Goal: Information Seeking & Learning: Learn about a topic

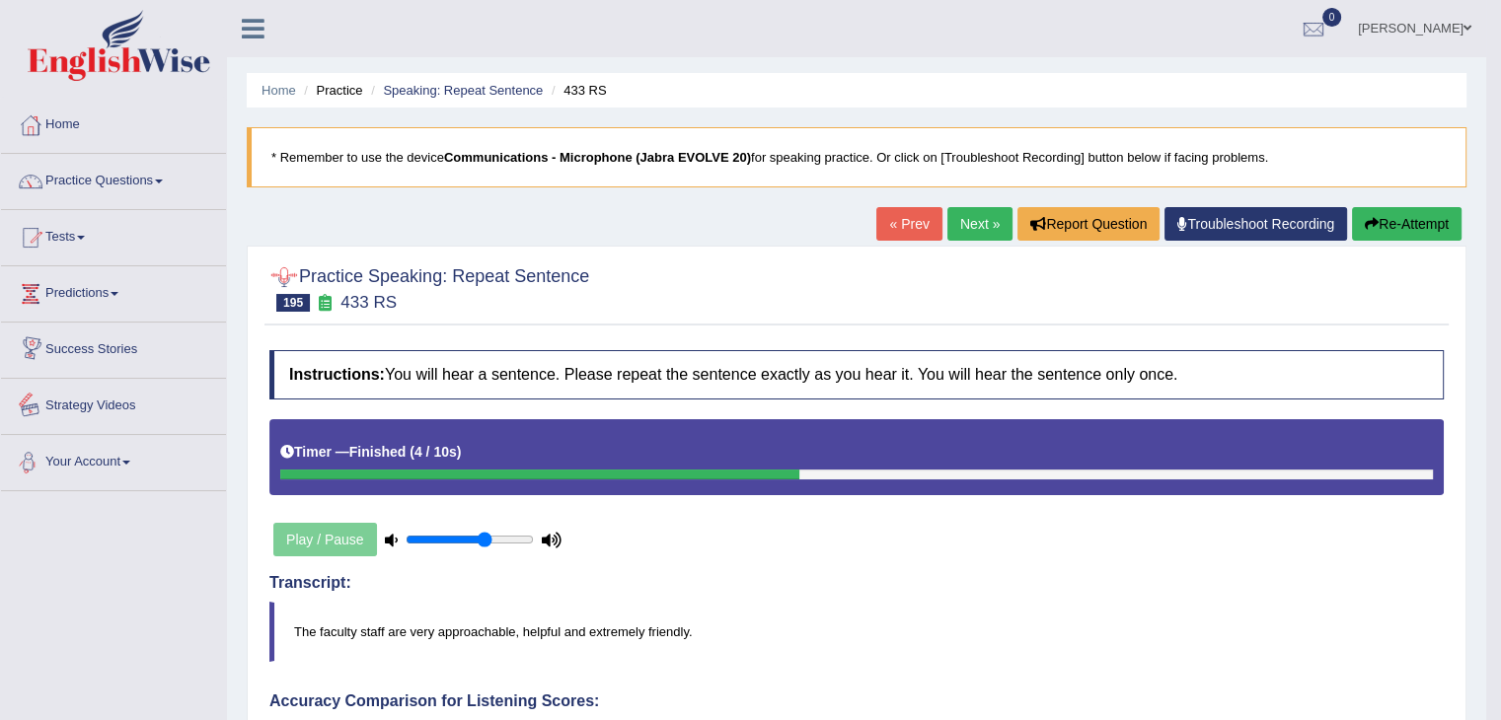
click at [154, 501] on div "Toggle navigation Home Practice Questions Speaking Practice Read Aloud Repeat S…" at bounding box center [743, 703] width 1486 height 1406
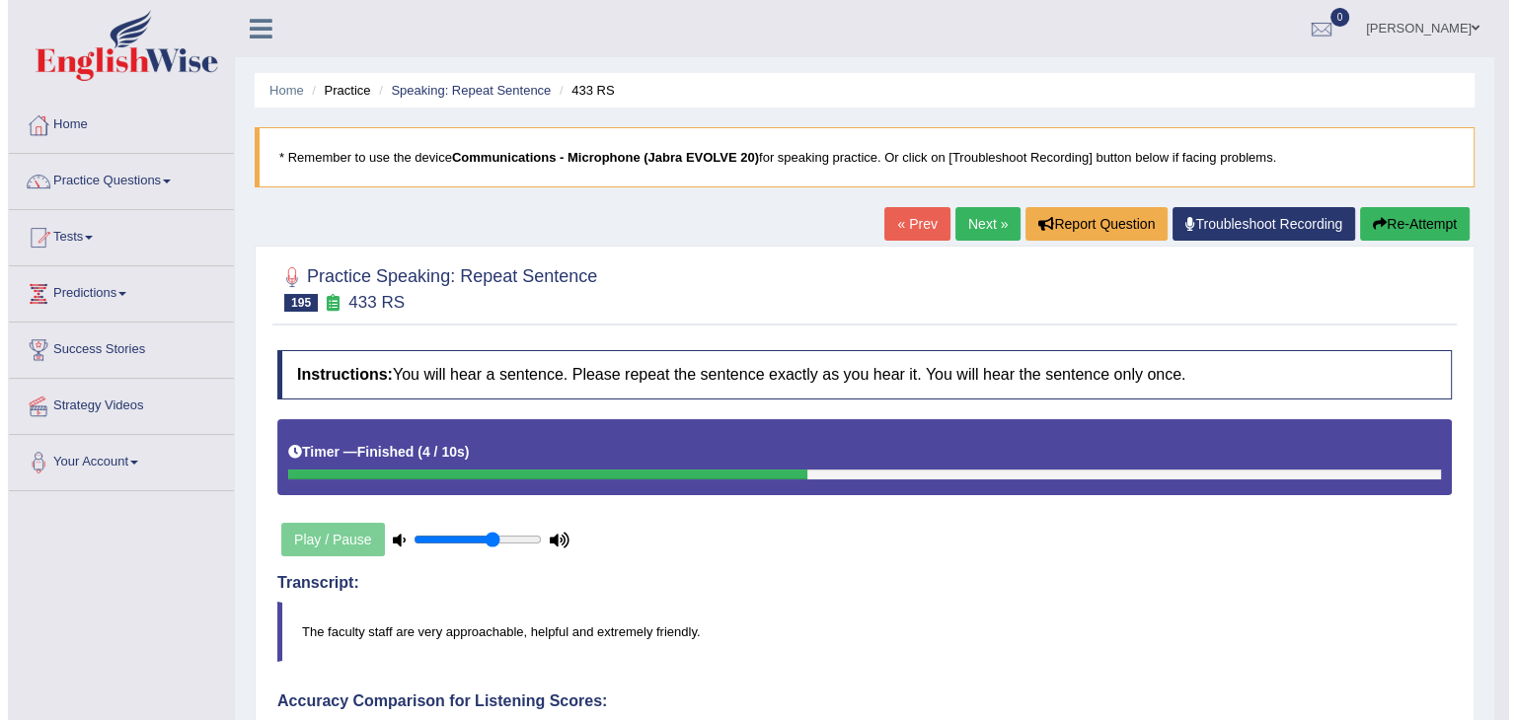
scroll to position [630, 0]
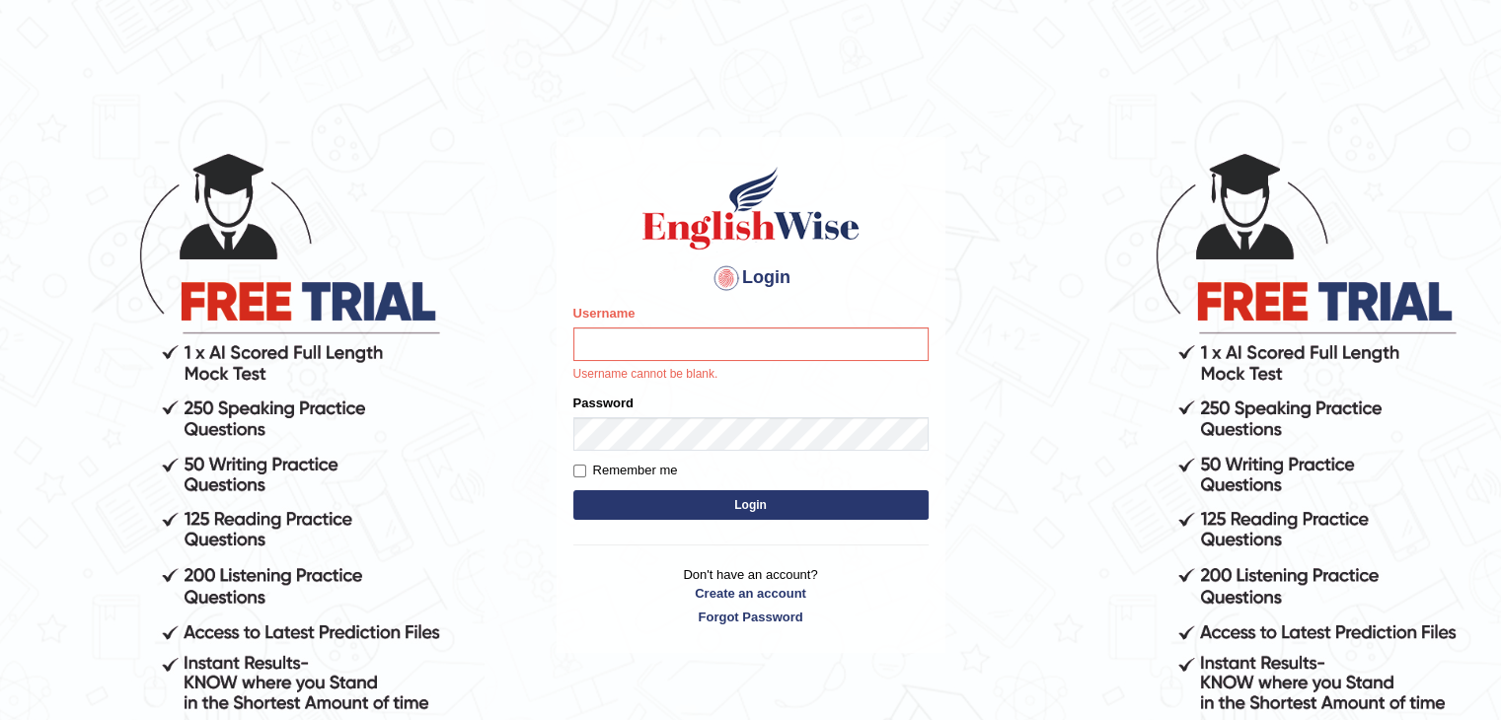
click at [689, 354] on input "Username" at bounding box center [750, 345] width 355 height 34
type input "sanjayagrahari_parramatta"
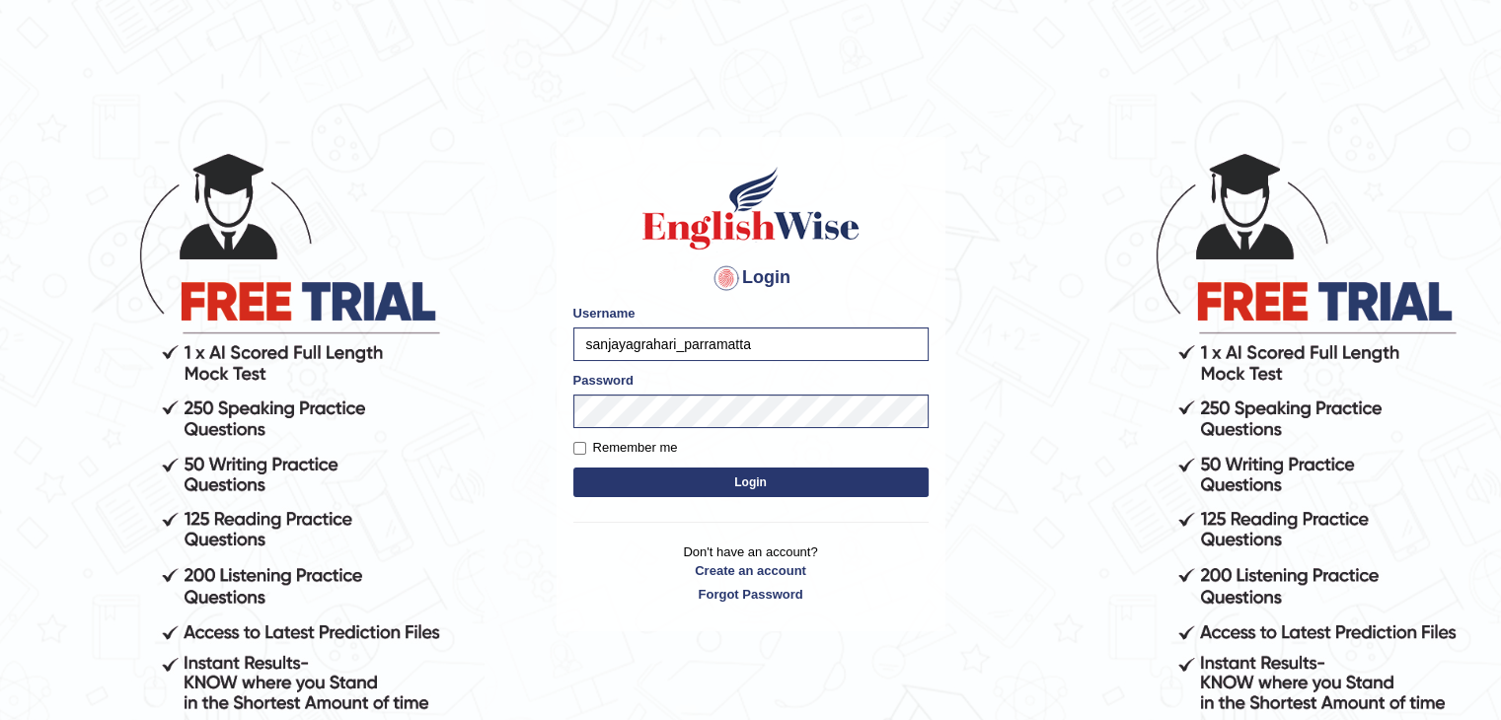
click at [726, 474] on button "Login" at bounding box center [750, 483] width 355 height 30
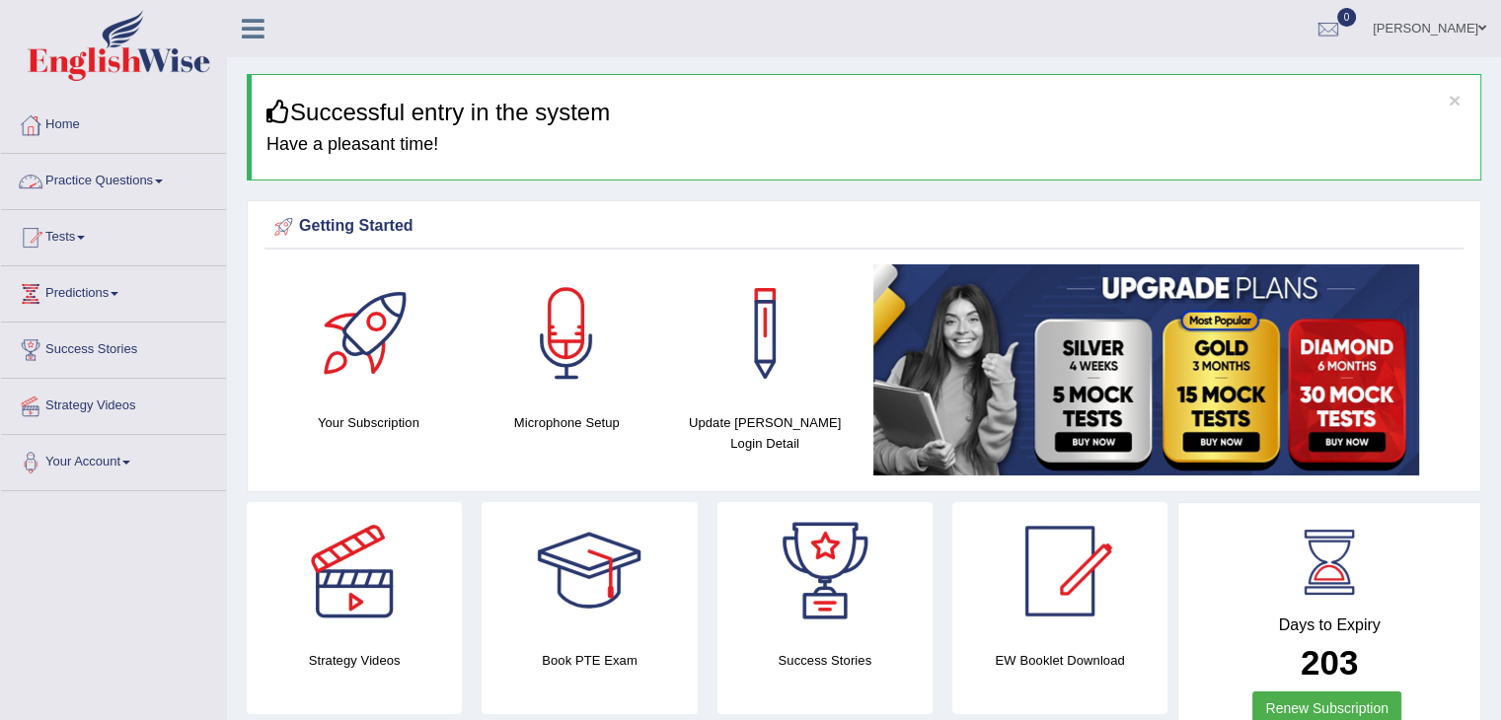
click at [163, 180] on span at bounding box center [159, 182] width 8 height 4
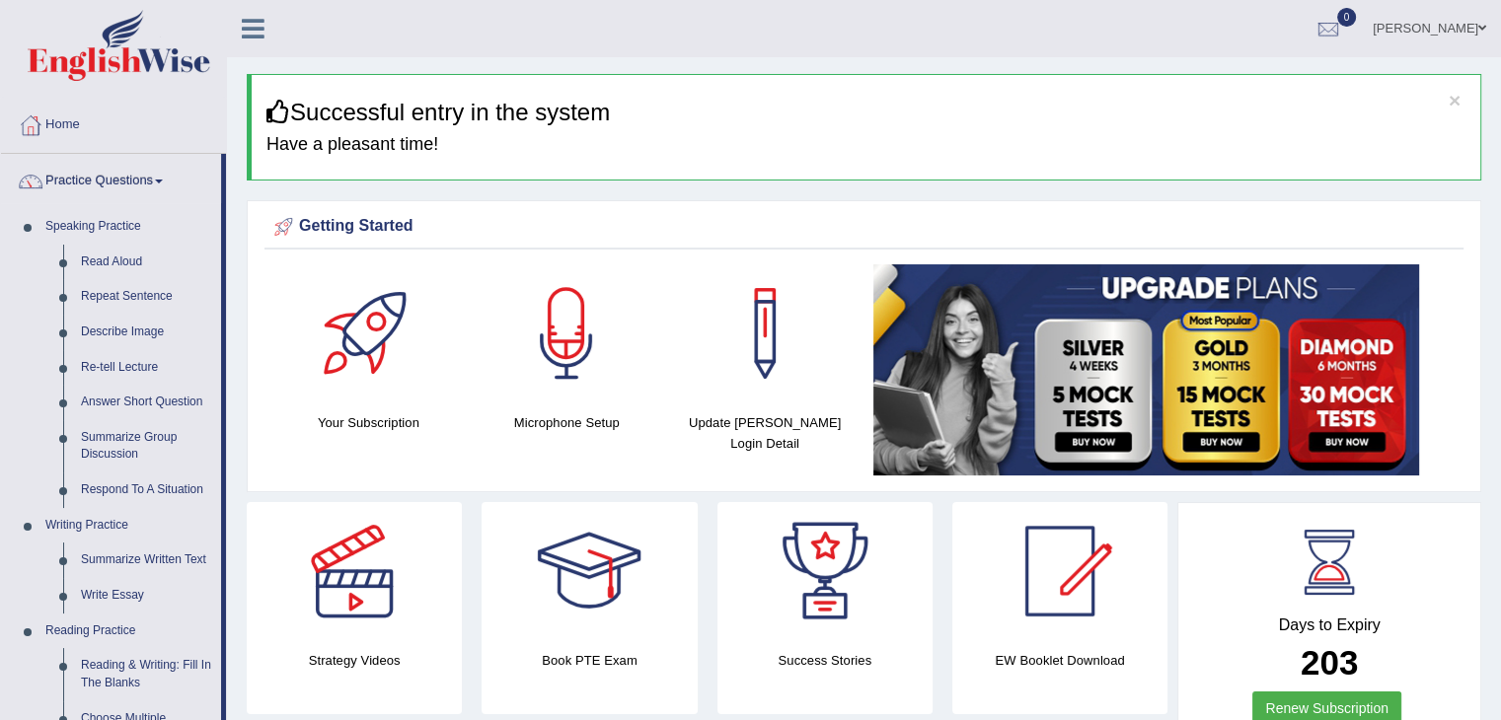
scroll to position [630, 0]
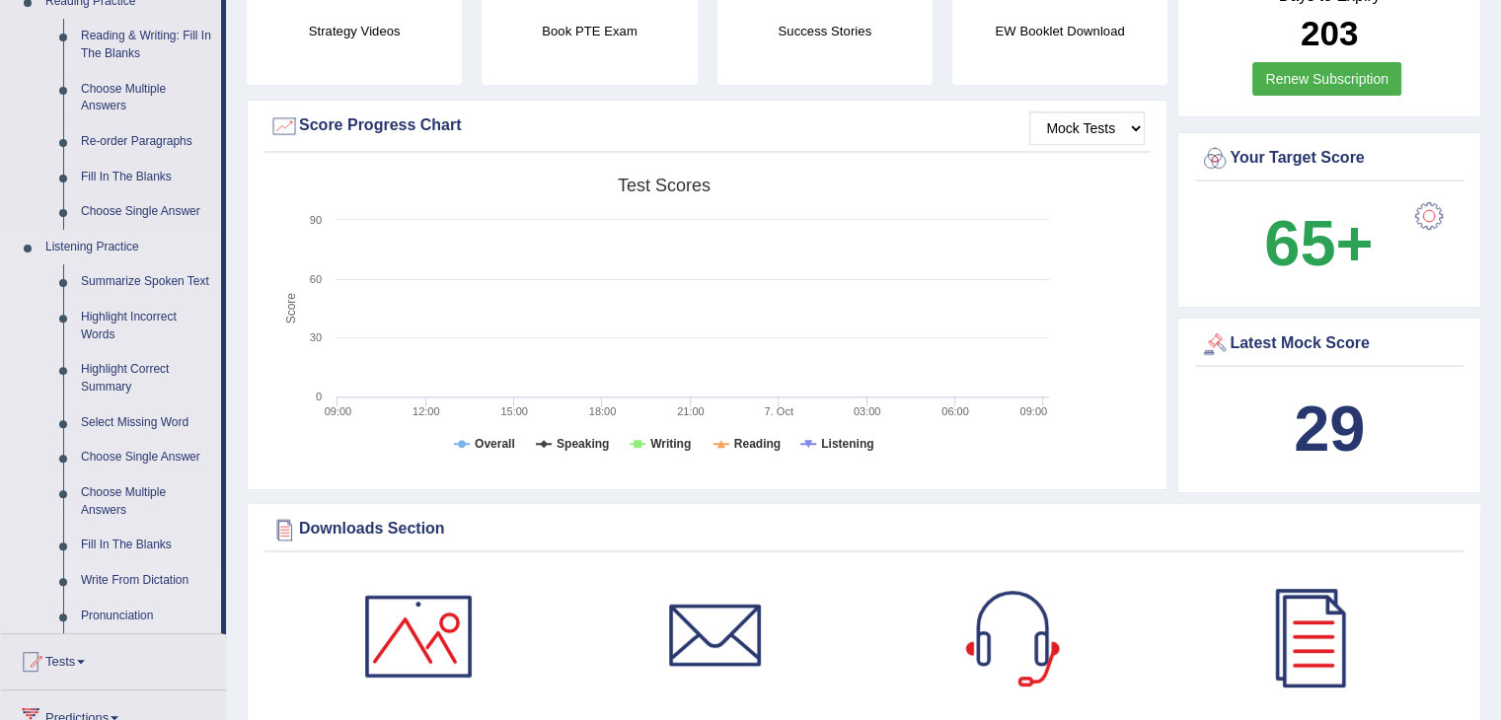
click at [87, 577] on link "Write From Dictation" at bounding box center [146, 582] width 149 height 36
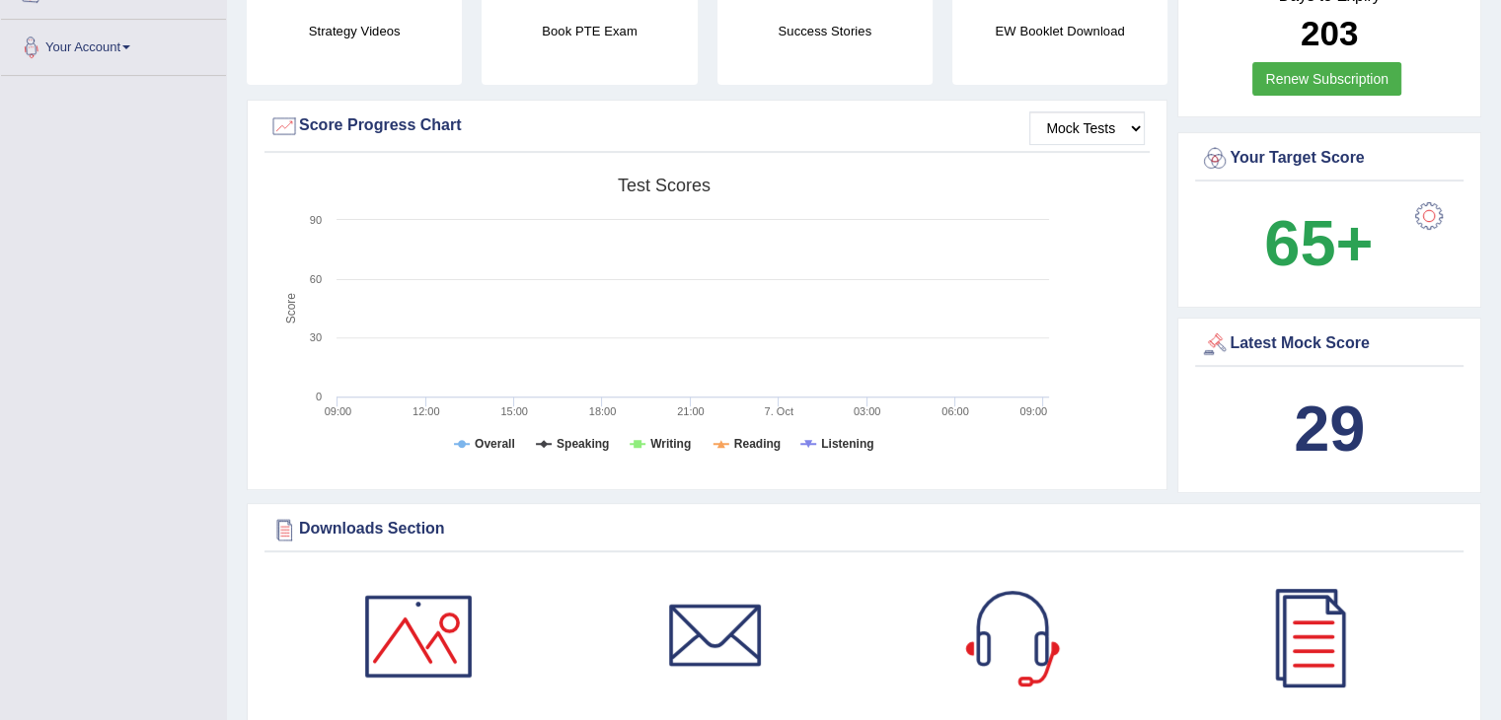
scroll to position [238, 0]
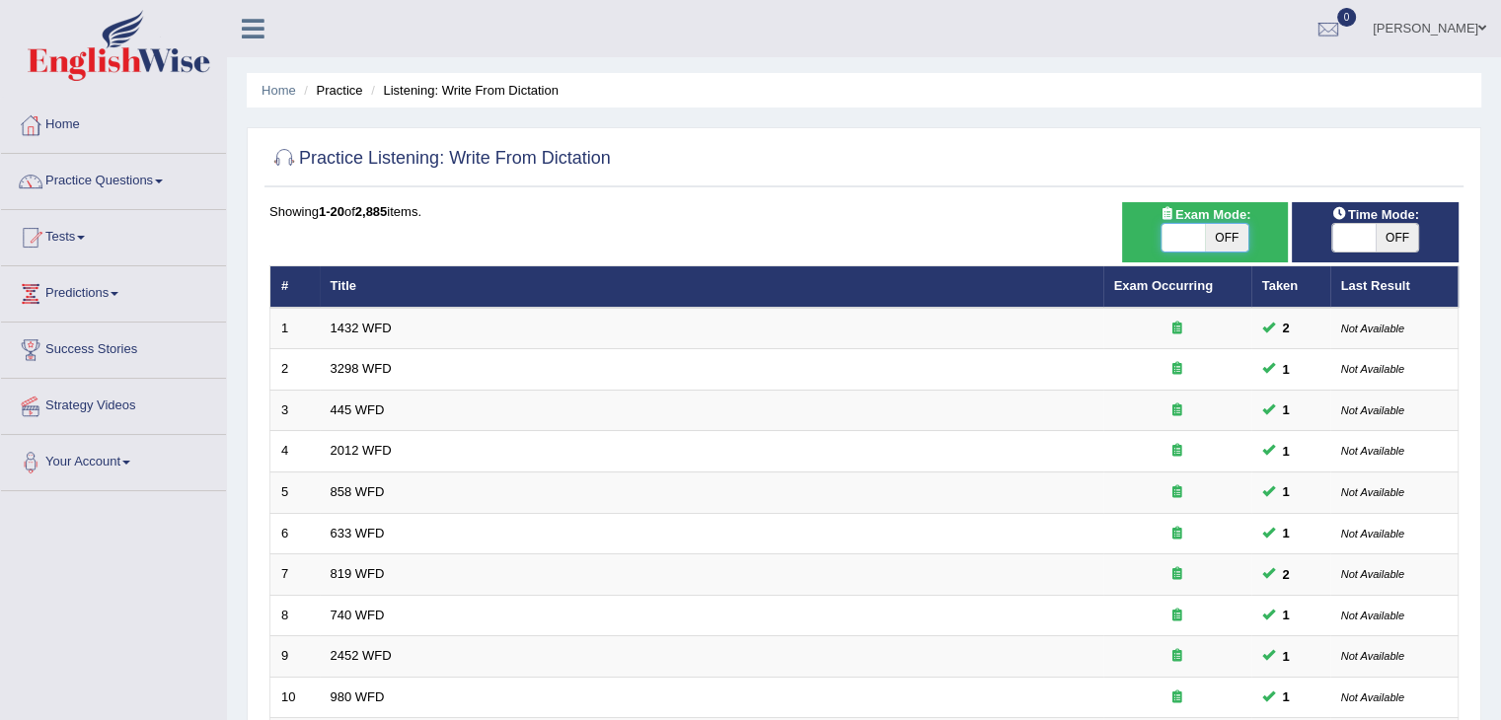
click at [1176, 226] on span at bounding box center [1183, 238] width 43 height 28
checkbox input "true"
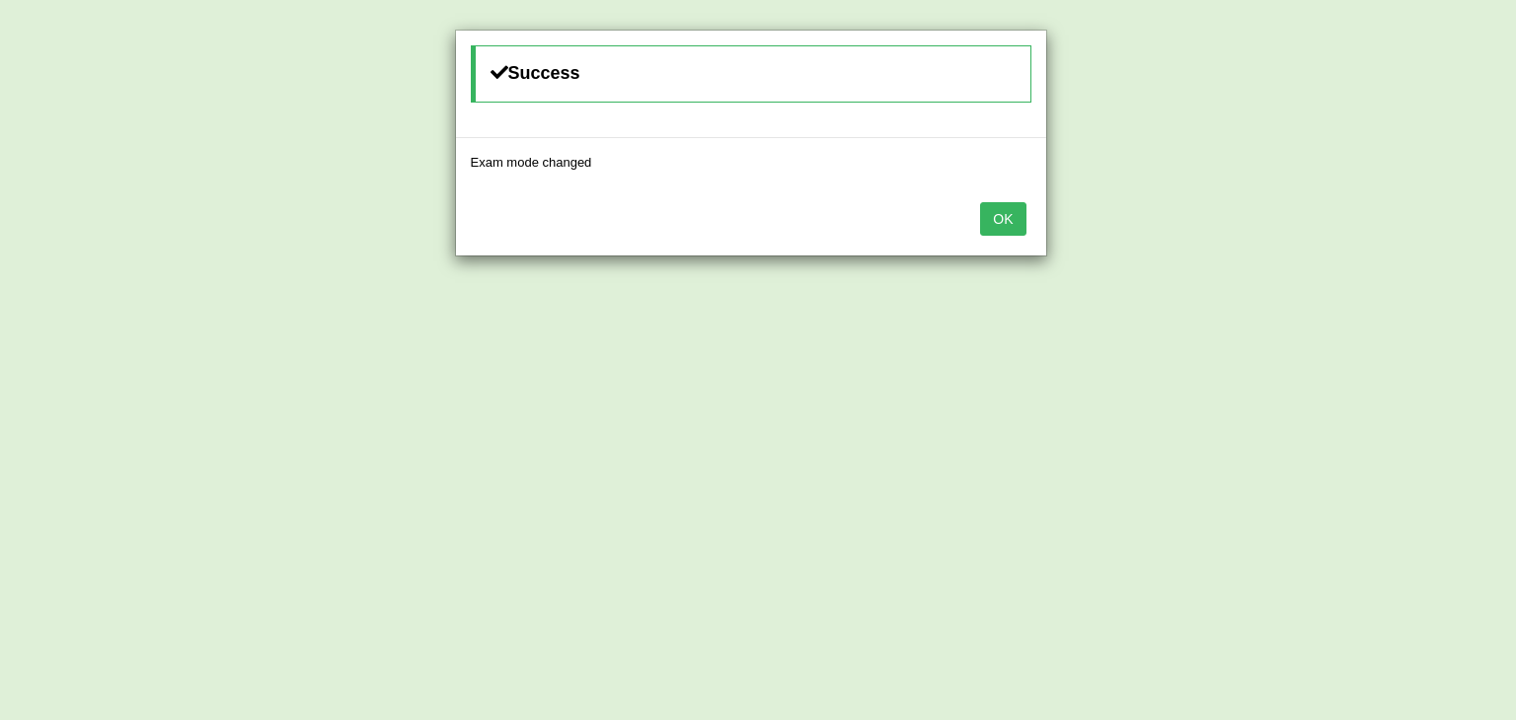
click at [1007, 216] on button "OK" at bounding box center [1002, 219] width 45 height 34
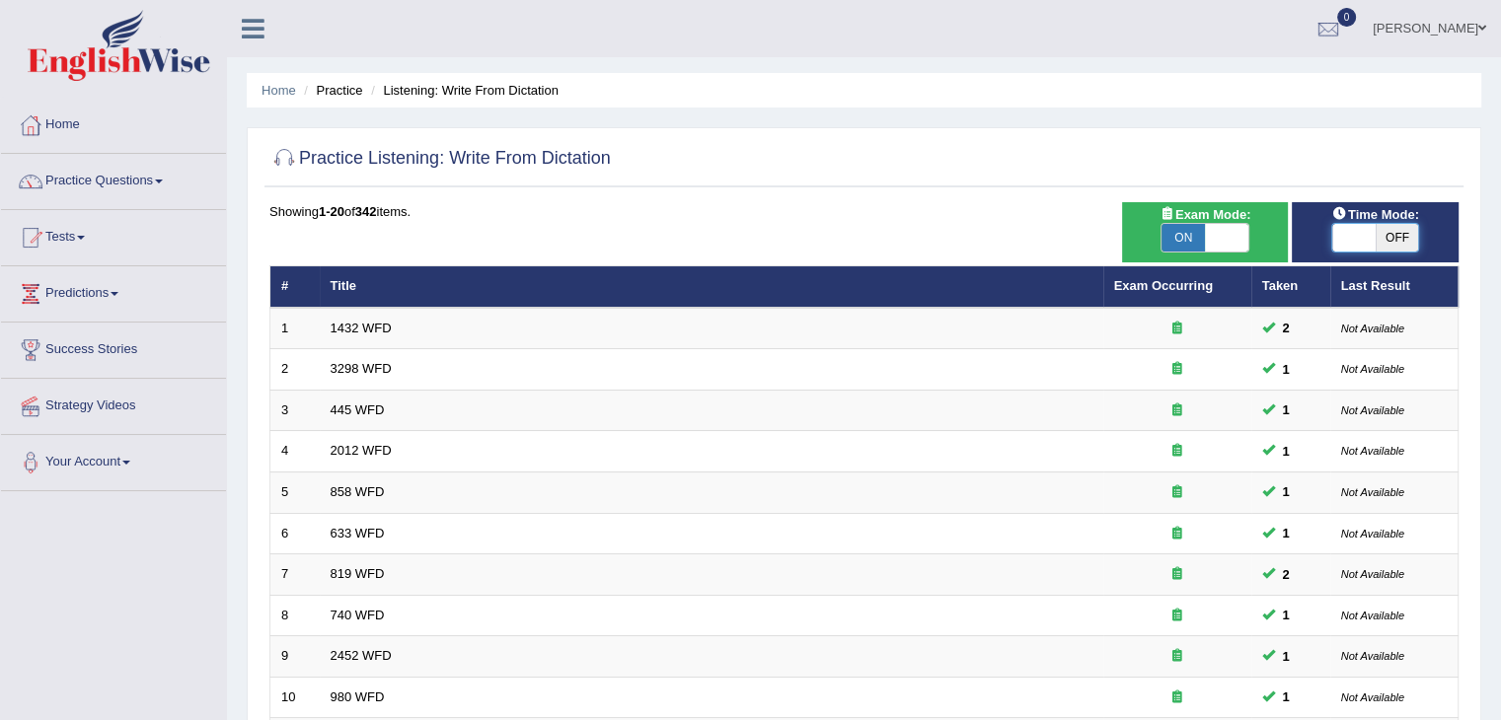
click at [1352, 238] on span at bounding box center [1353, 238] width 43 height 28
checkbox input "true"
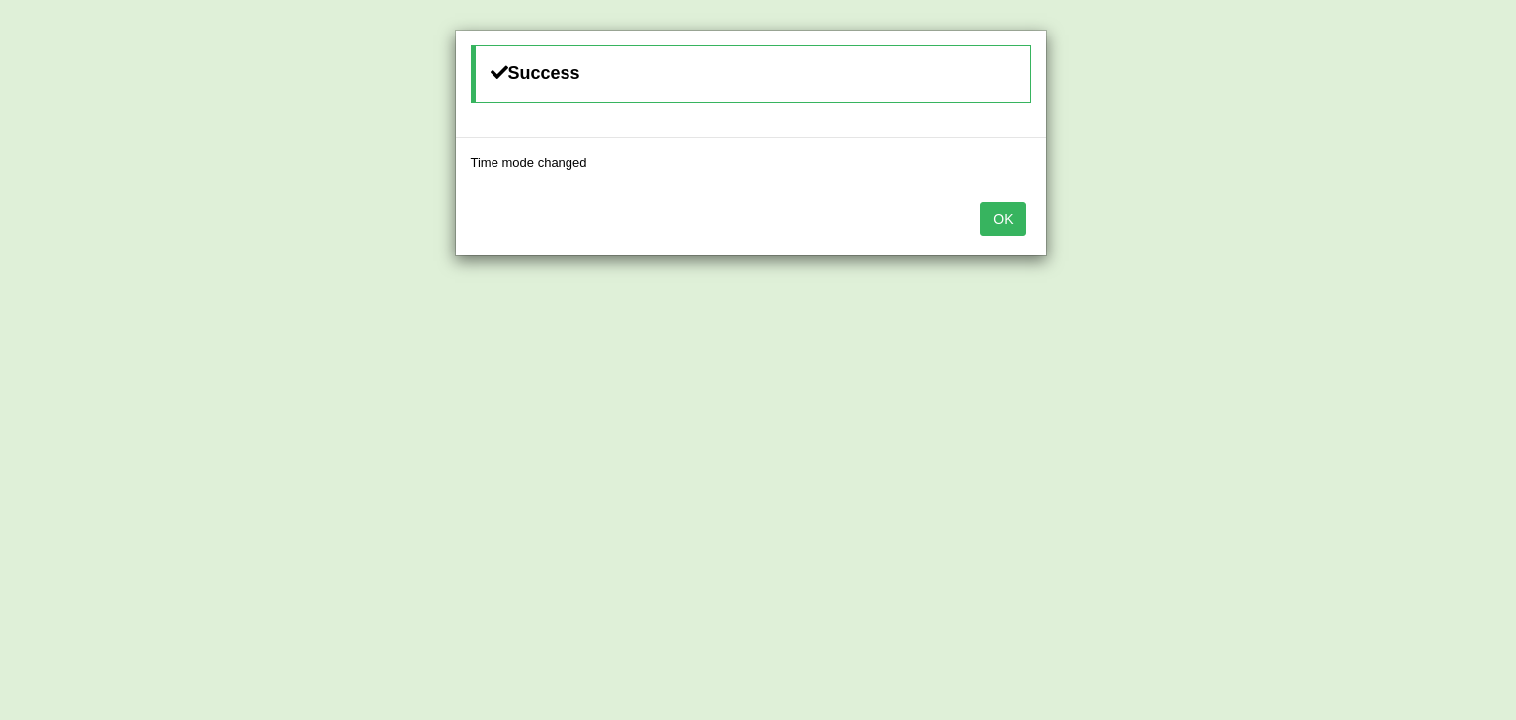
click at [1011, 210] on button "OK" at bounding box center [1002, 219] width 45 height 34
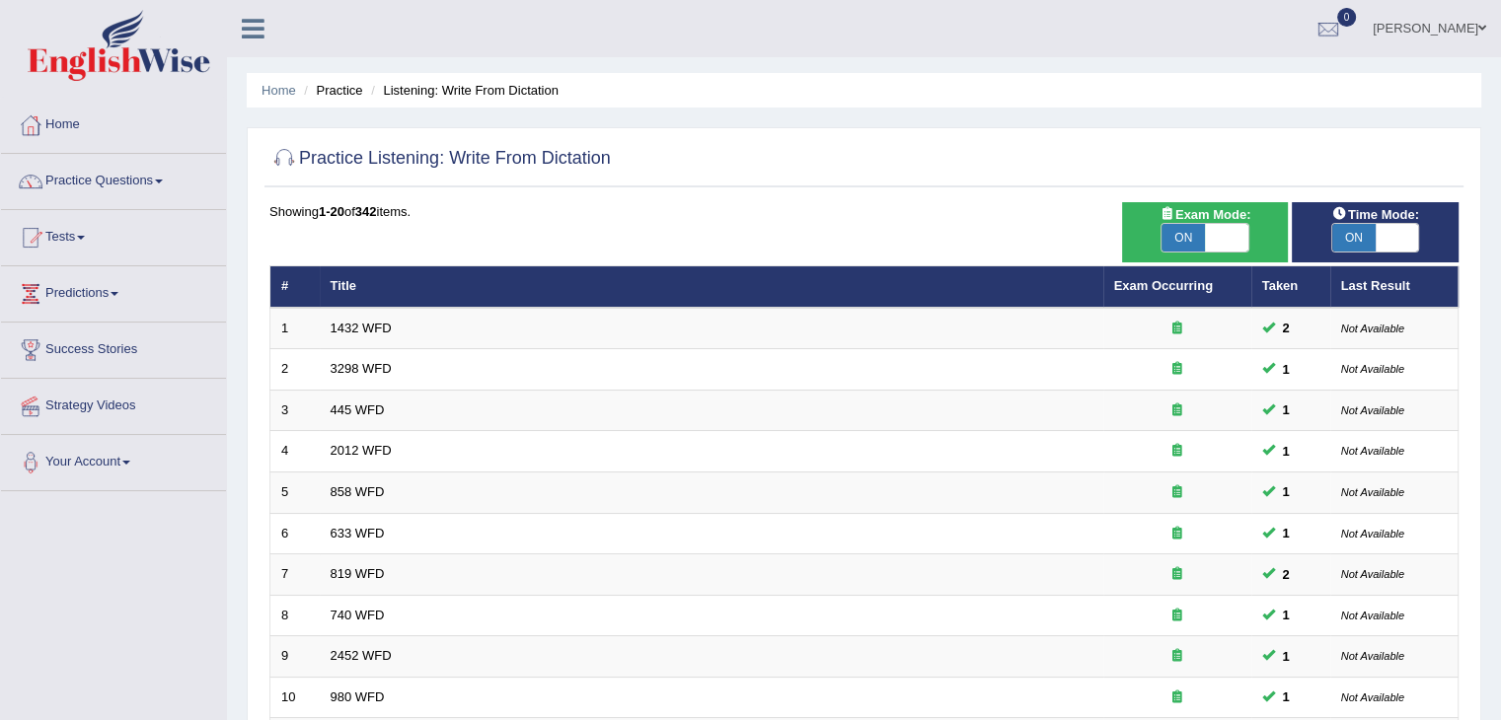
scroll to position [580, 0]
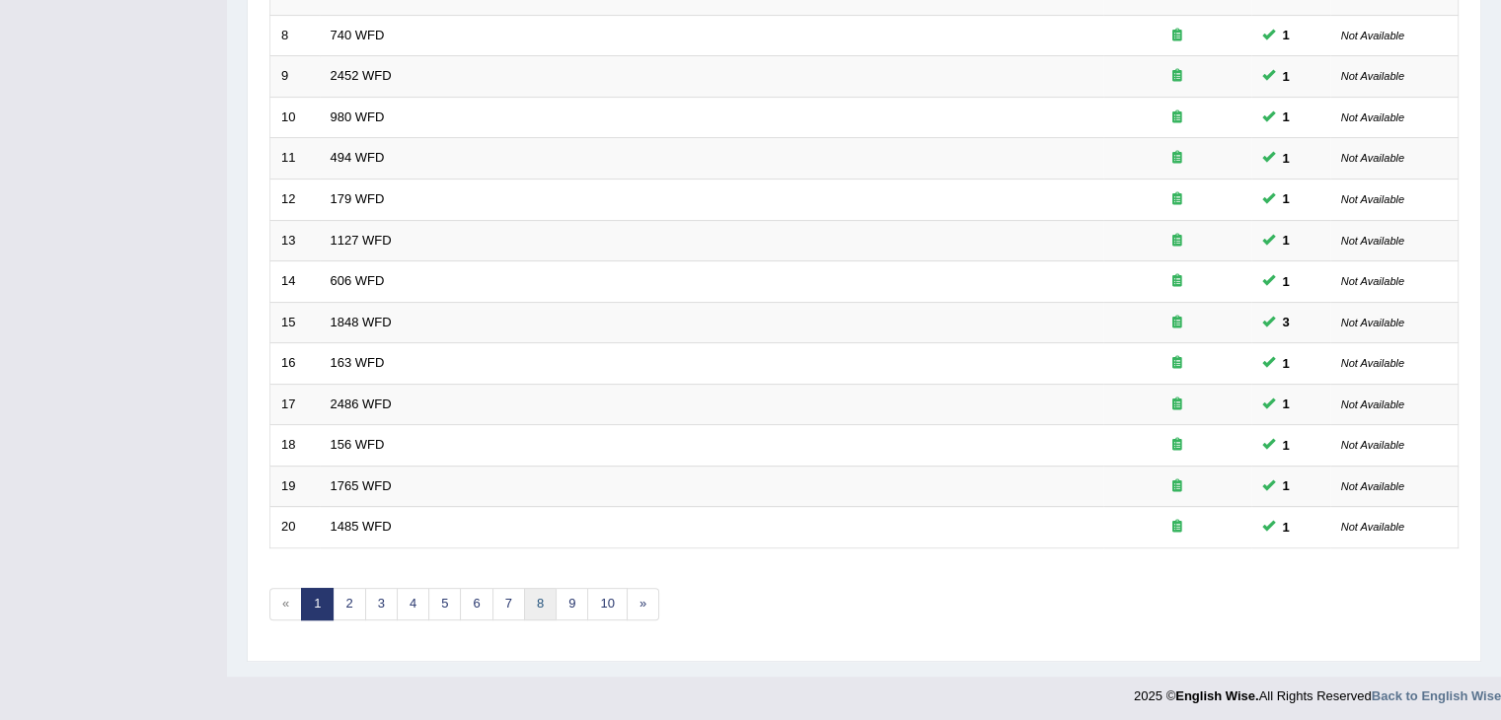
click at [549, 589] on link "8" at bounding box center [540, 604] width 33 height 33
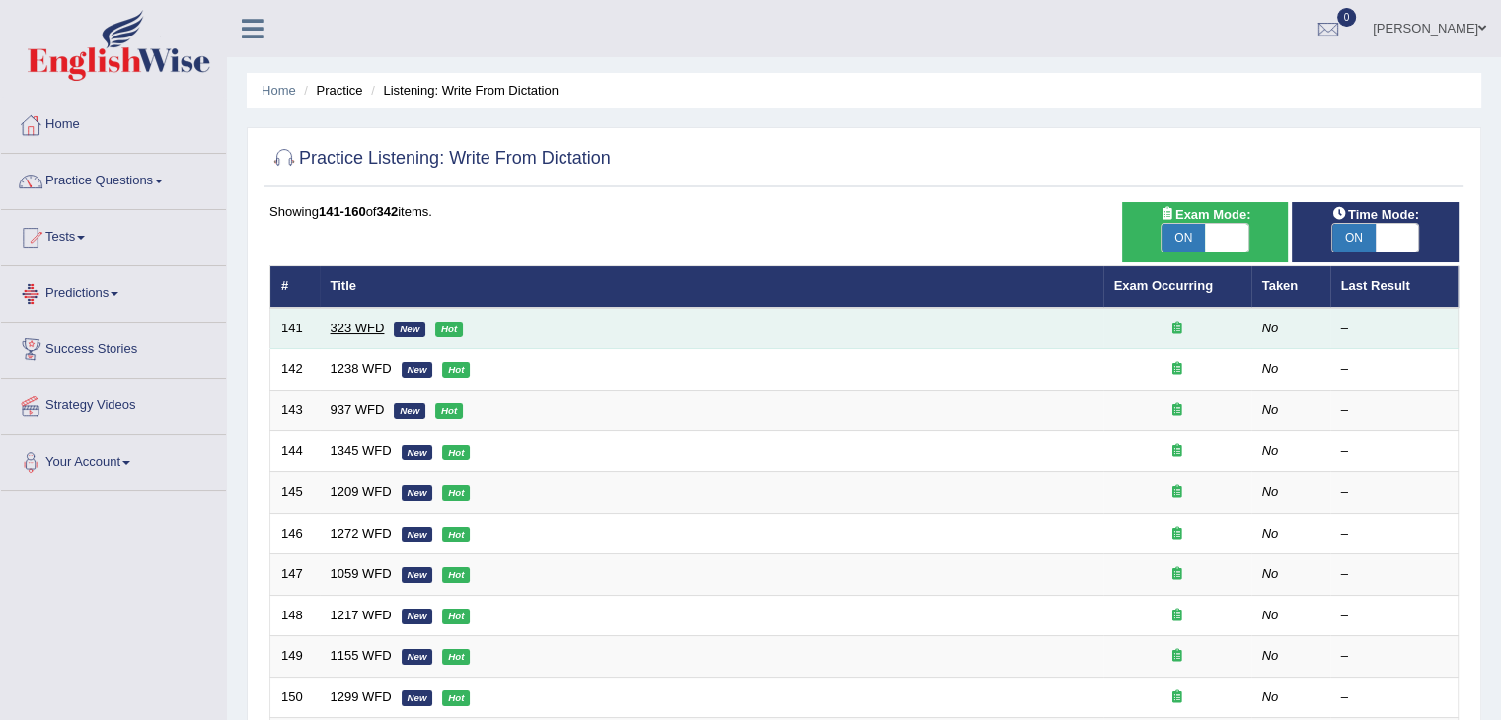
click at [354, 325] on link "323 WFD" at bounding box center [358, 328] width 54 height 15
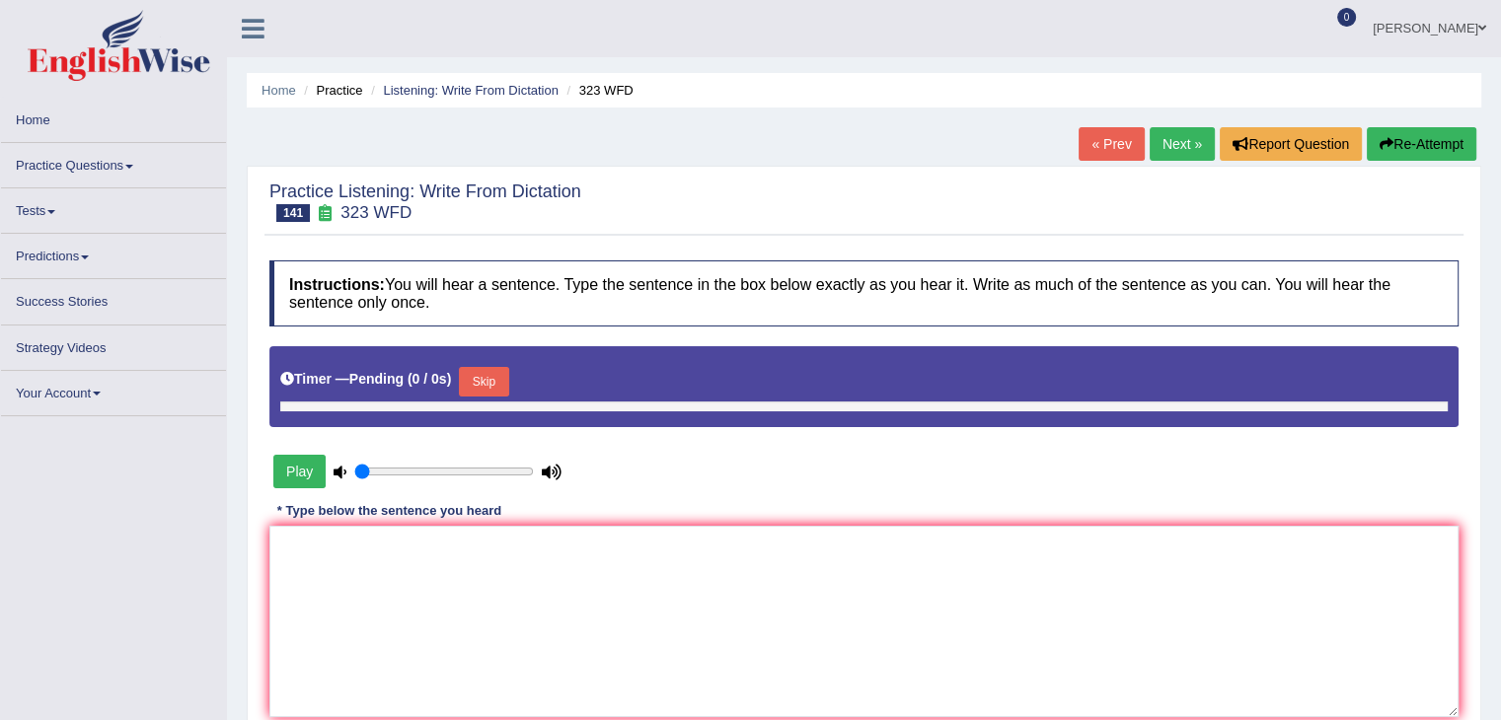
type input "0.65"
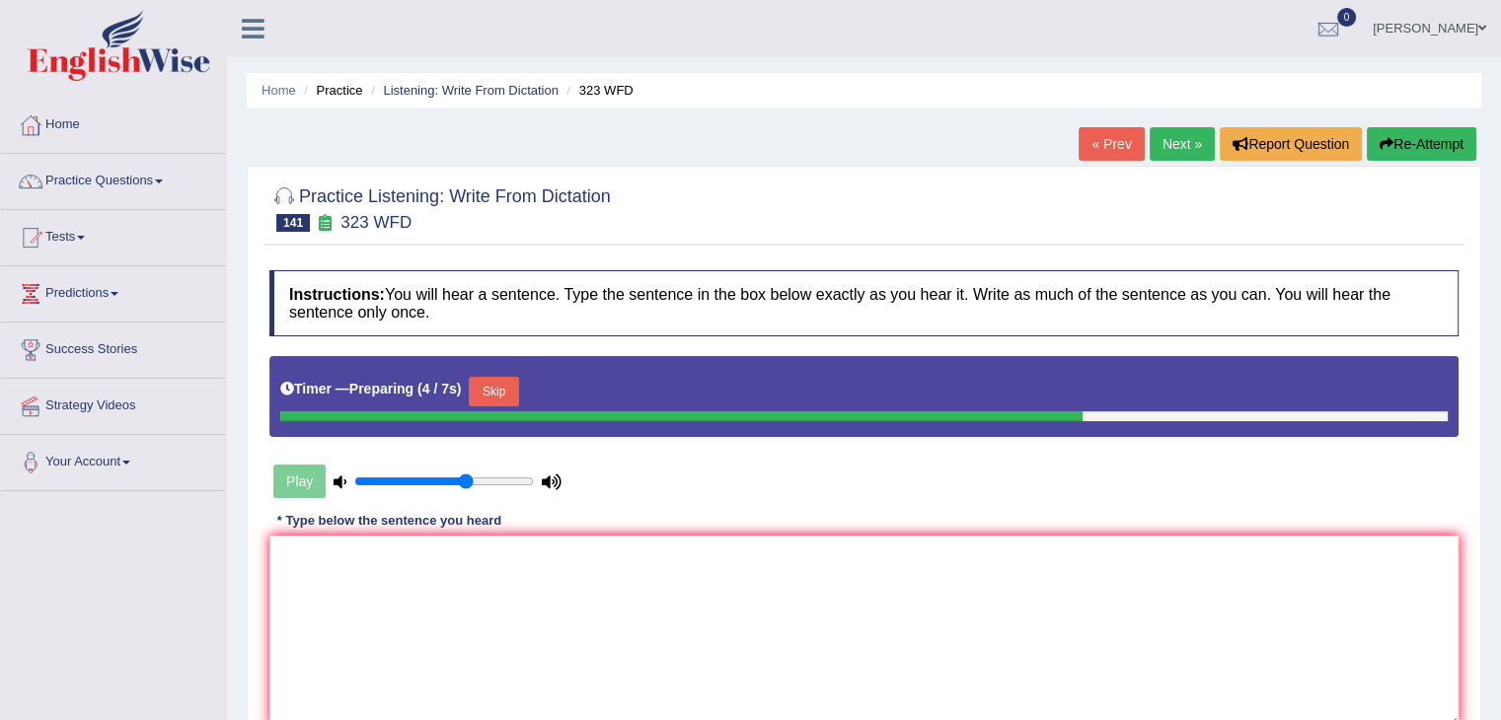
click at [512, 395] on button "Skip" at bounding box center [493, 392] width 49 height 30
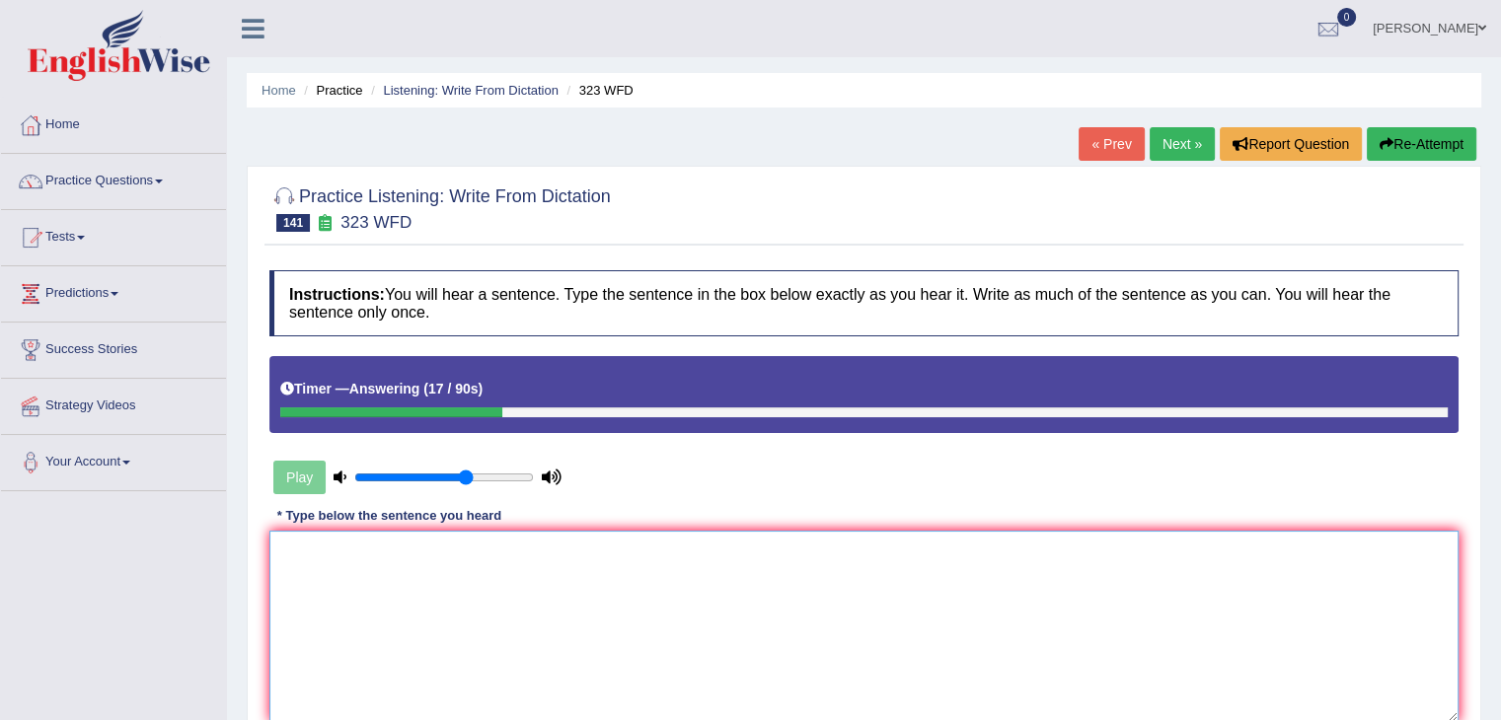
click at [324, 556] on textarea at bounding box center [863, 626] width 1189 height 191
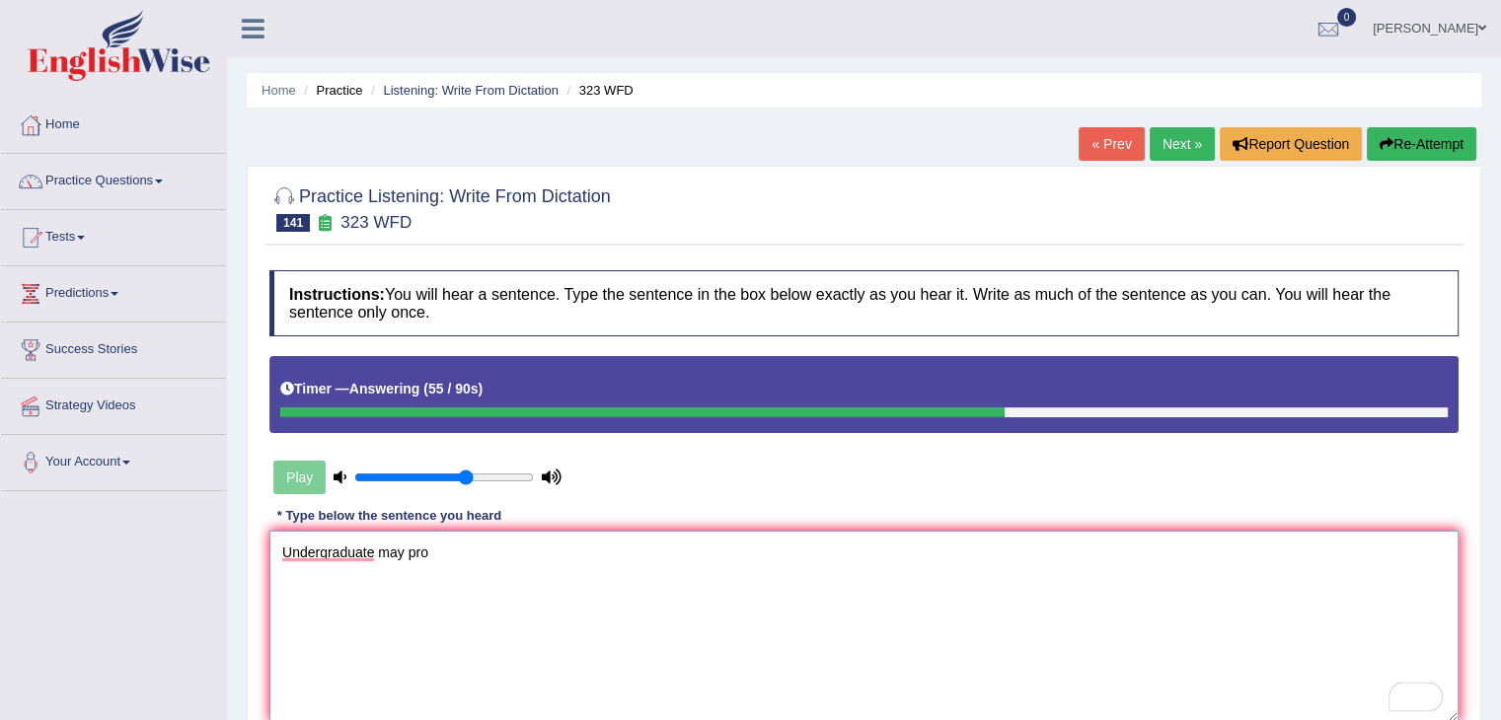
click at [445, 555] on textarea "Undergraduate may pro" at bounding box center [863, 626] width 1189 height 191
click at [486, 562] on textarea "Undergraduate may procue" at bounding box center [863, 626] width 1189 height 191
click at [446, 546] on textarea "Undergraduates may pro" at bounding box center [863, 626] width 1189 height 191
type textarea "Undergraduates may pr"
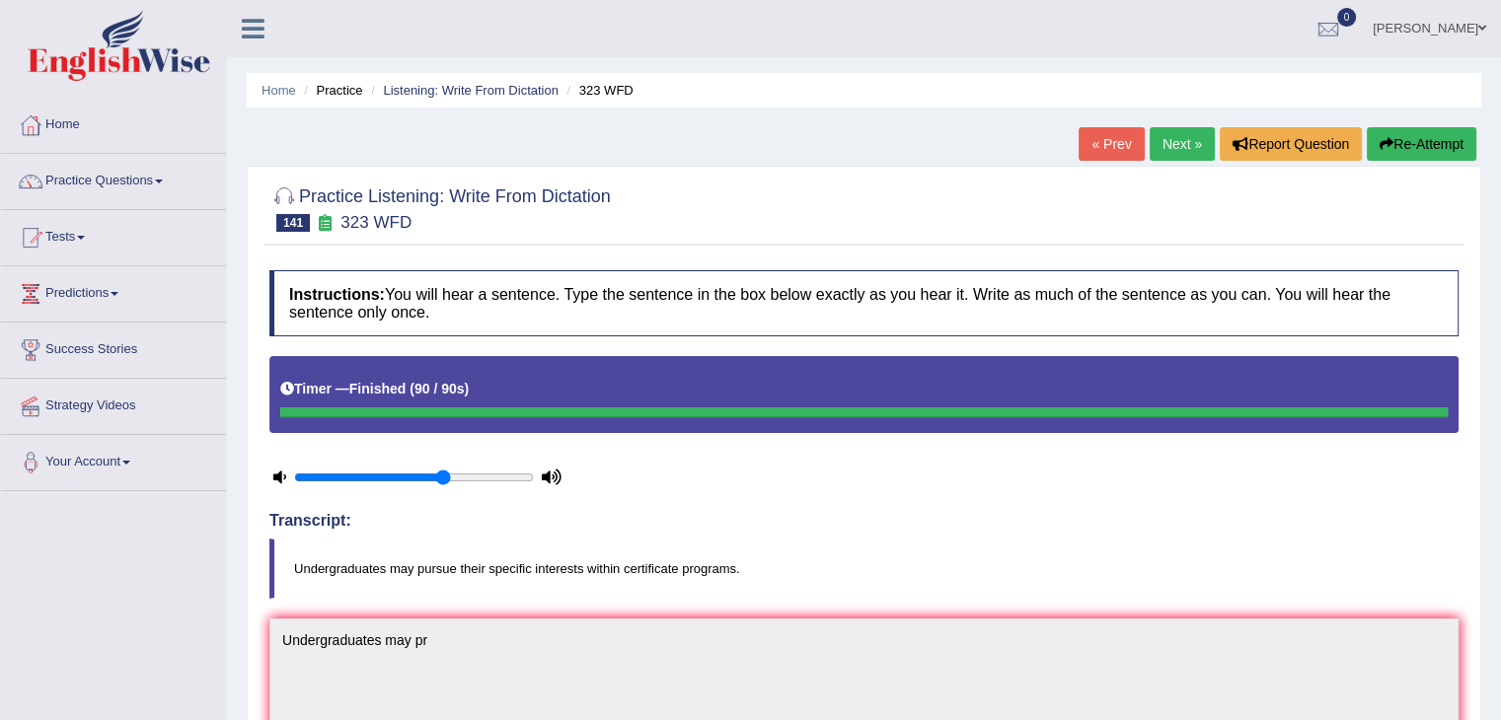
click at [1195, 146] on link "Next »" at bounding box center [1182, 144] width 65 height 34
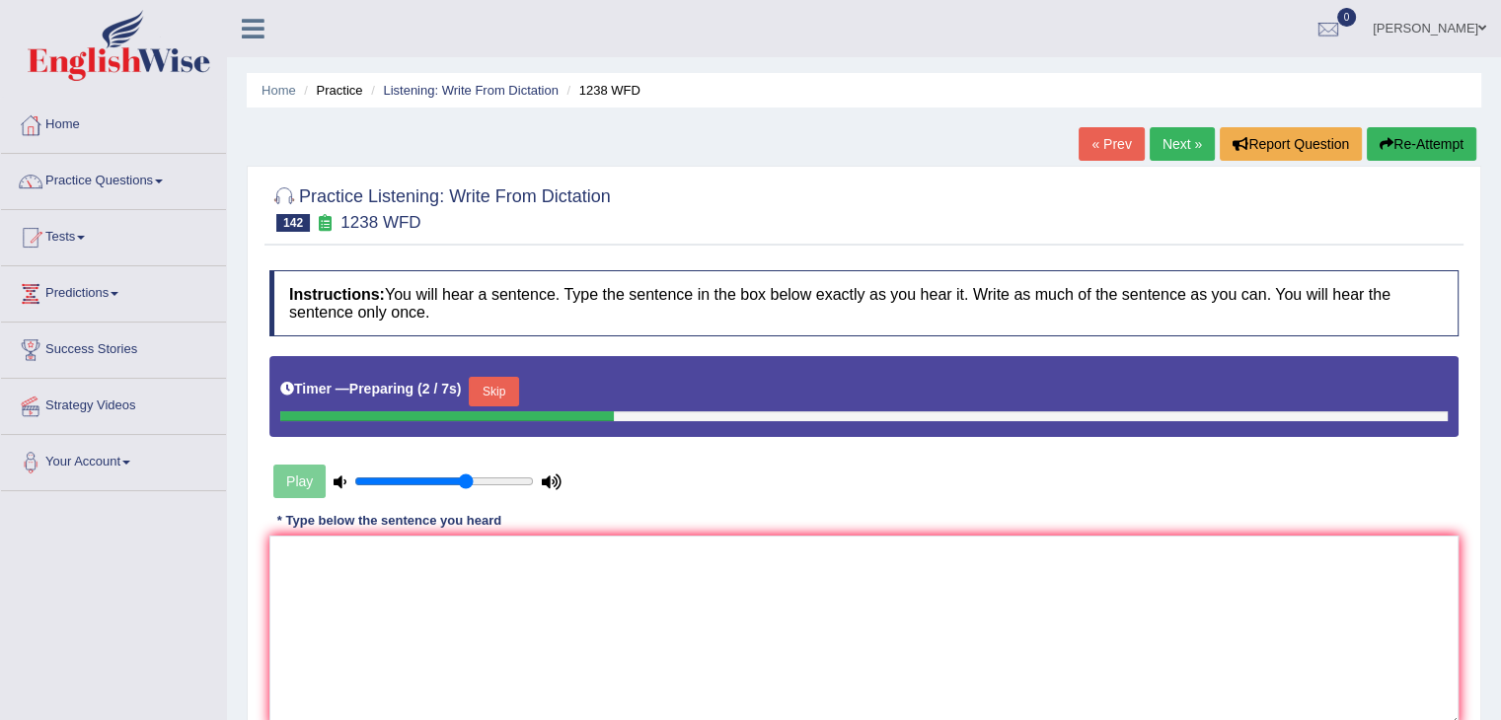
click at [498, 379] on button "Skip" at bounding box center [493, 392] width 49 height 30
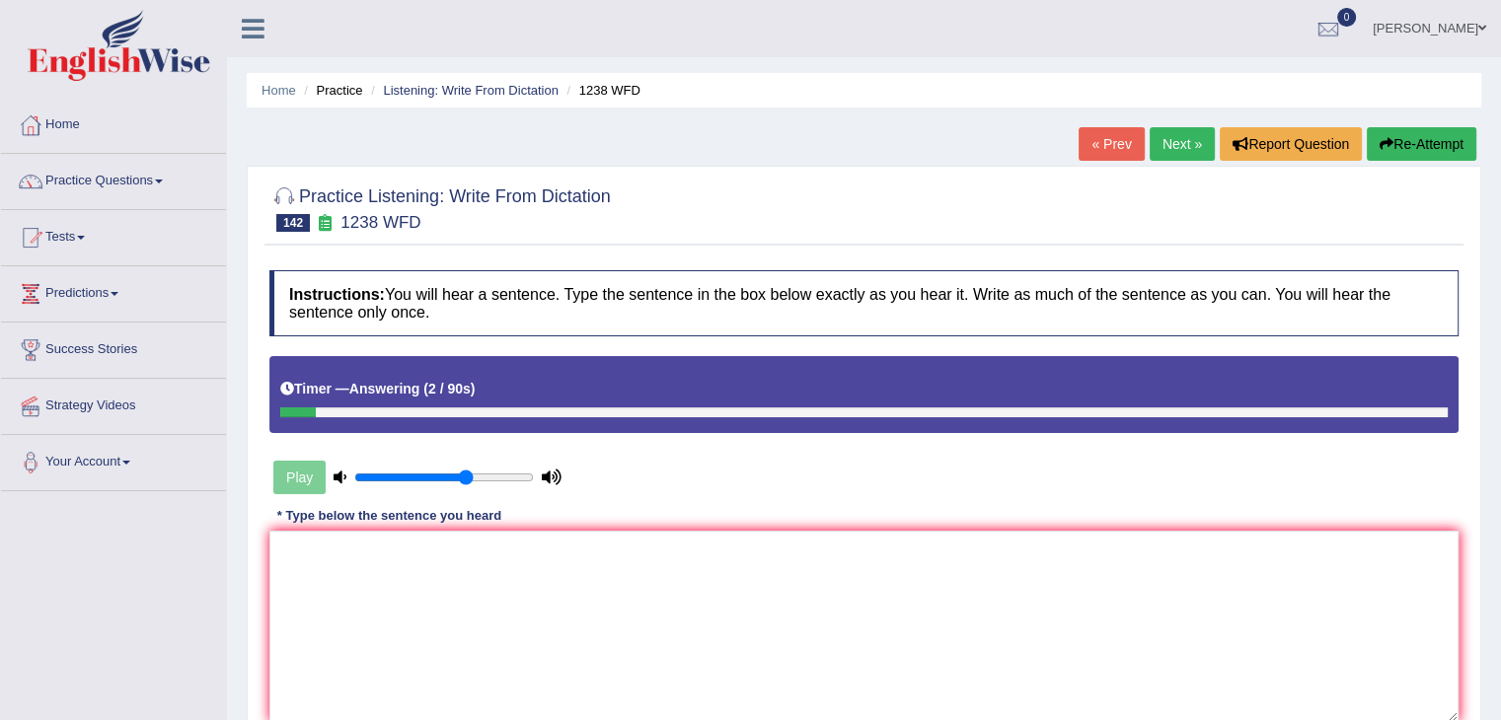
click at [1418, 135] on button "Re-Attempt" at bounding box center [1422, 144] width 110 height 34
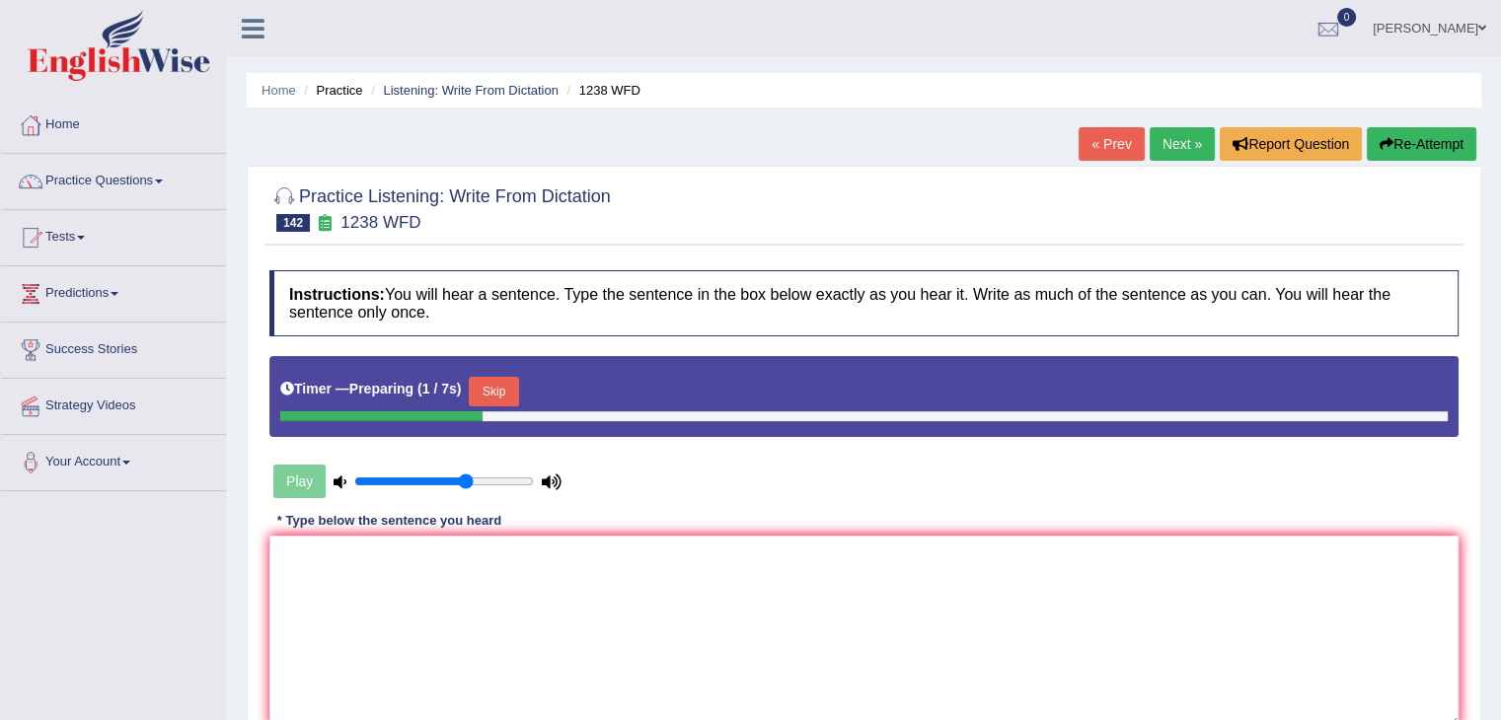
click at [517, 380] on button "Skip" at bounding box center [493, 392] width 49 height 30
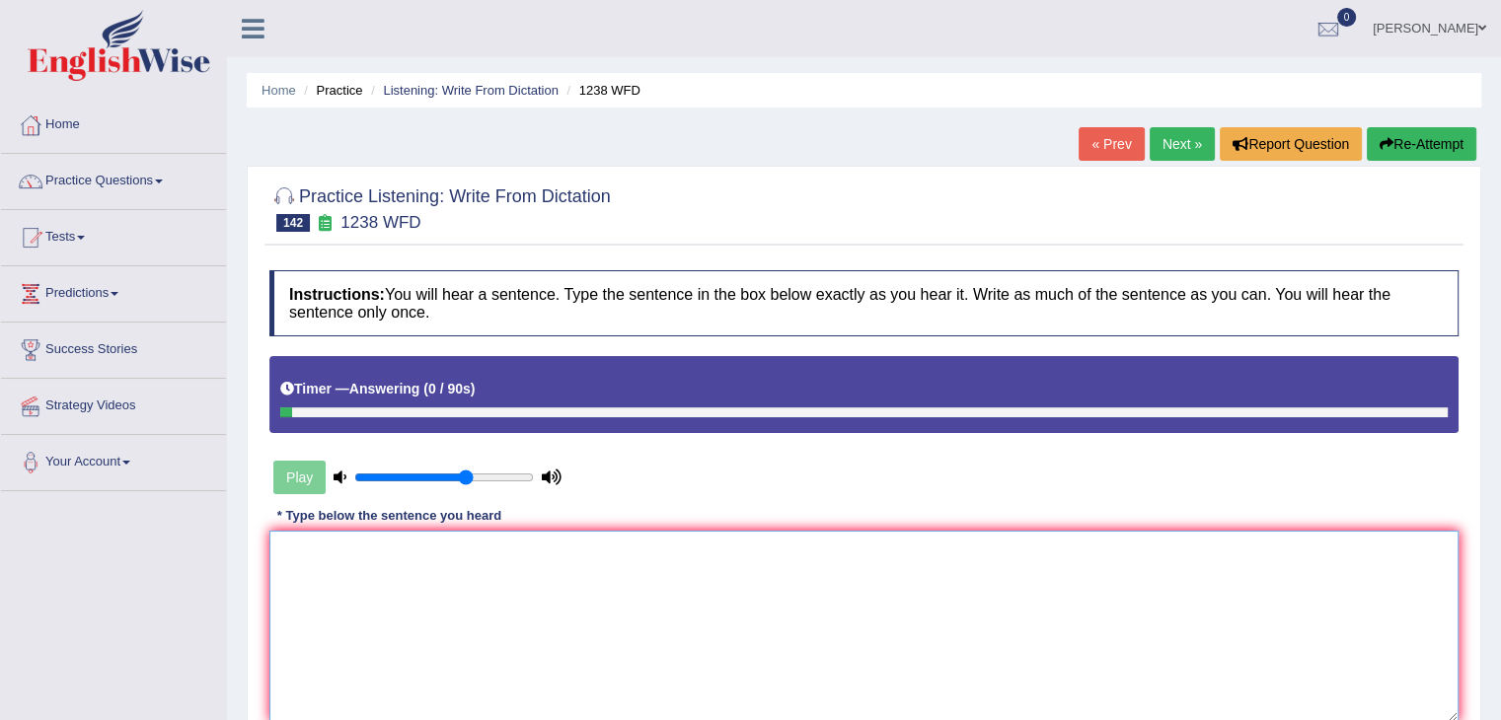
click at [357, 551] on textarea at bounding box center [863, 626] width 1189 height 191
type textarea "h"
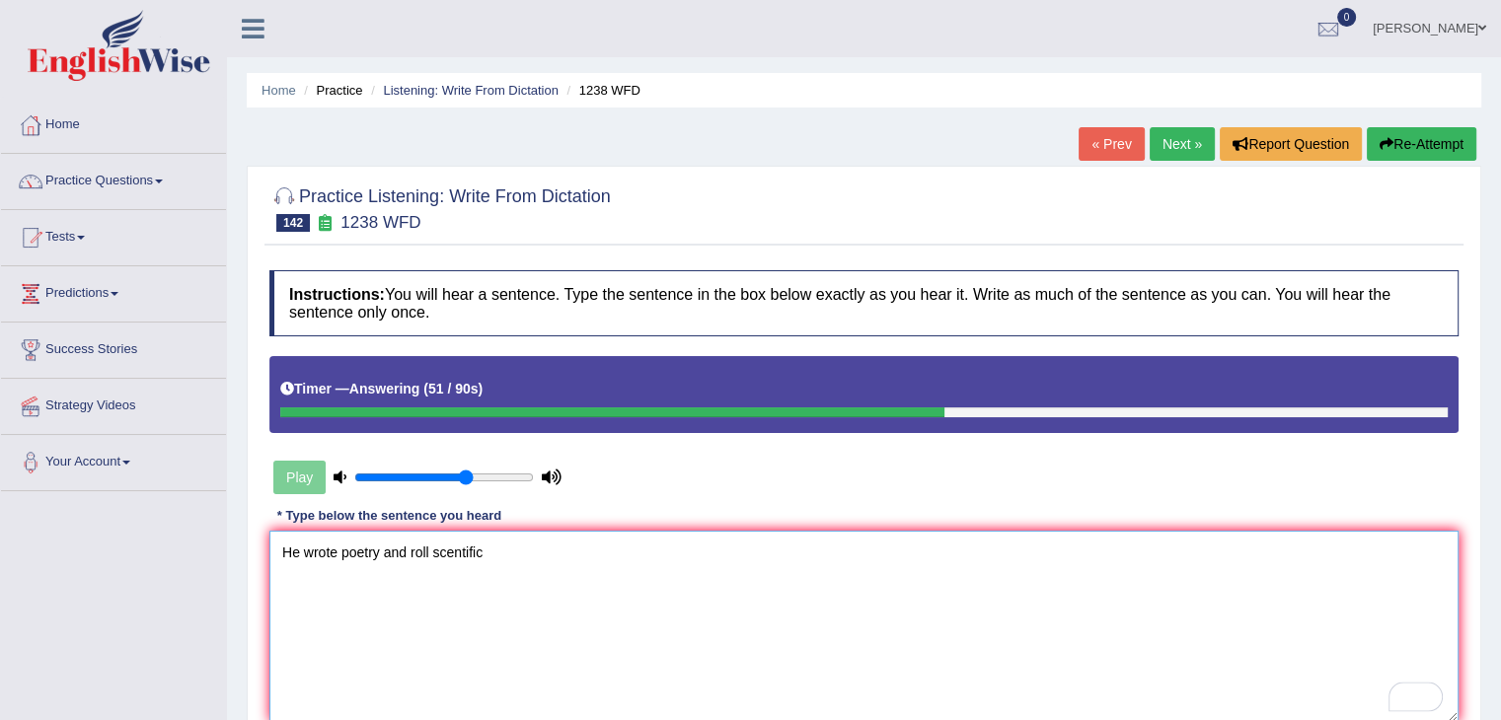
type textarea "He wrote poetry and roll scentific."
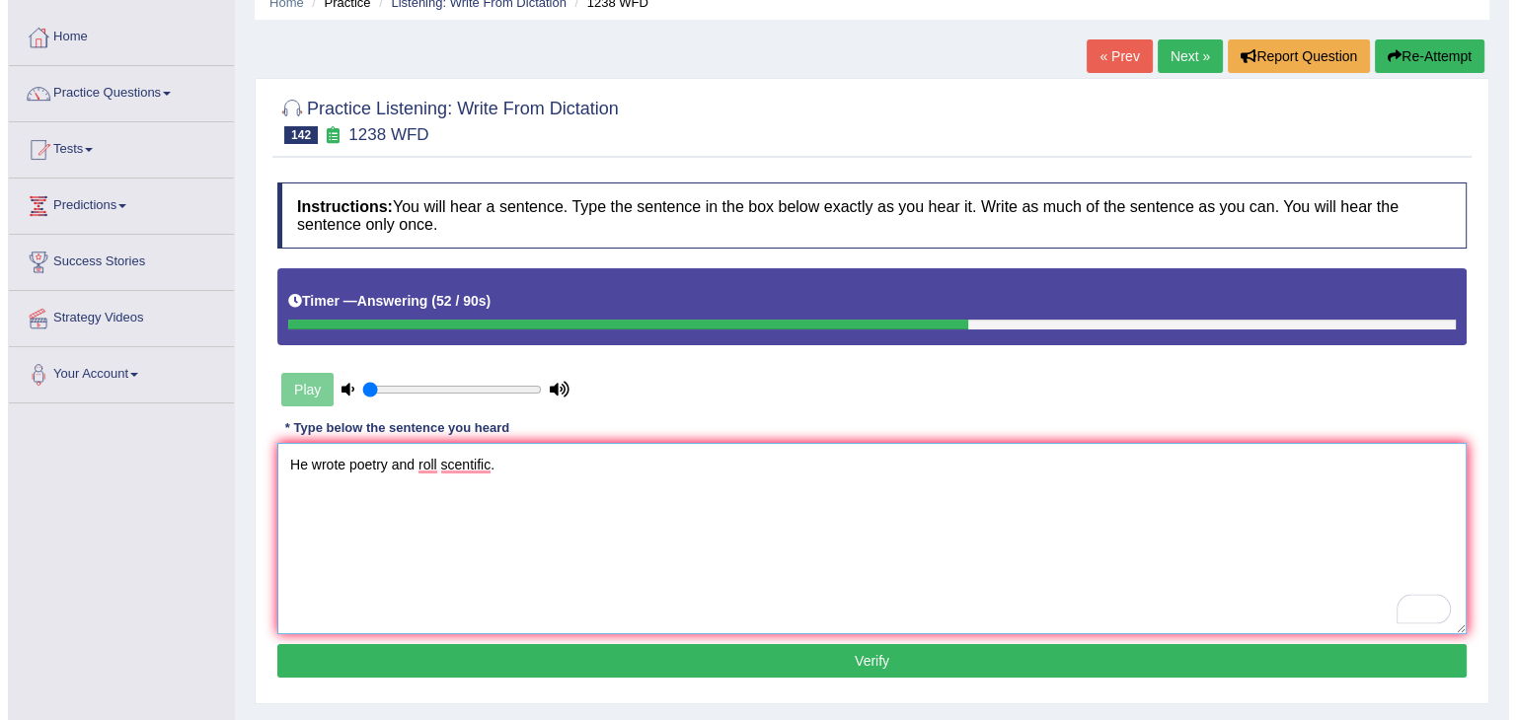
scroll to position [124, 0]
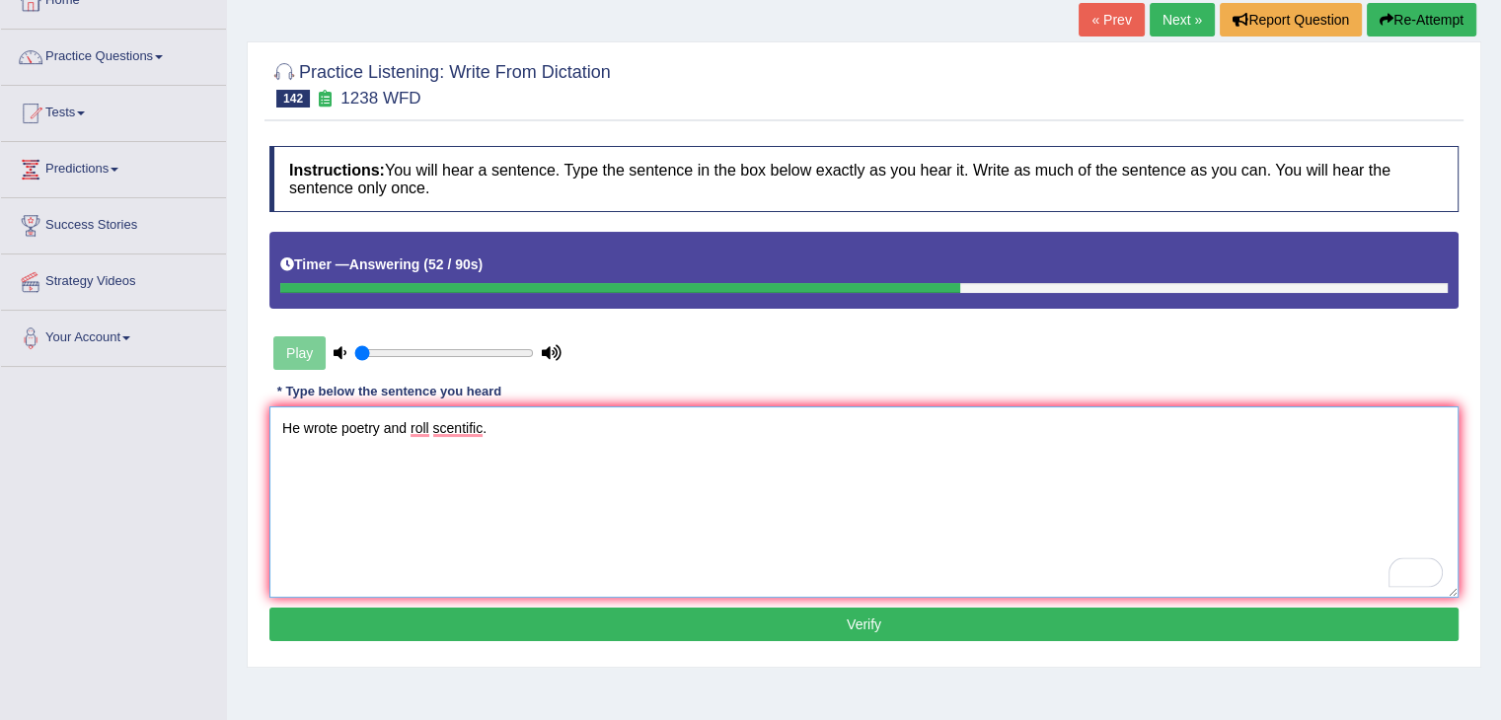
type input "0.05"
type textarea "He wrote poetry and roll scentific."
click at [501, 624] on button "Verify" at bounding box center [863, 625] width 1189 height 34
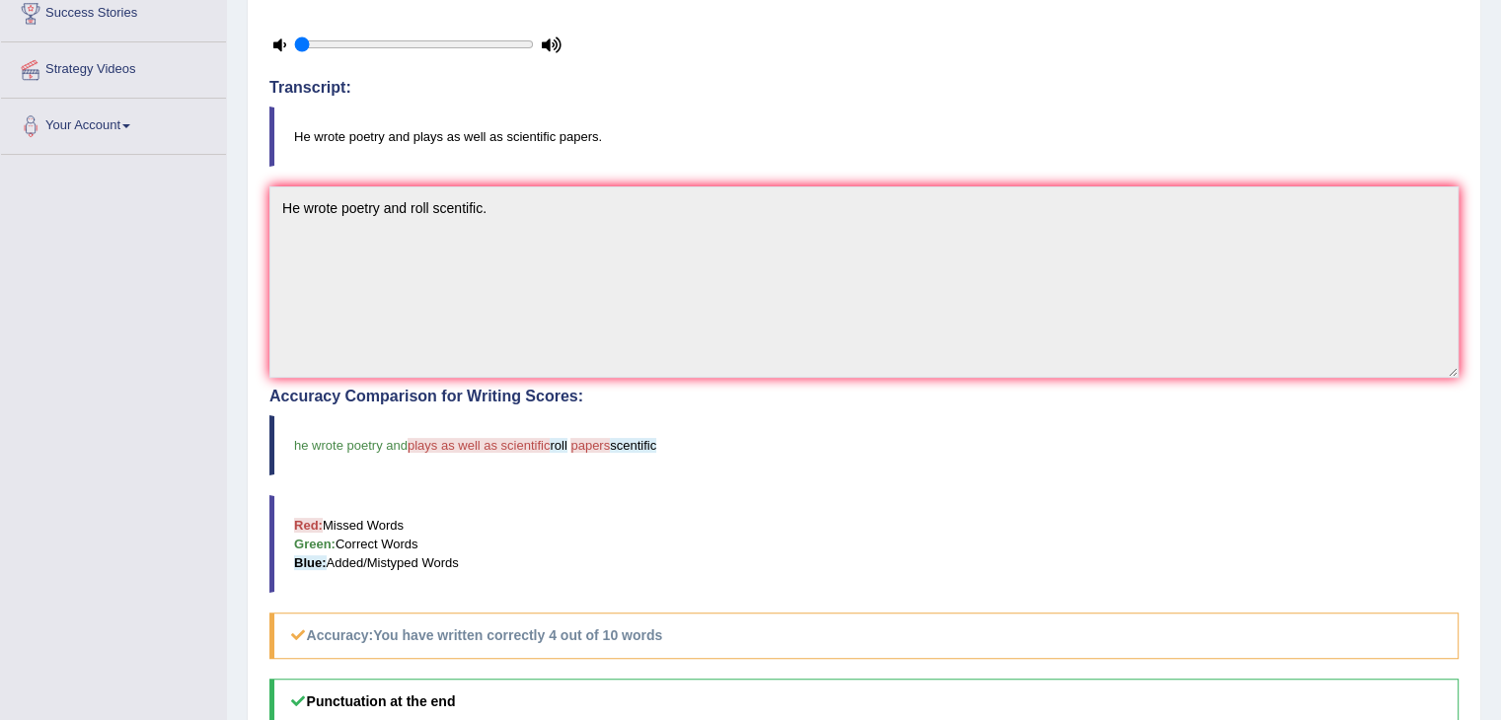
scroll to position [0, 0]
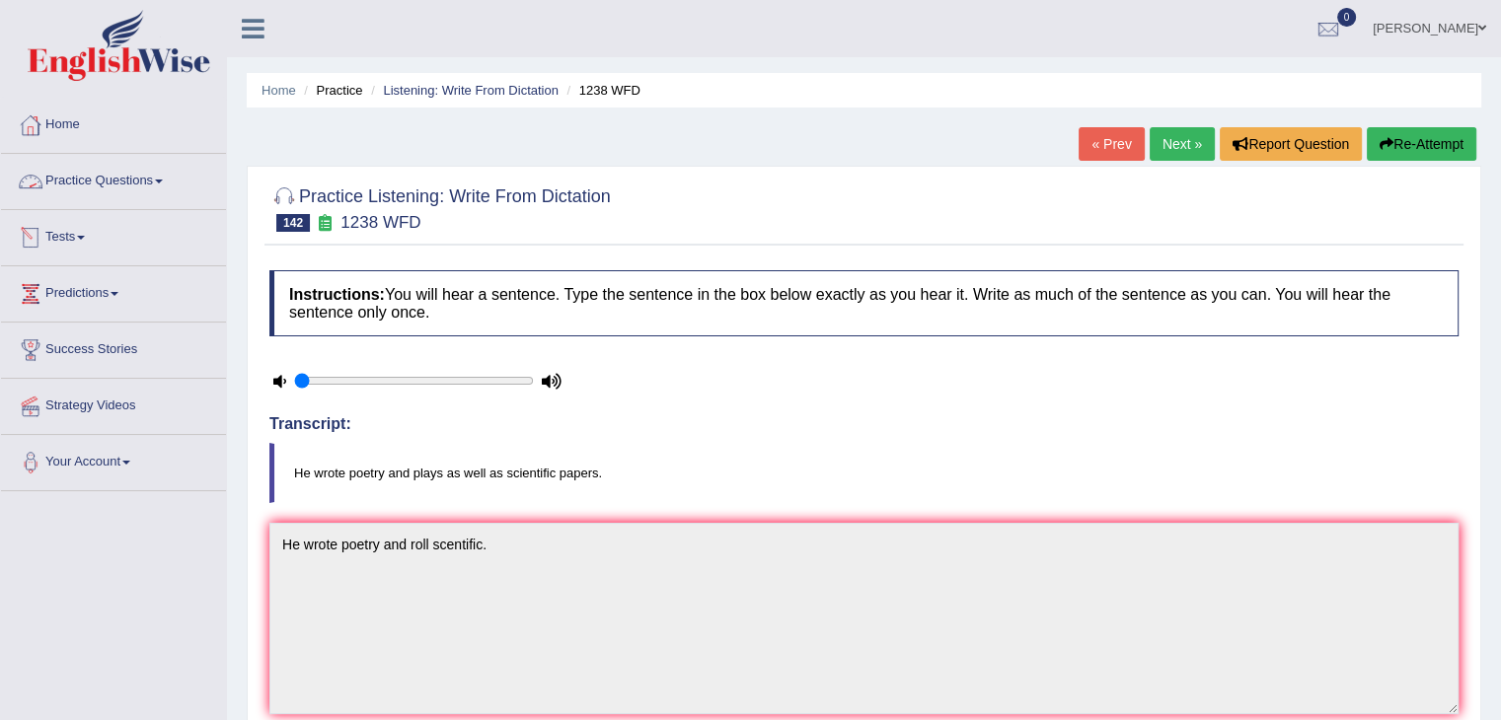
click at [151, 175] on link "Practice Questions" at bounding box center [113, 178] width 225 height 49
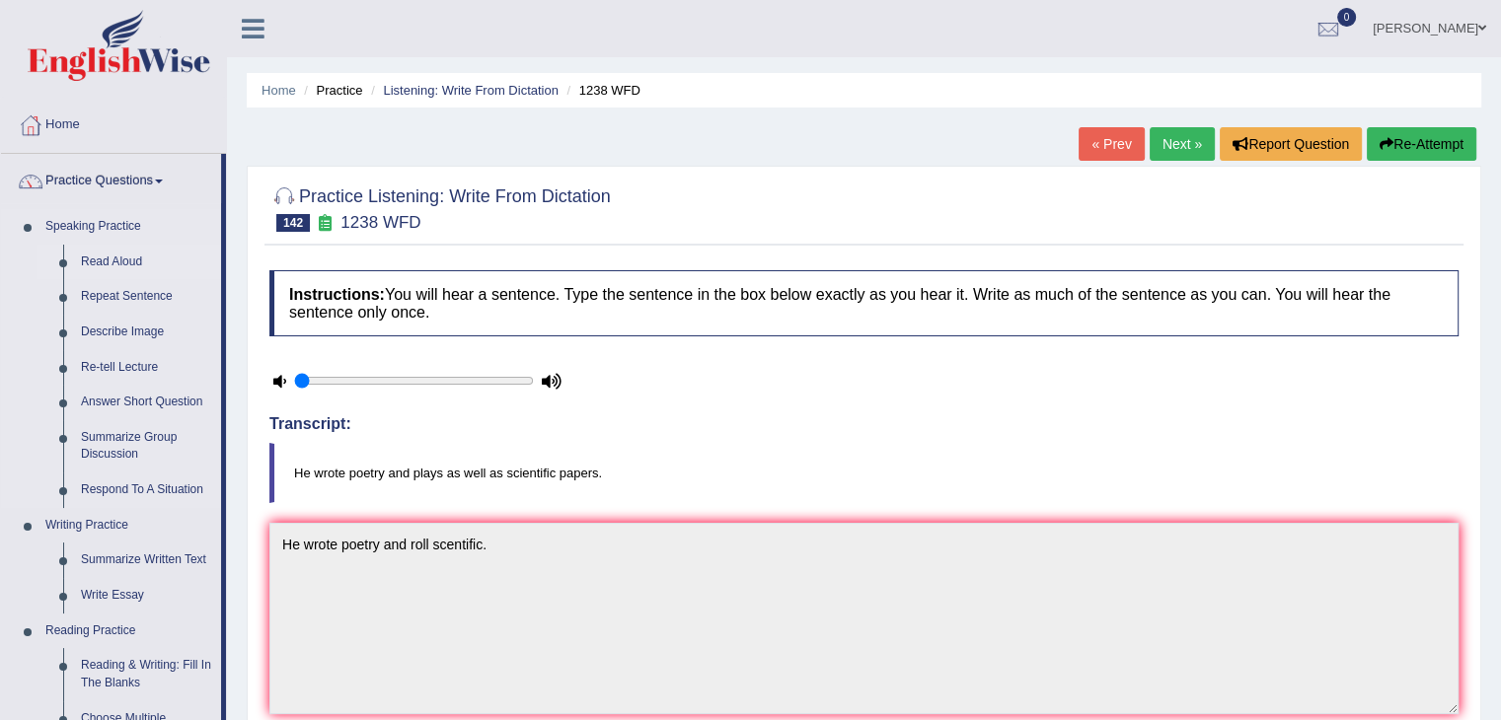
click at [117, 260] on link "Read Aloud" at bounding box center [146, 263] width 149 height 36
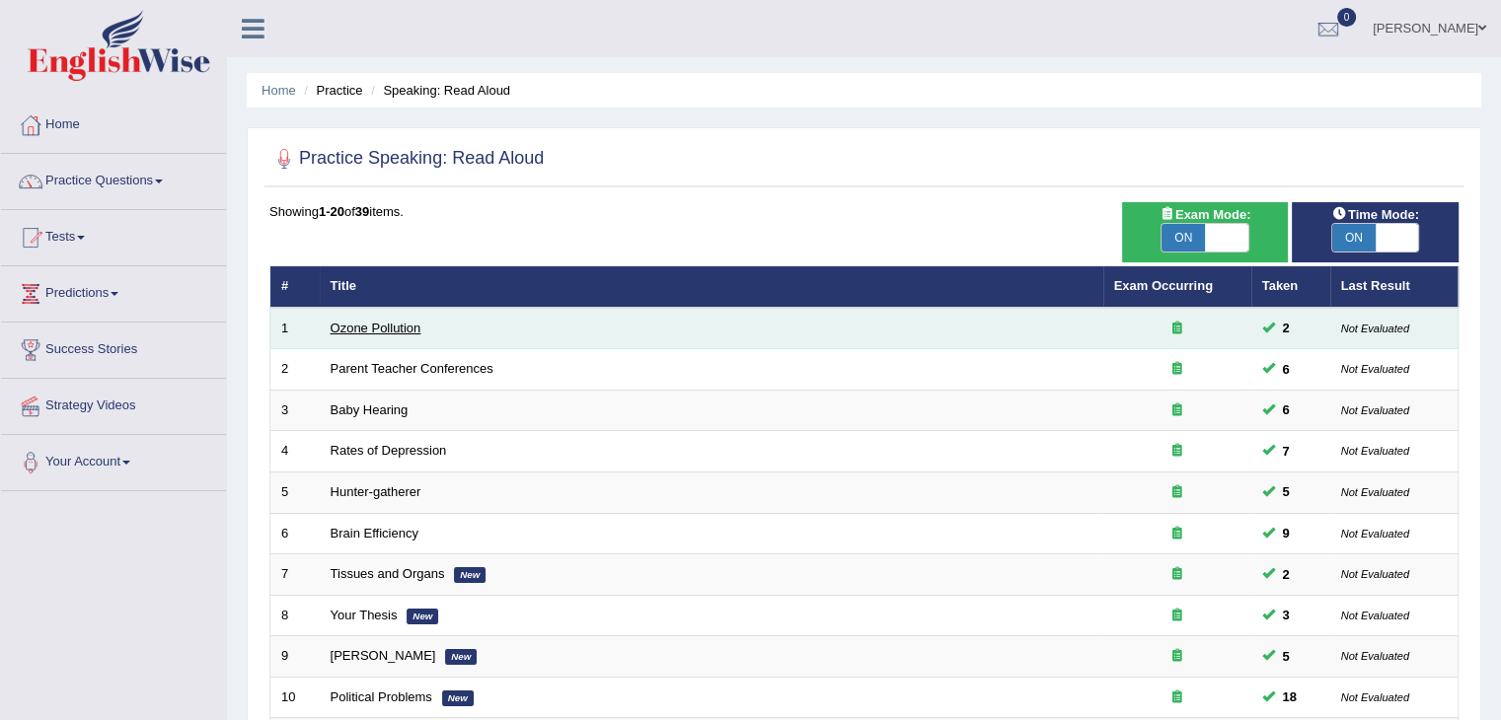
click at [362, 329] on link "Ozone Pollution" at bounding box center [376, 328] width 91 height 15
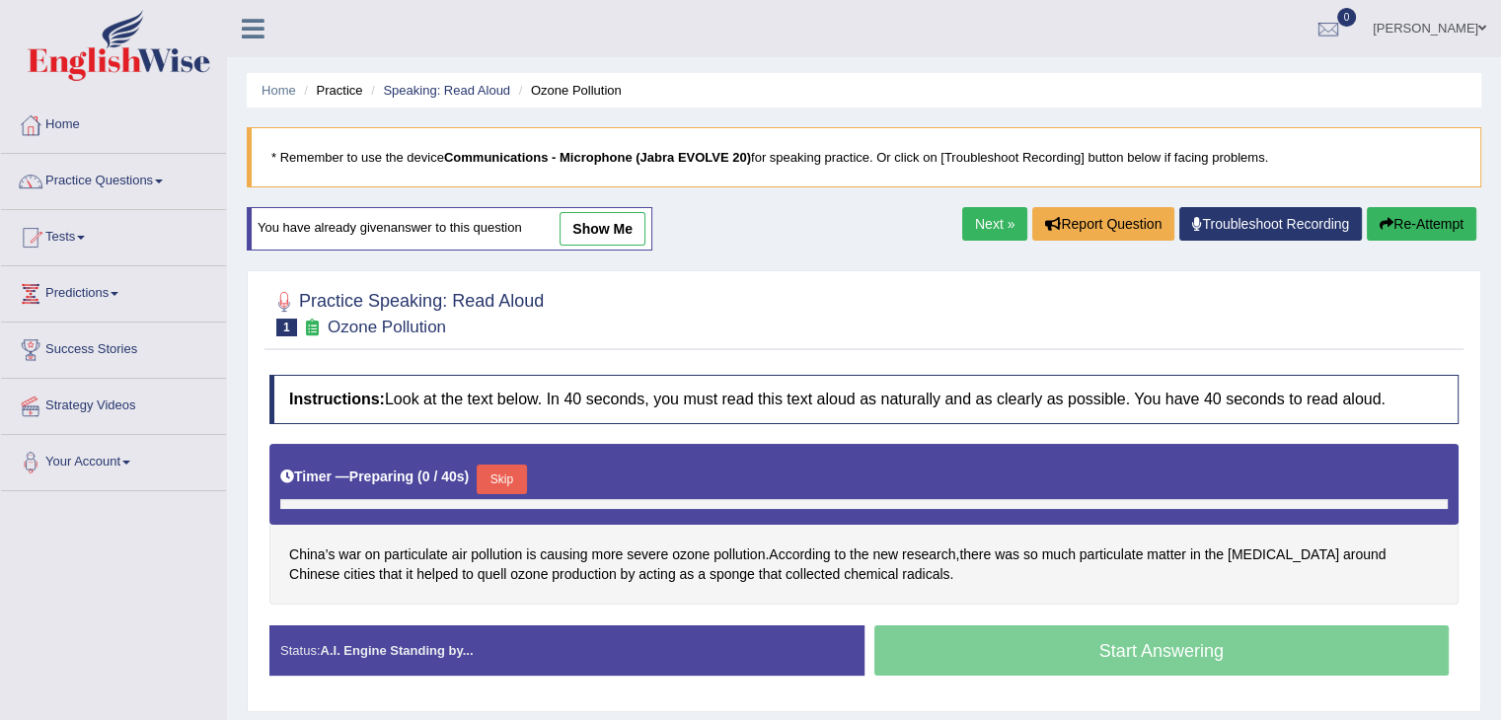
click at [615, 228] on link "show me" at bounding box center [603, 229] width 86 height 34
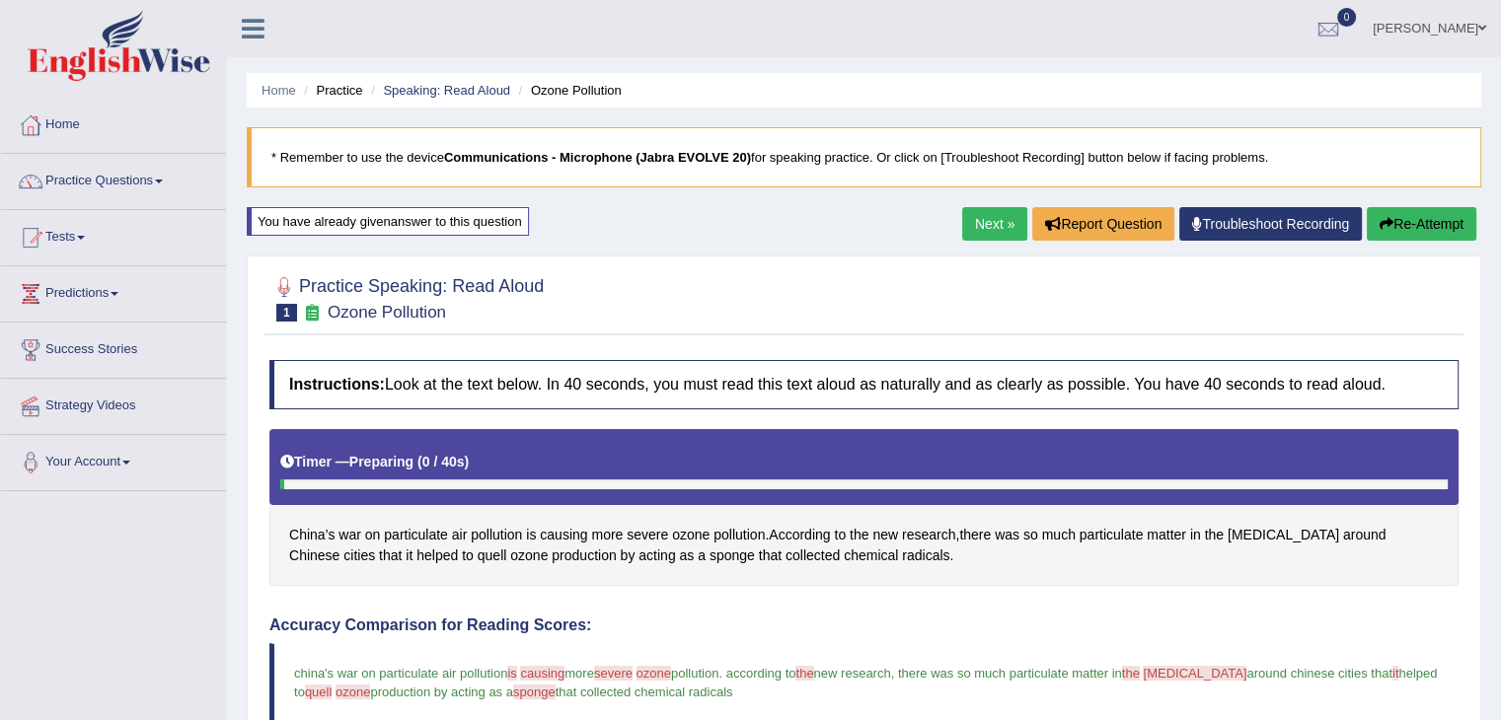
click at [1439, 229] on button "Re-Attempt" at bounding box center [1422, 224] width 110 height 34
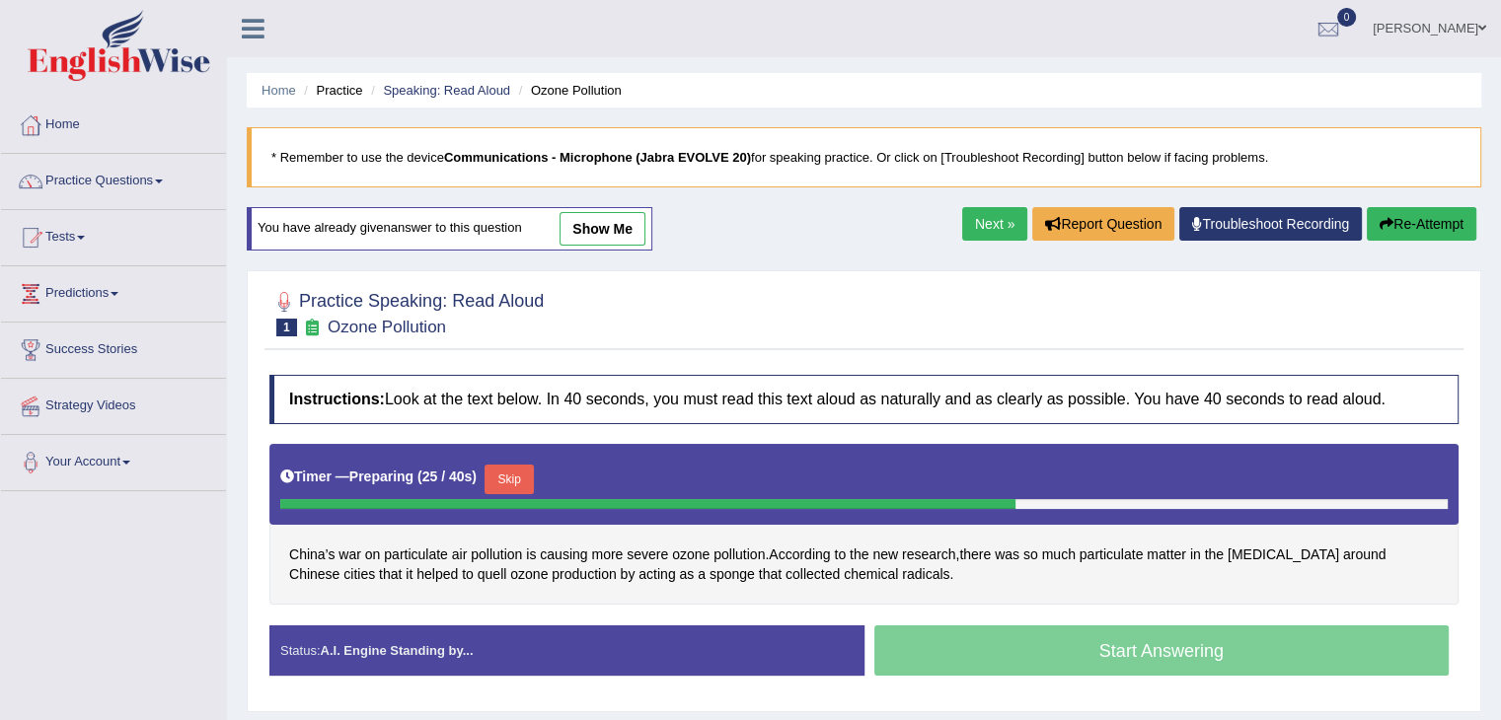
click at [521, 487] on button "Skip" at bounding box center [509, 480] width 49 height 30
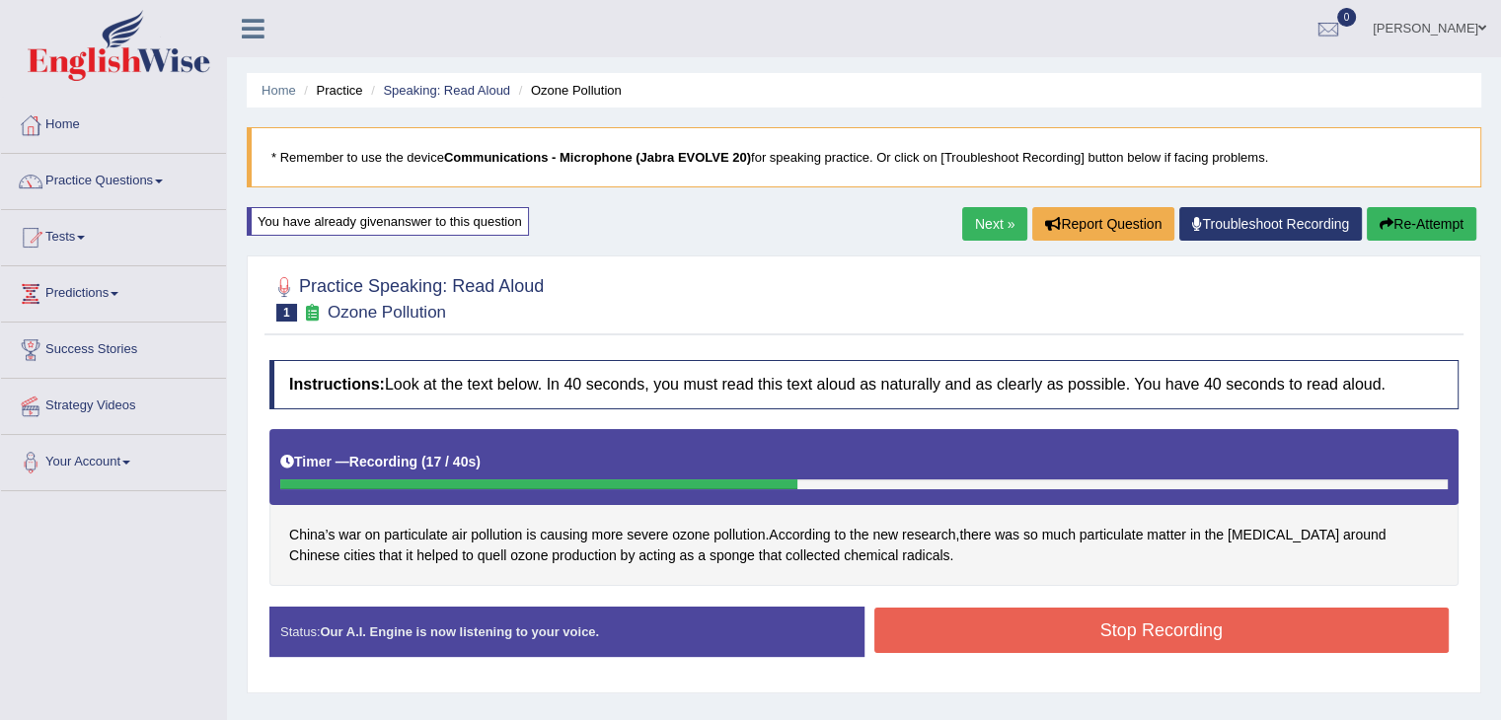
click at [1059, 640] on button "Stop Recording" at bounding box center [1161, 630] width 575 height 45
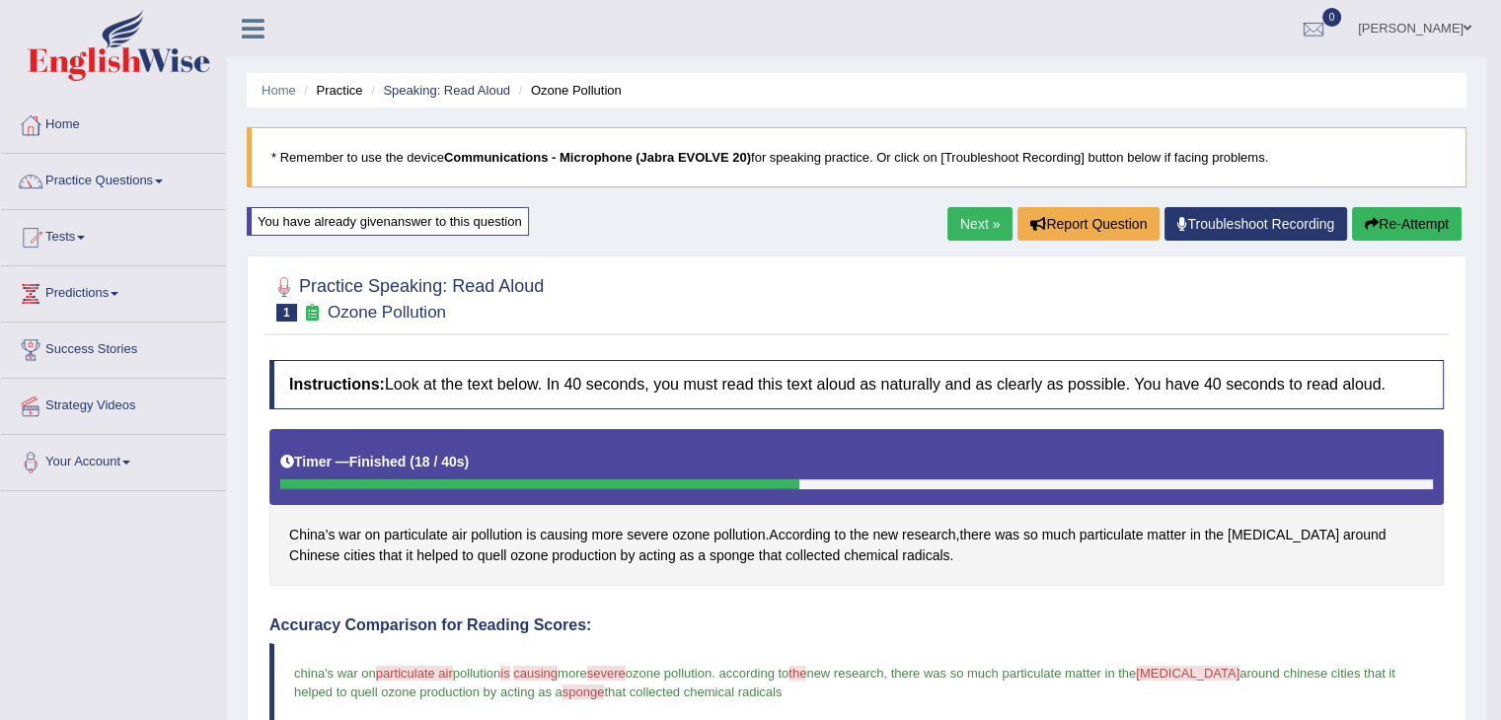
click at [956, 221] on link "Next »" at bounding box center [979, 224] width 65 height 34
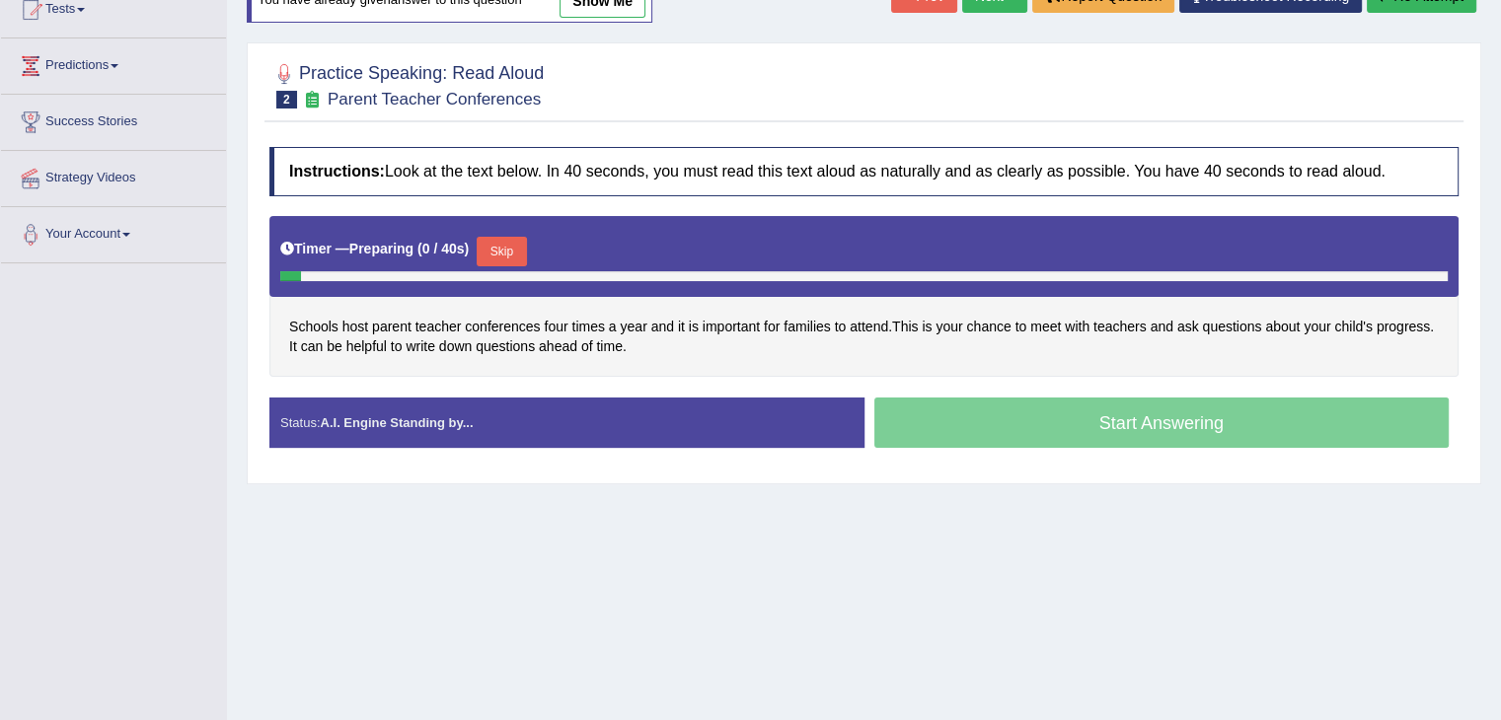
scroll to position [237, 0]
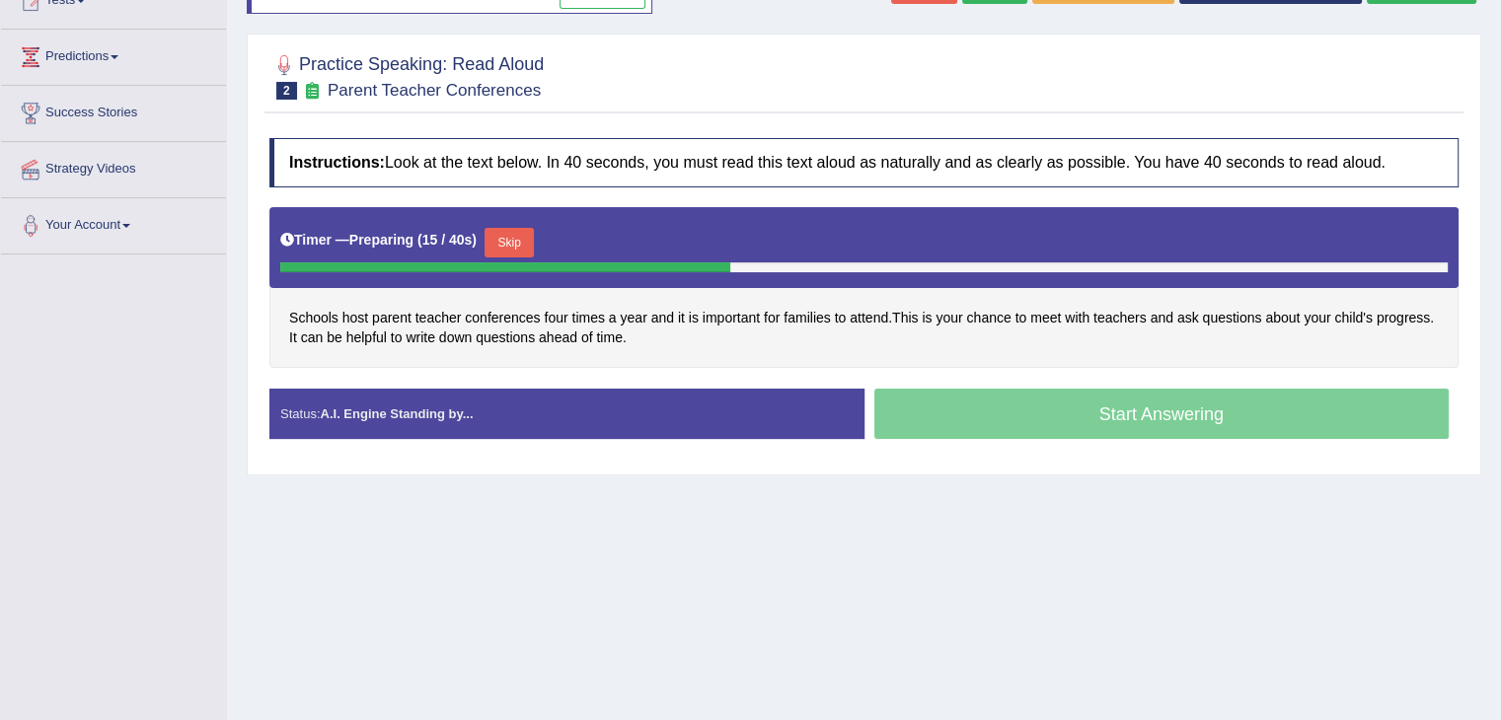
click at [509, 233] on button "Skip" at bounding box center [509, 243] width 49 height 30
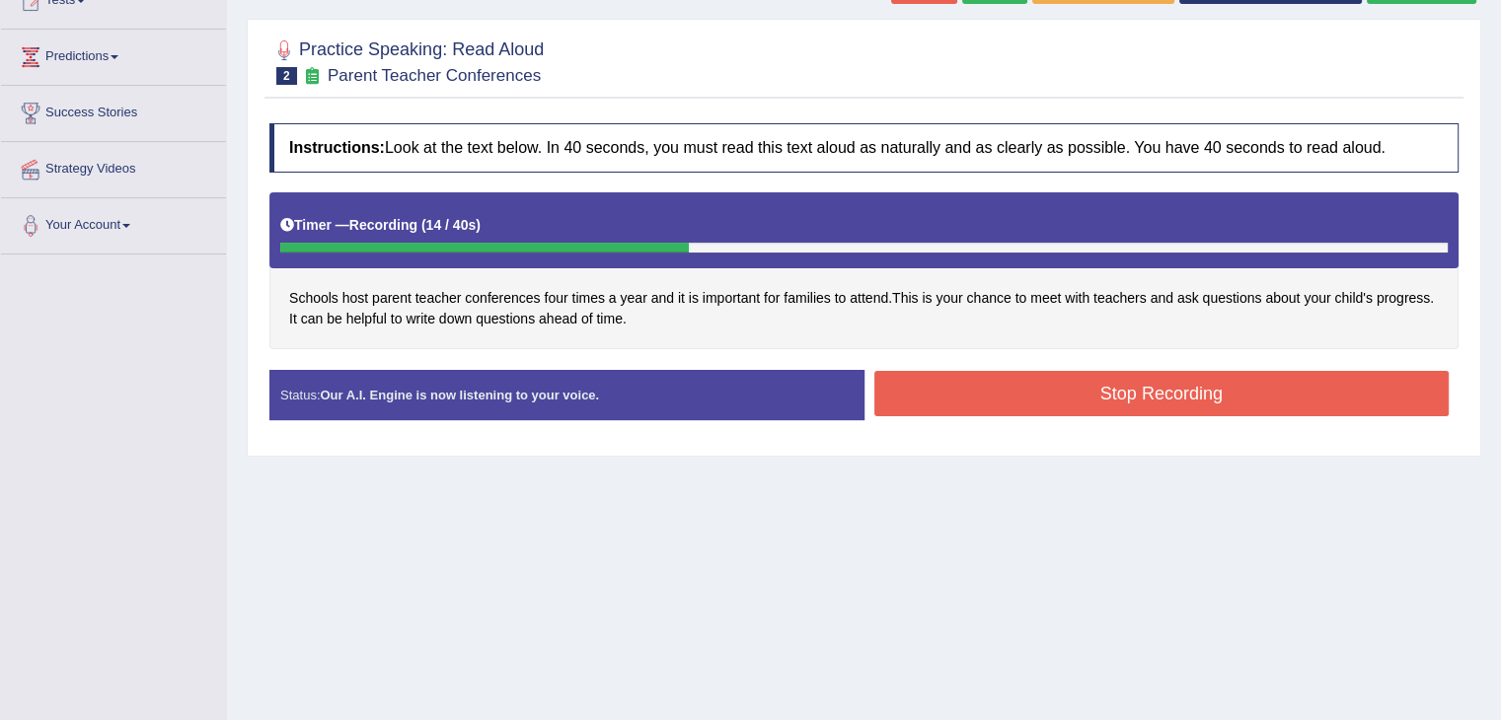
click at [1014, 388] on button "Stop Recording" at bounding box center [1161, 393] width 575 height 45
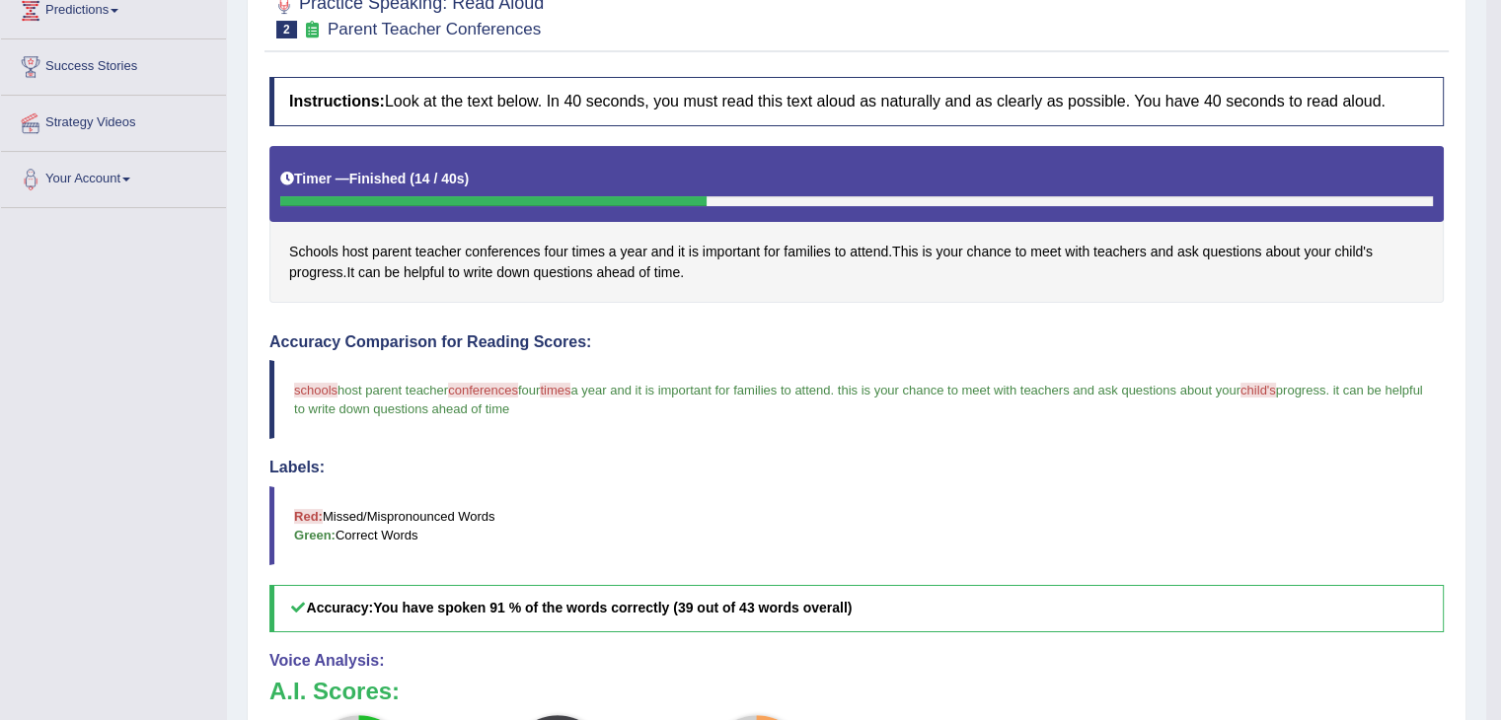
scroll to position [0, 0]
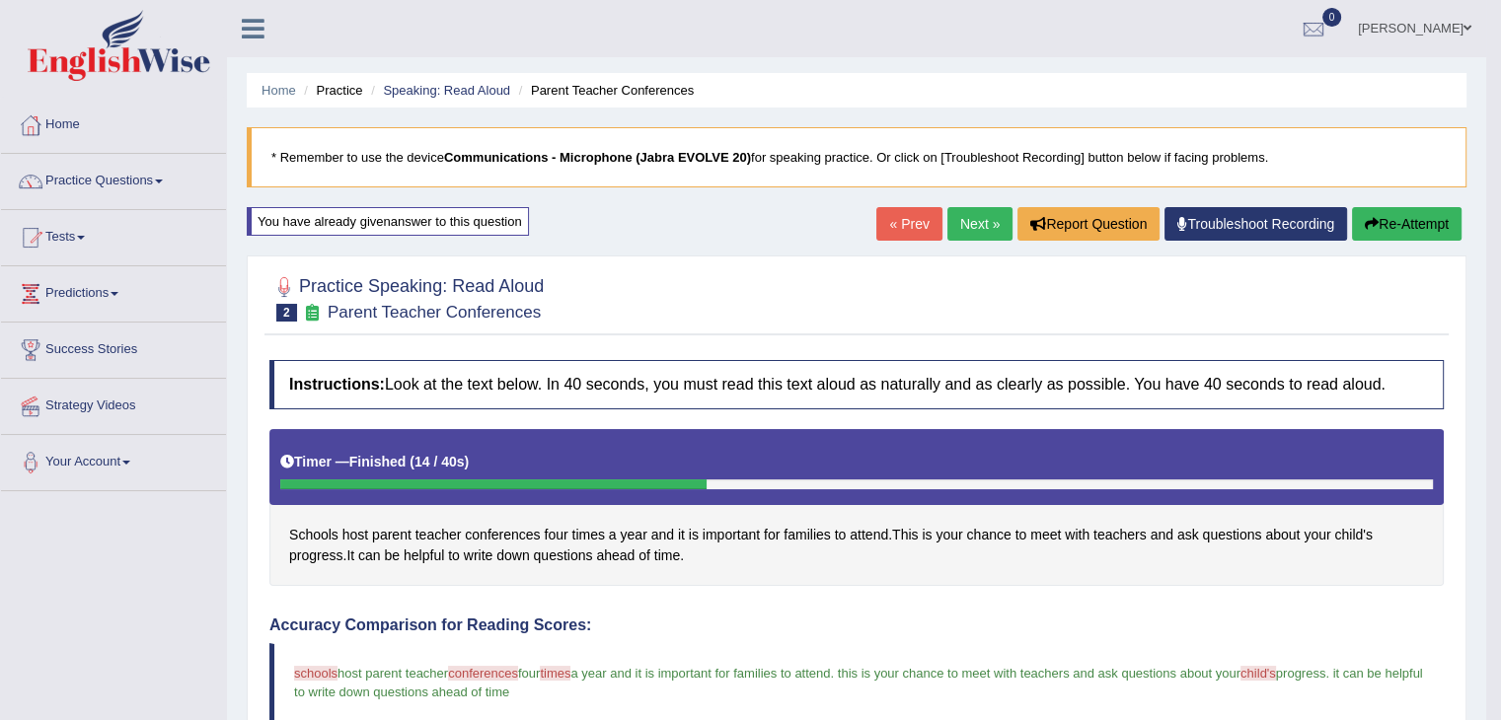
click at [102, 179] on link "Practice Questions" at bounding box center [113, 178] width 225 height 49
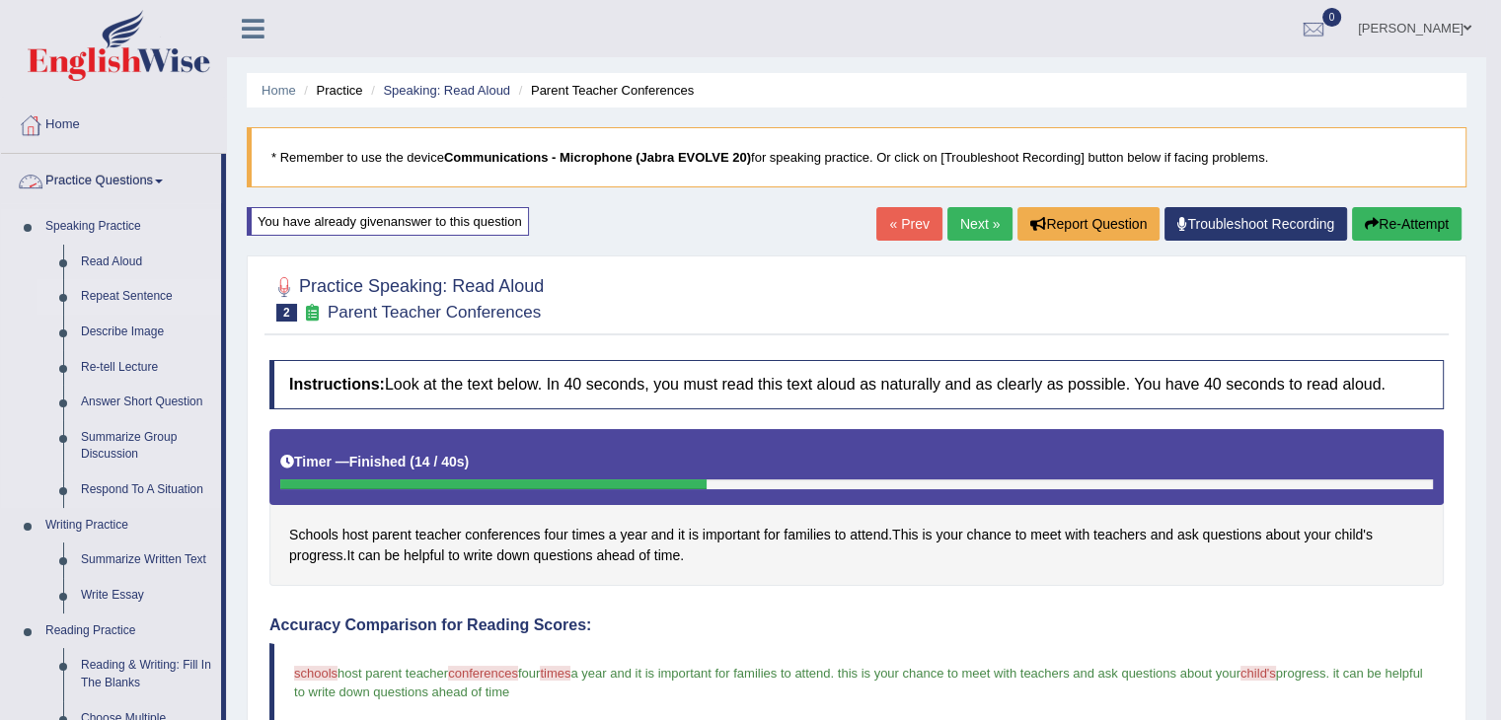
click at [76, 306] on link "Repeat Sentence" at bounding box center [146, 297] width 149 height 36
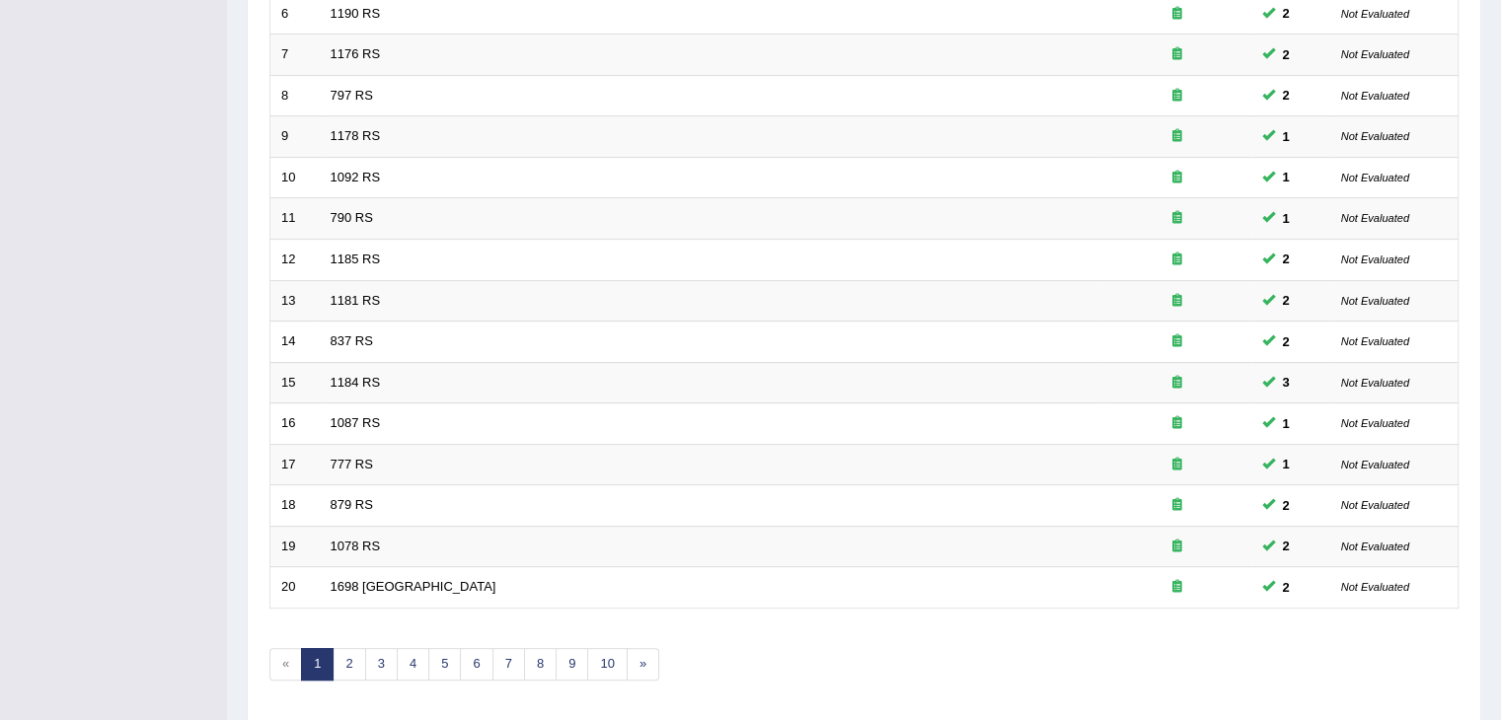
scroll to position [580, 0]
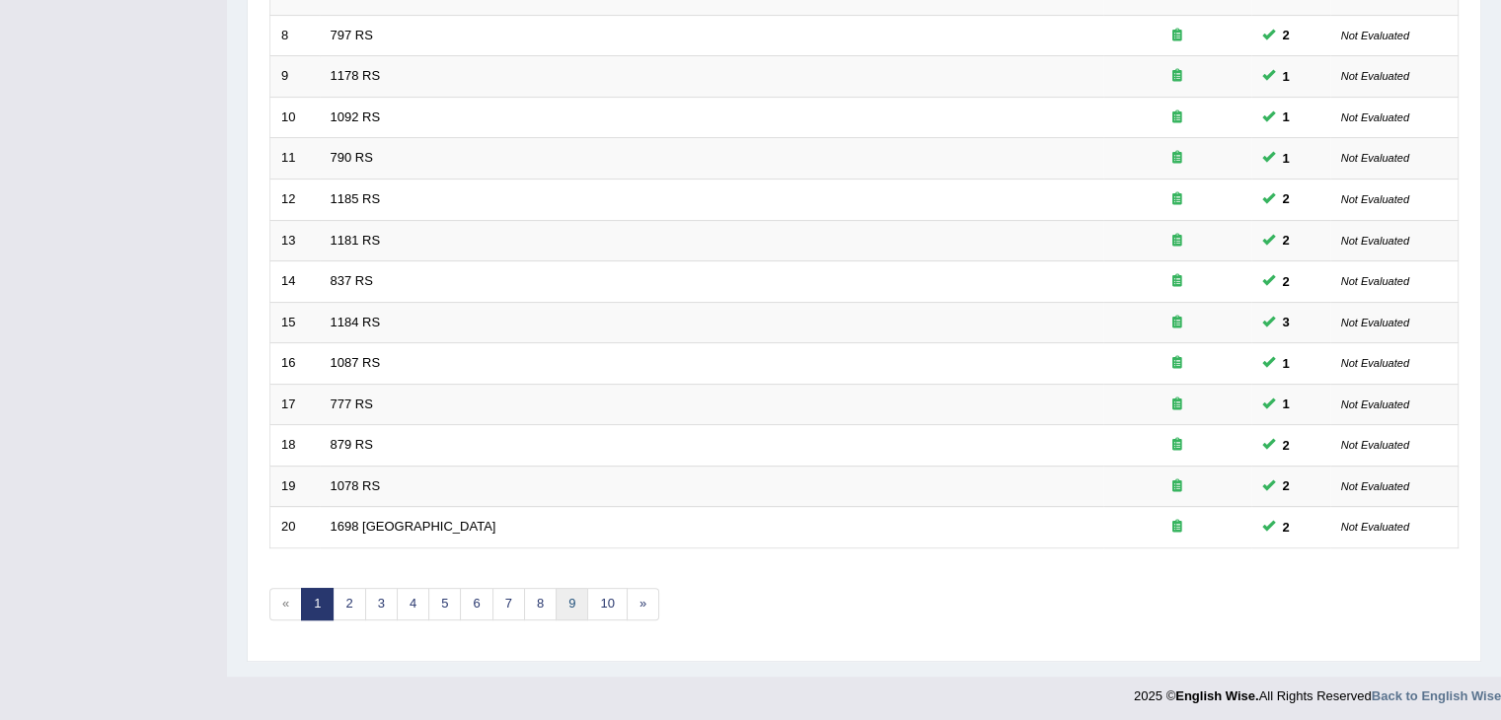
click at [559, 592] on link "9" at bounding box center [572, 604] width 33 height 33
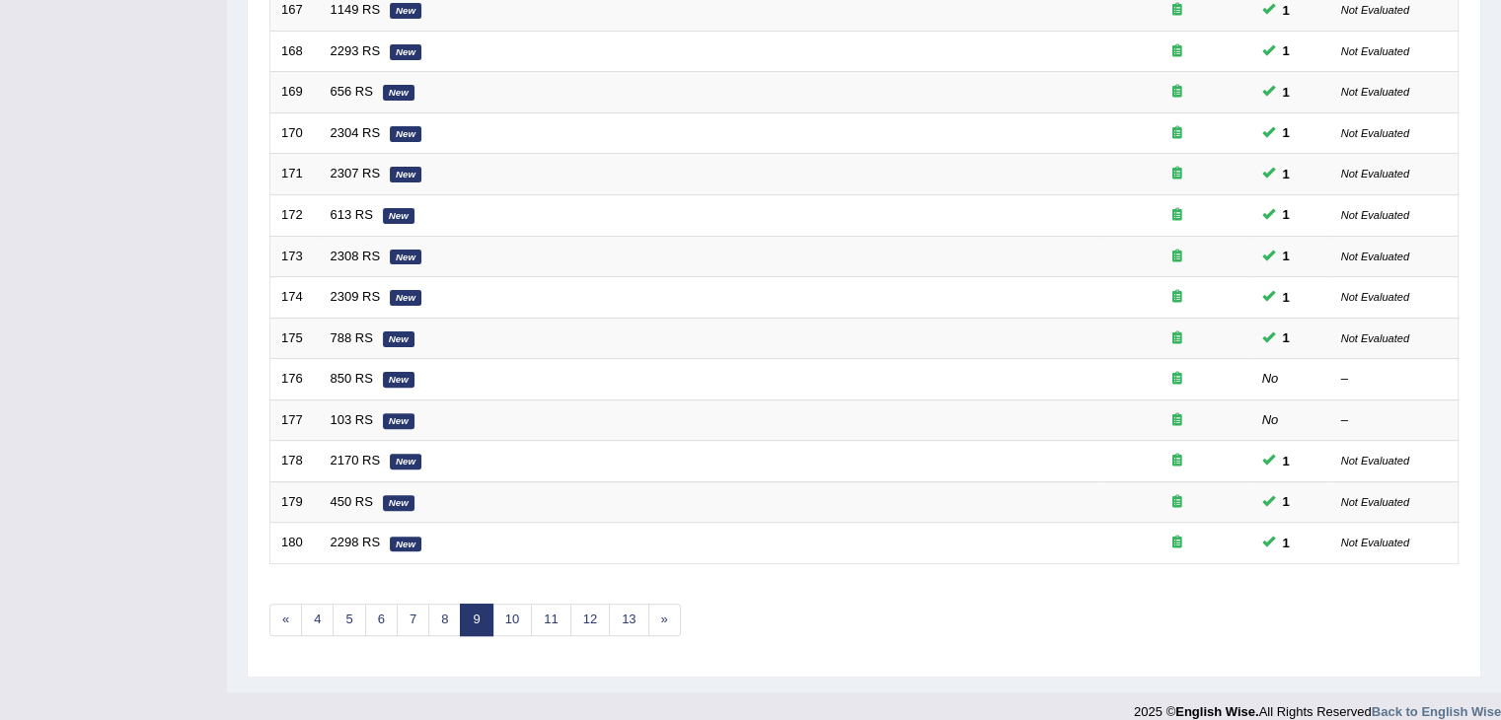
scroll to position [580, 0]
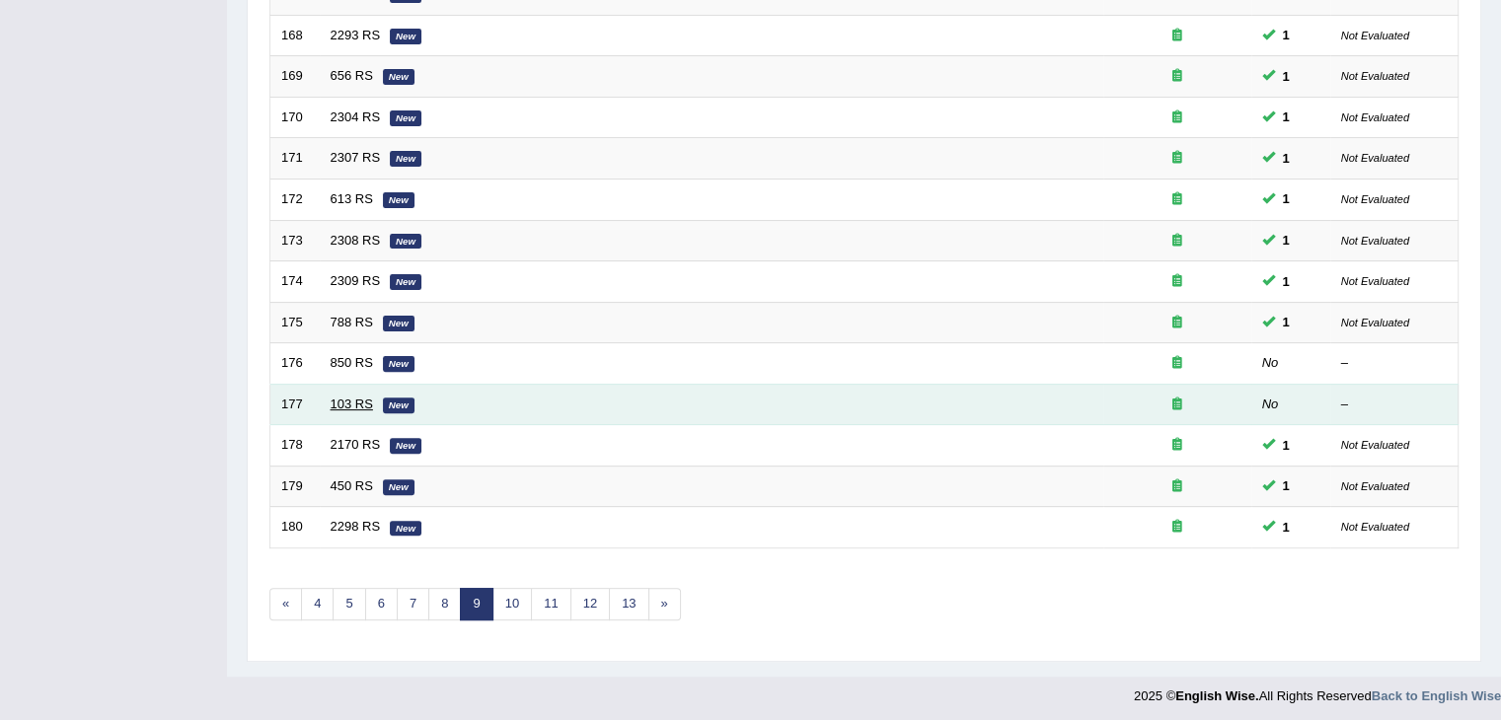
click at [337, 404] on link "103 RS" at bounding box center [352, 404] width 42 height 15
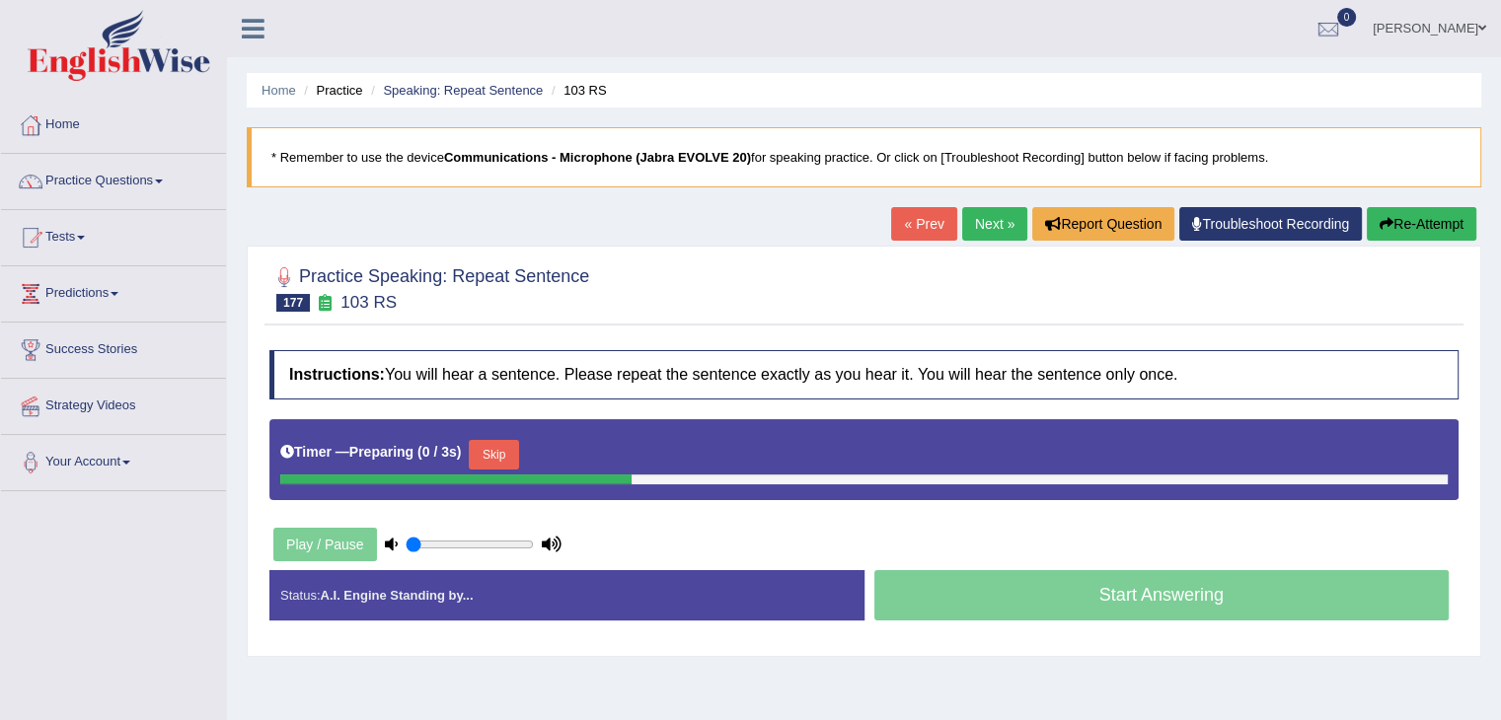
click at [509, 454] on button "Skip" at bounding box center [493, 455] width 49 height 30
click at [573, 450] on button "Skip" at bounding box center [580, 455] width 49 height 30
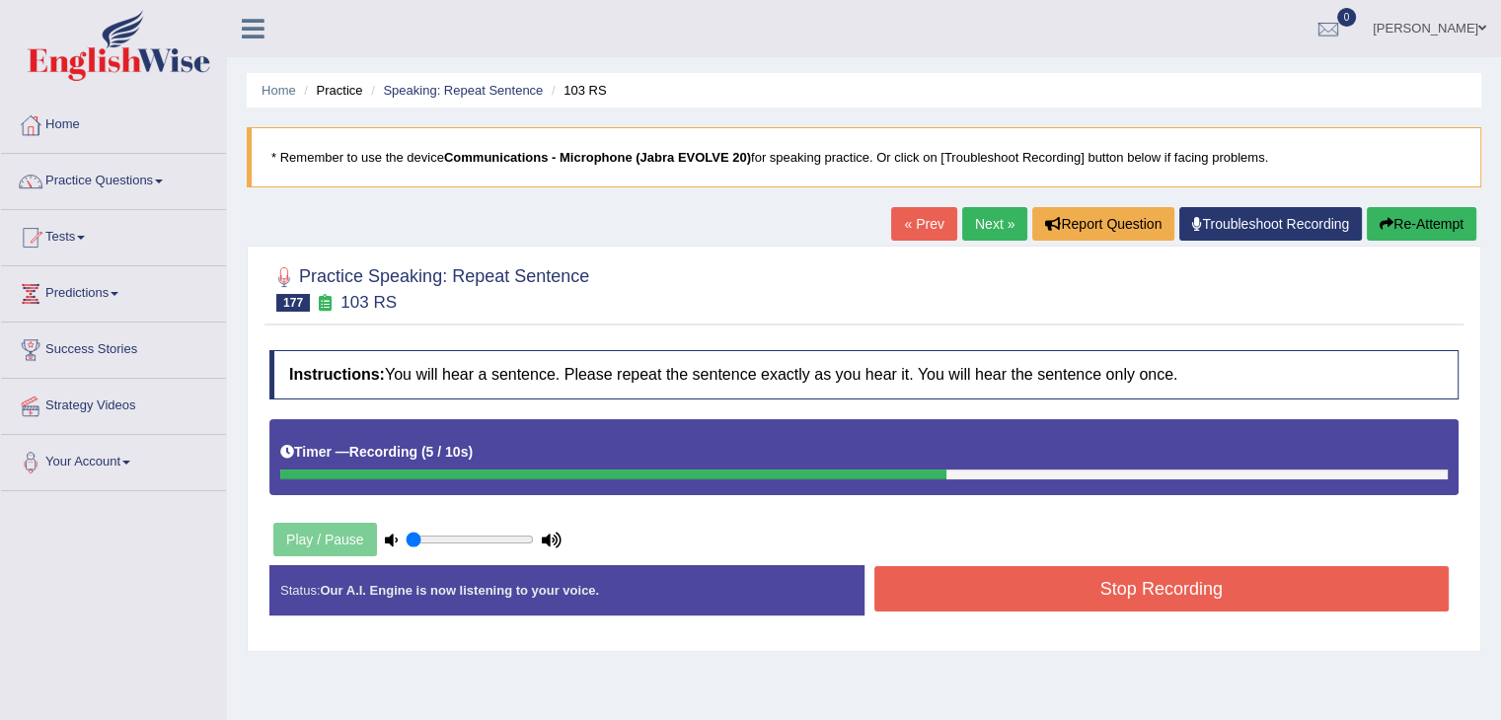
click at [1095, 599] on button "Stop Recording" at bounding box center [1161, 588] width 575 height 45
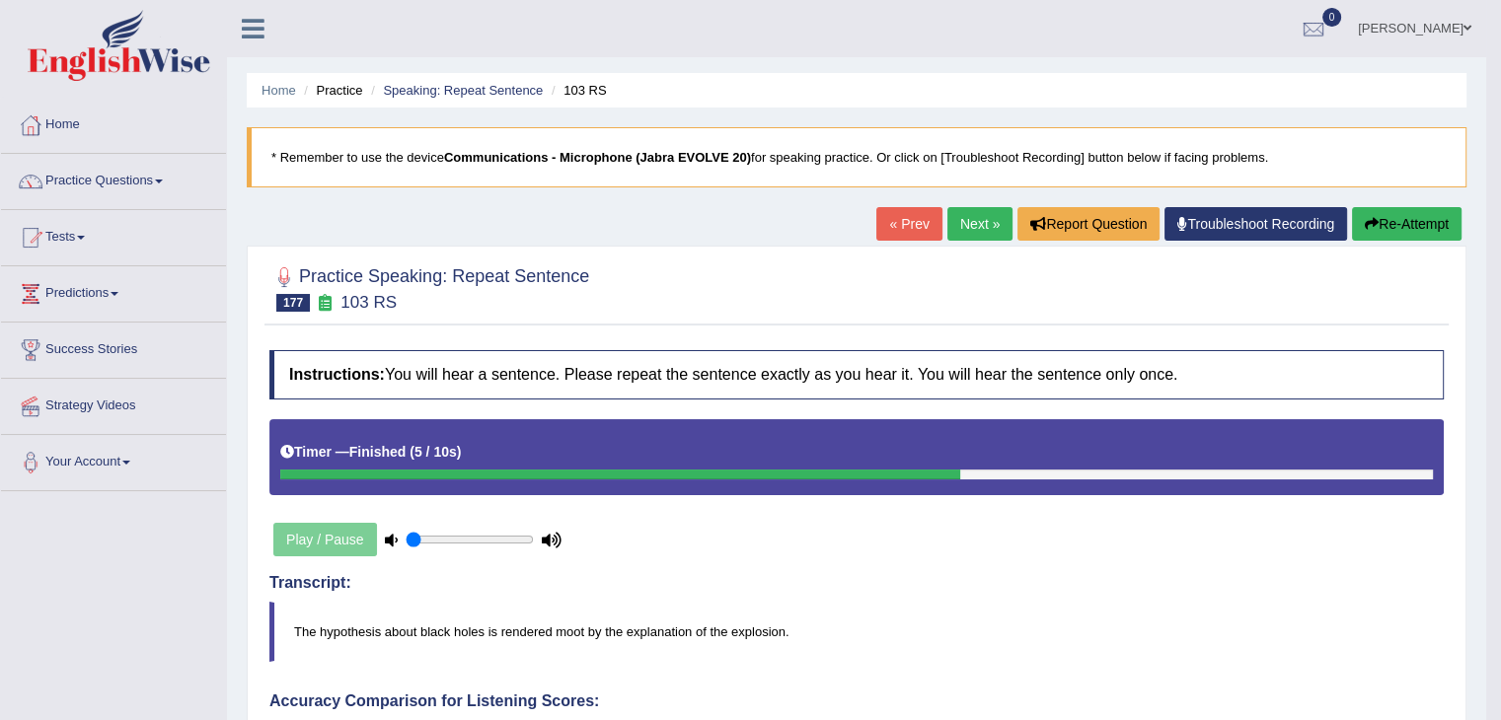
click at [993, 229] on link "Next »" at bounding box center [979, 224] width 65 height 34
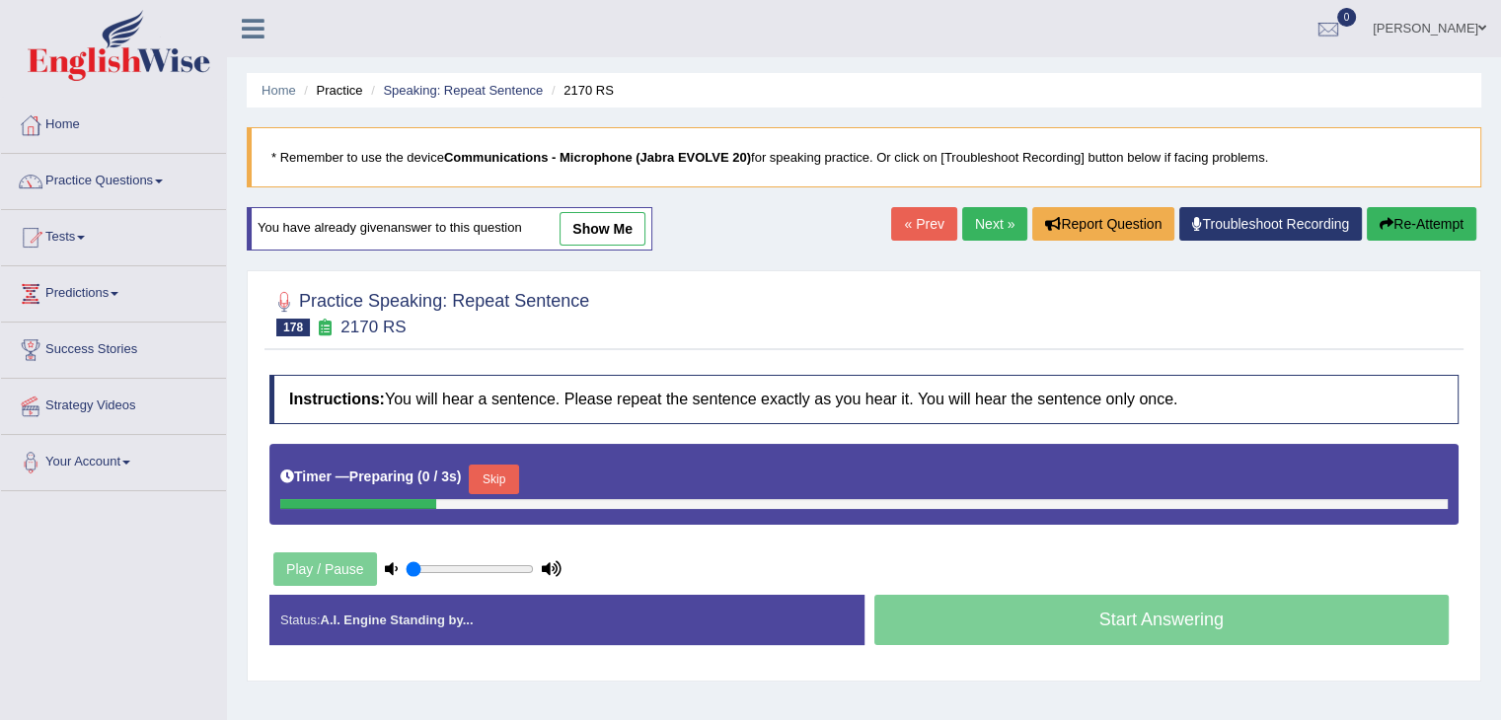
click at [489, 481] on button "Skip" at bounding box center [493, 480] width 49 height 30
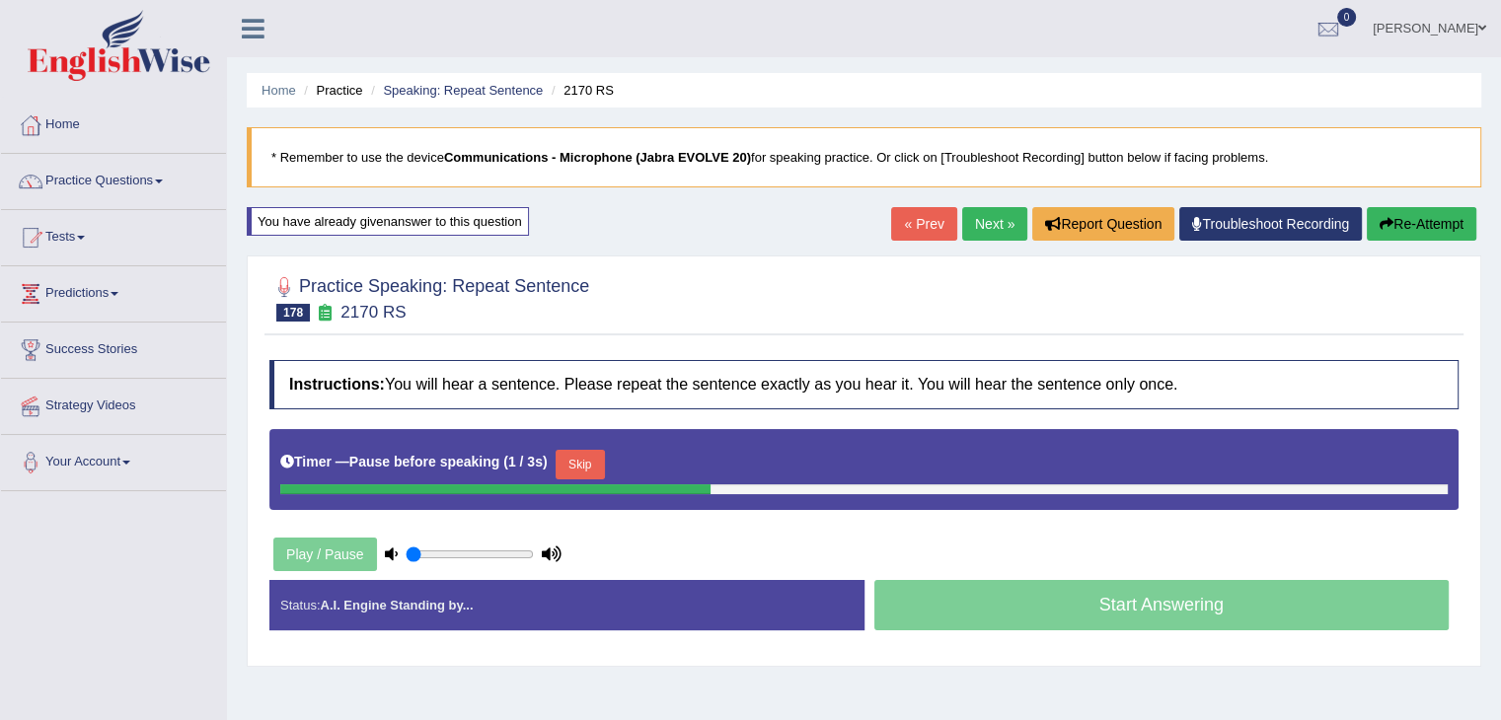
click at [580, 455] on button "Skip" at bounding box center [580, 465] width 49 height 30
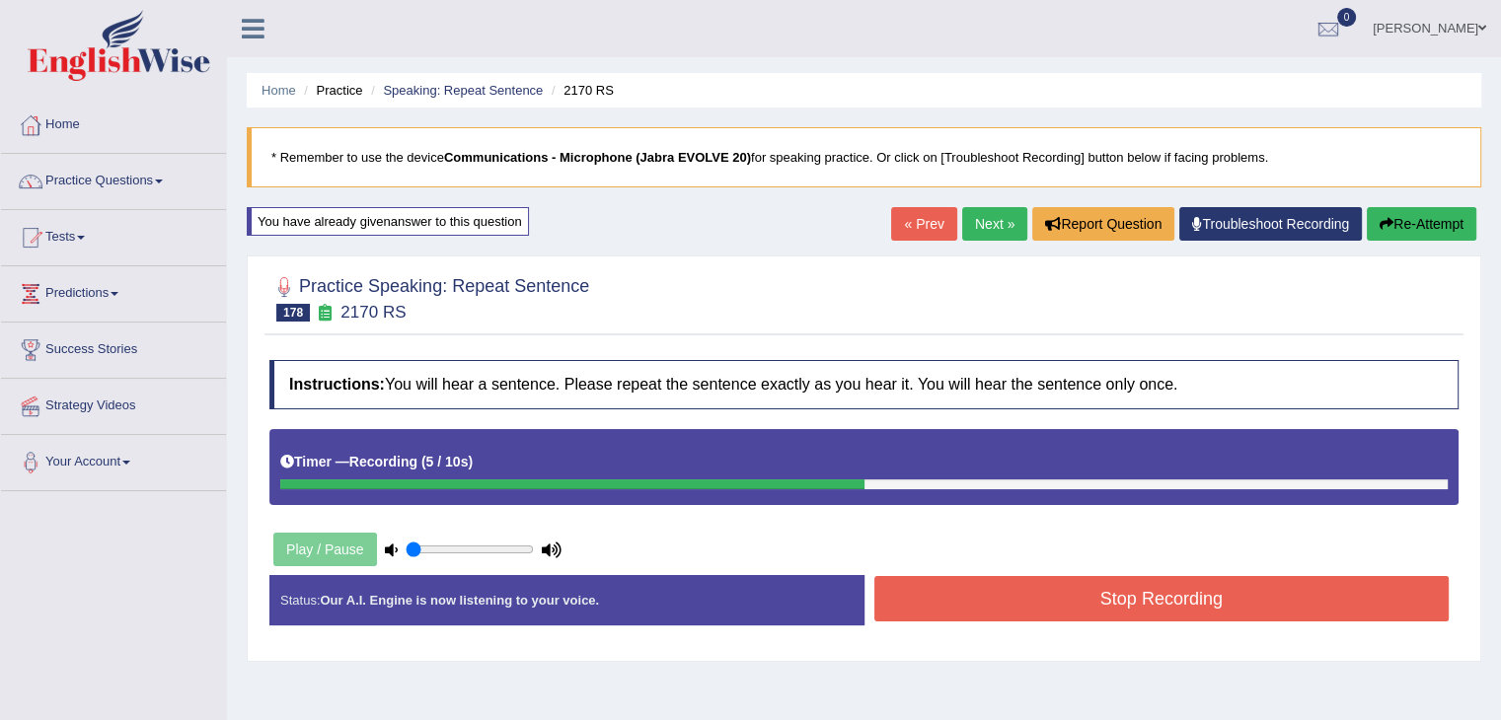
click at [1003, 600] on button "Stop Recording" at bounding box center [1161, 598] width 575 height 45
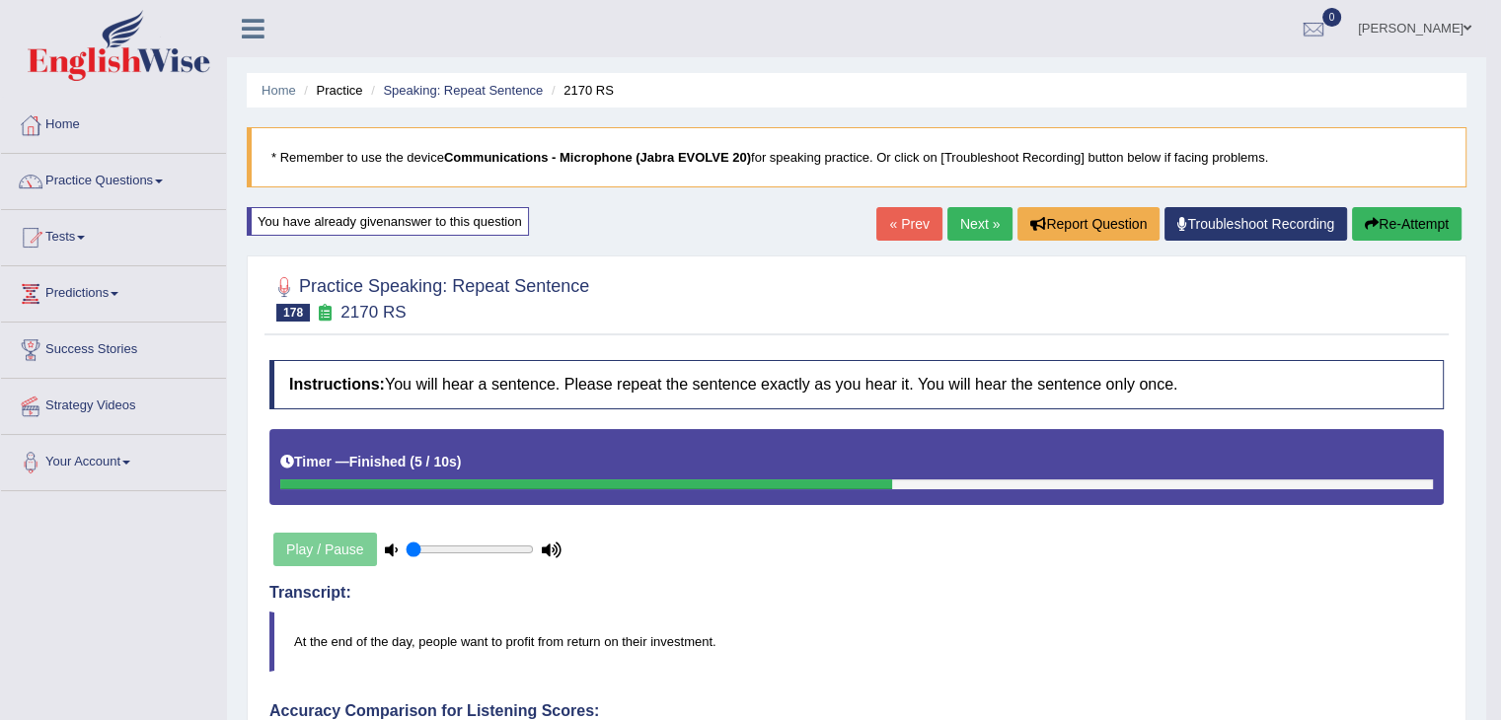
click at [959, 220] on link "Next »" at bounding box center [979, 224] width 65 height 34
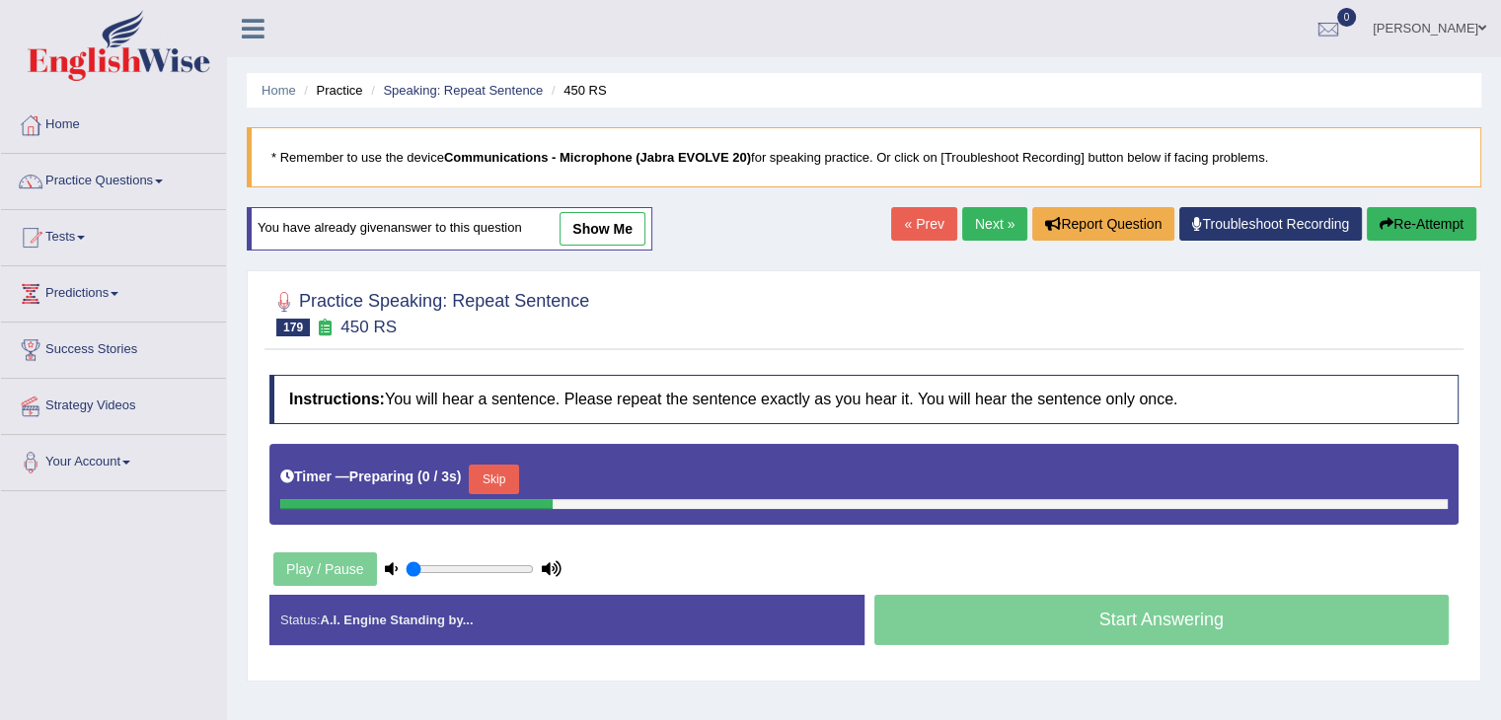
click at [501, 468] on button "Skip" at bounding box center [493, 480] width 49 height 30
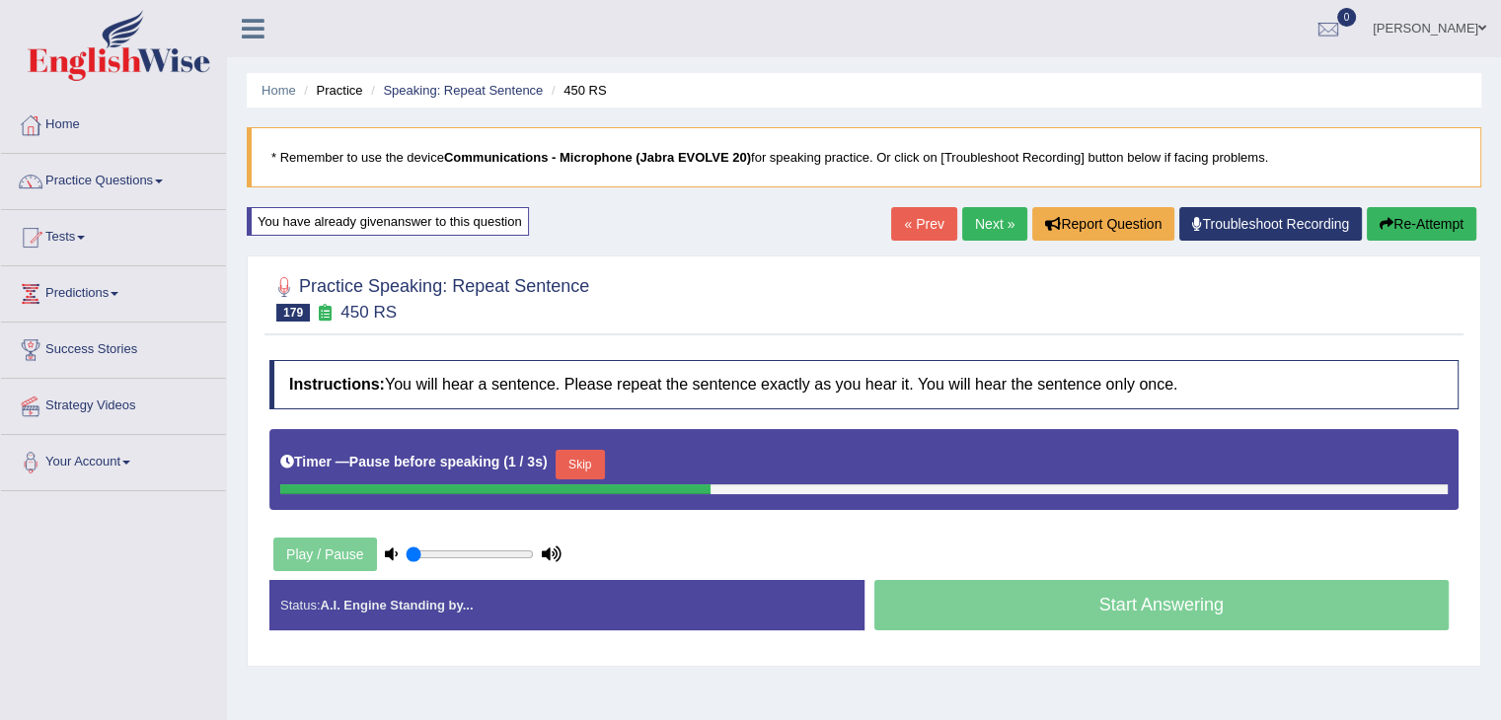
click at [580, 470] on button "Skip" at bounding box center [580, 465] width 49 height 30
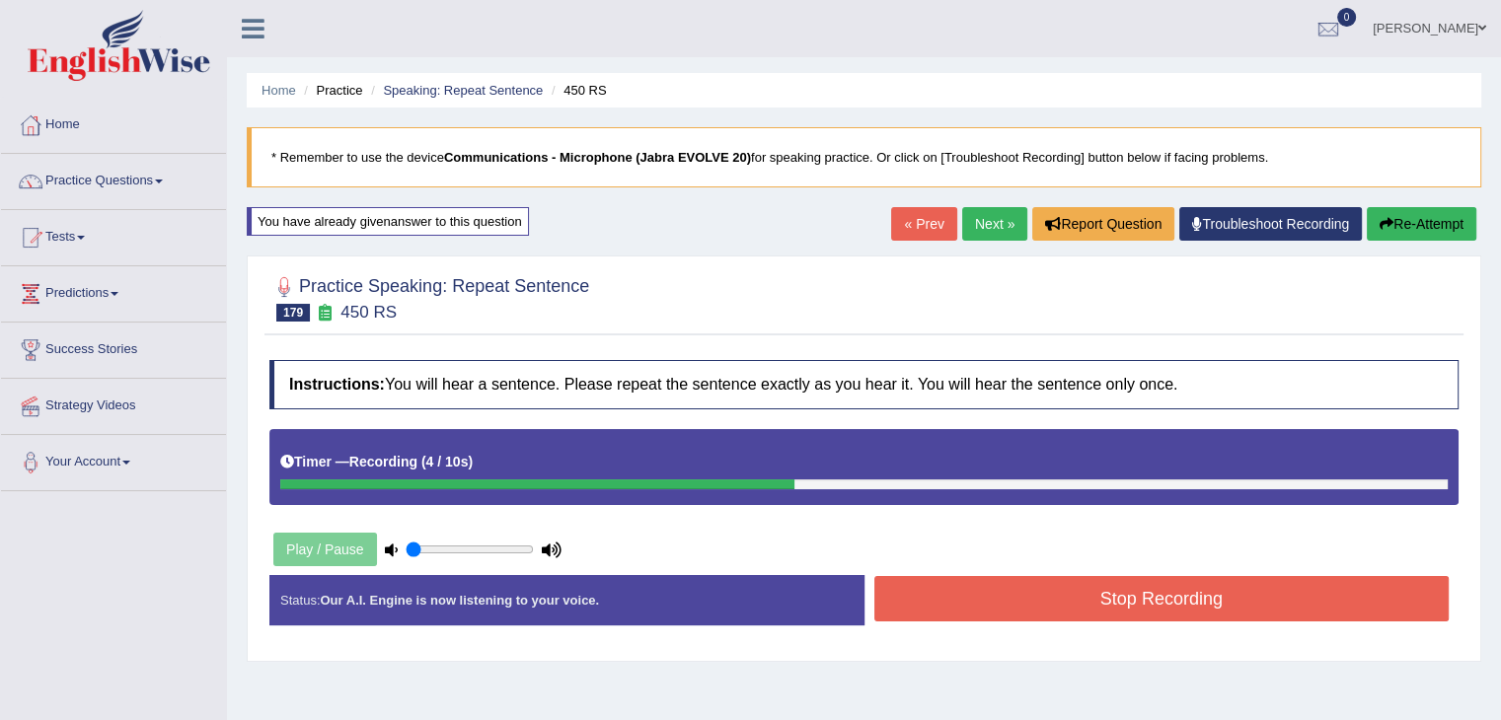
click at [1016, 612] on button "Stop Recording" at bounding box center [1161, 598] width 575 height 45
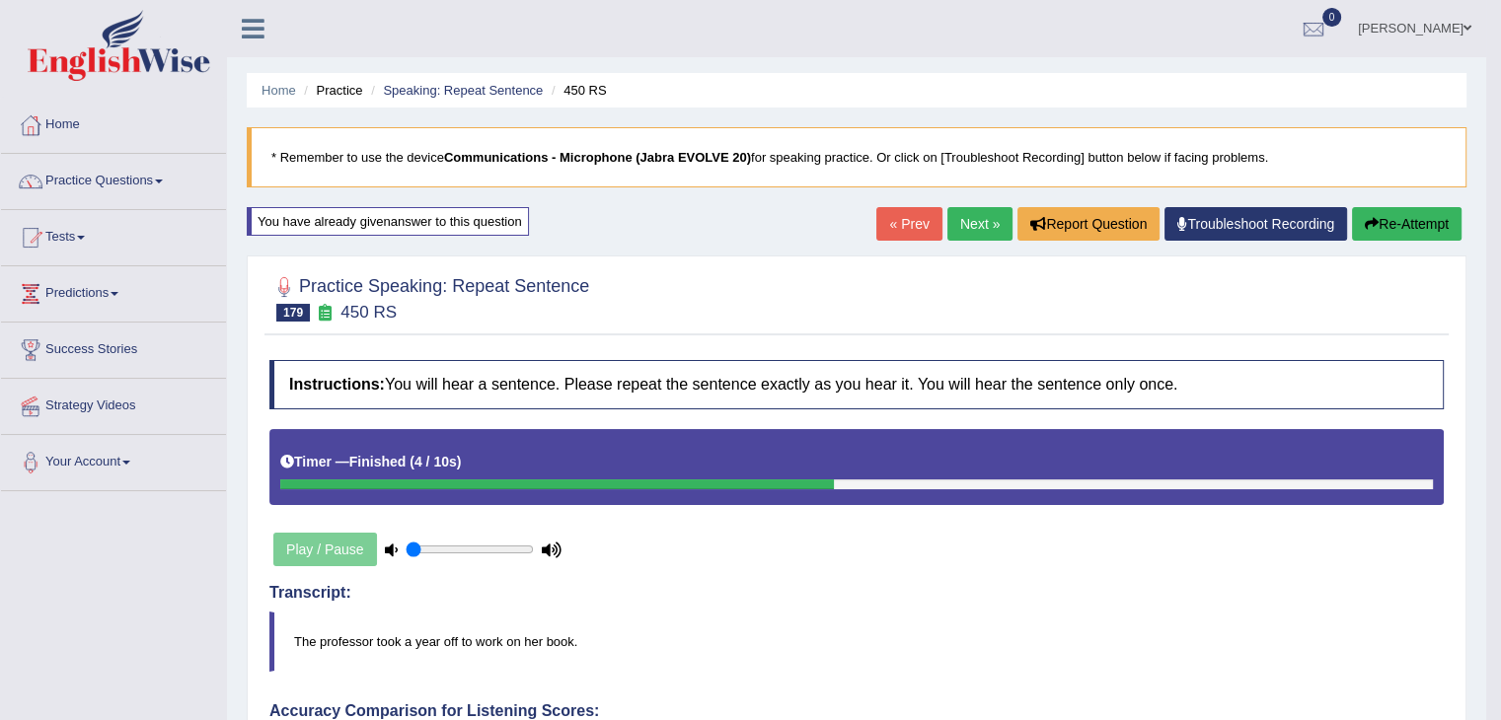
click at [962, 237] on link "Next »" at bounding box center [979, 224] width 65 height 34
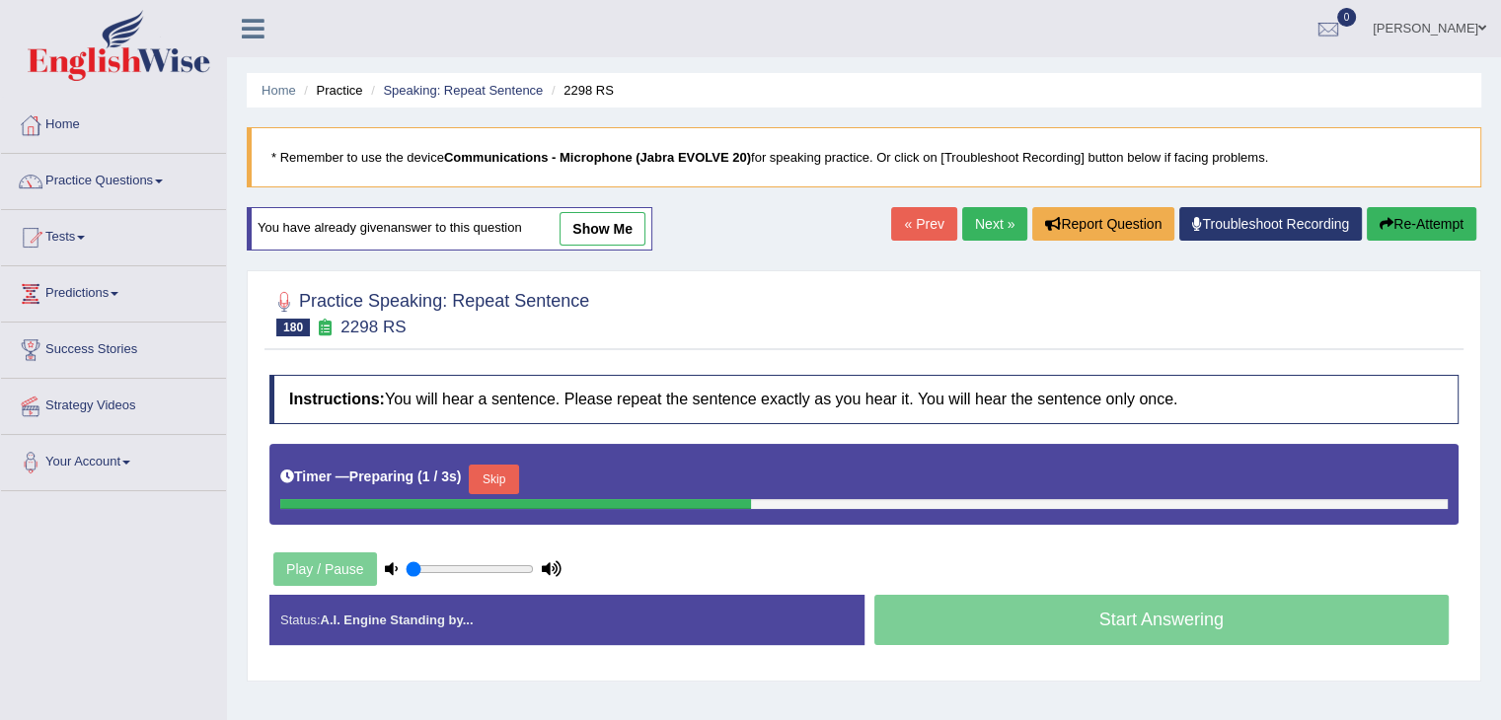
click at [493, 480] on button "Skip" at bounding box center [493, 480] width 49 height 30
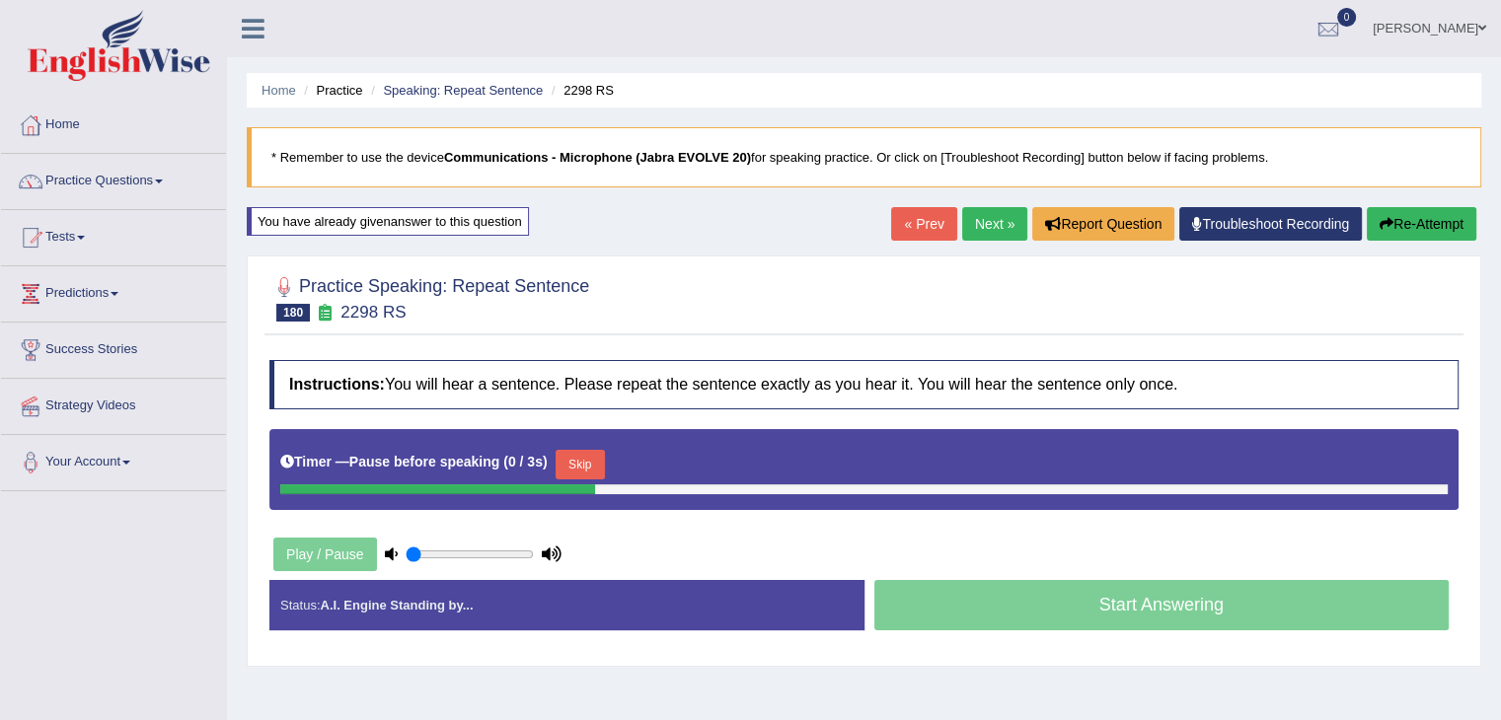
click at [562, 458] on button "Skip" at bounding box center [580, 465] width 49 height 30
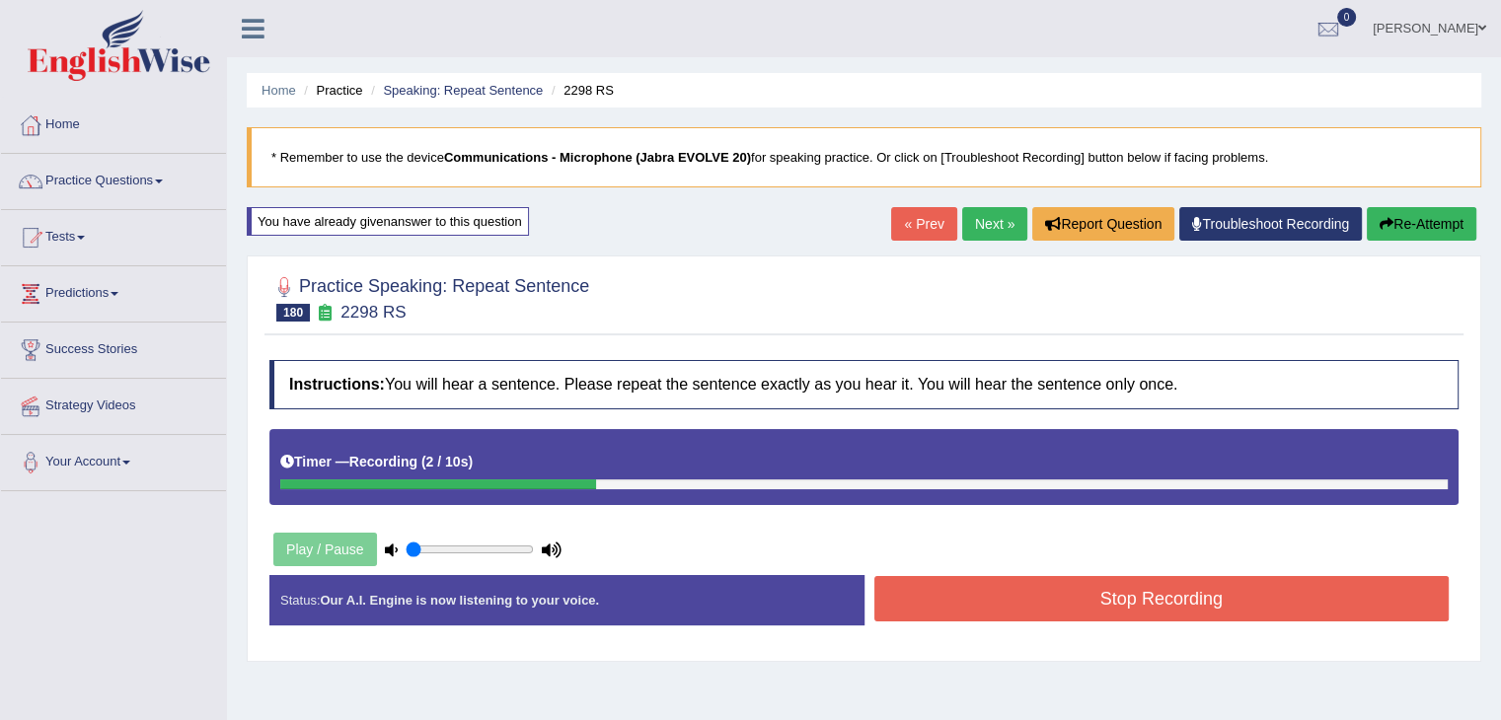
click at [1034, 613] on button "Stop Recording" at bounding box center [1161, 598] width 575 height 45
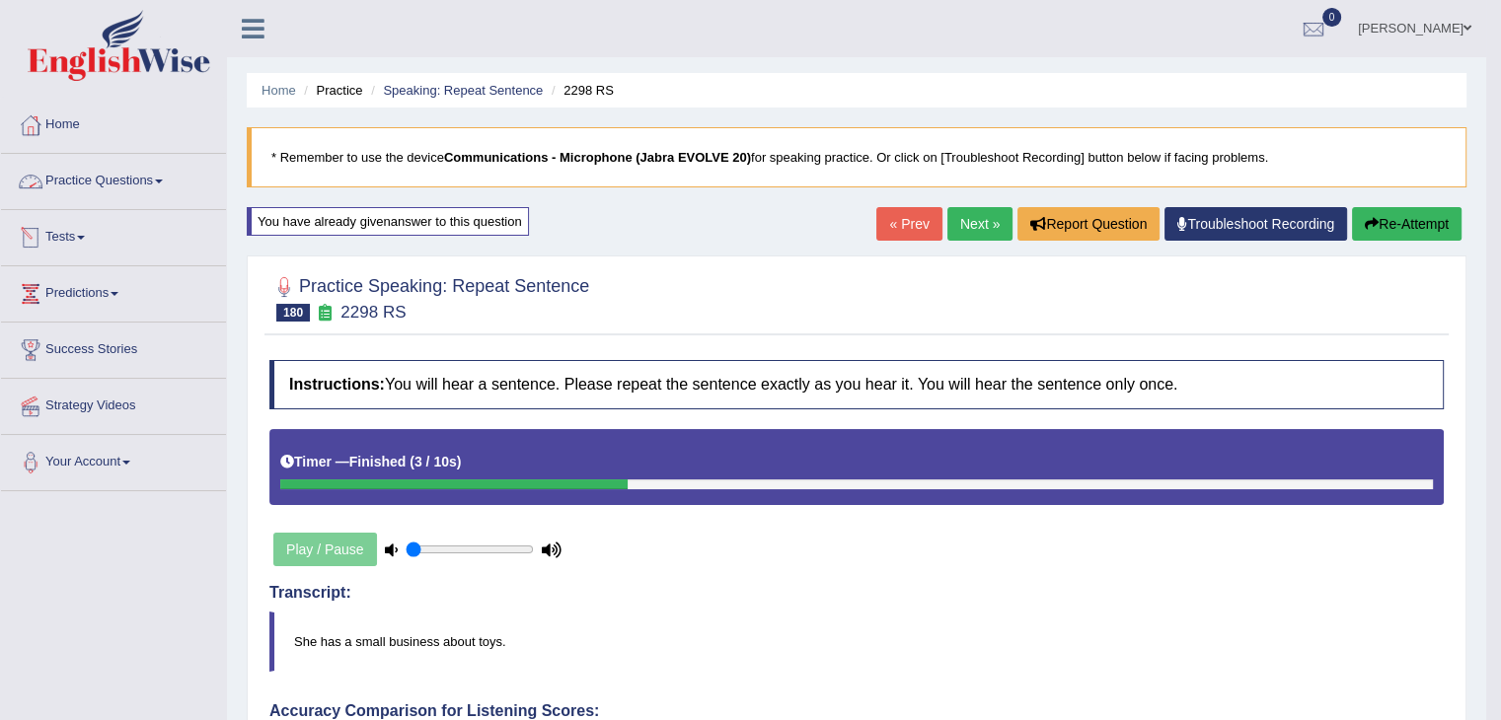
click at [115, 188] on link "Practice Questions" at bounding box center [113, 178] width 225 height 49
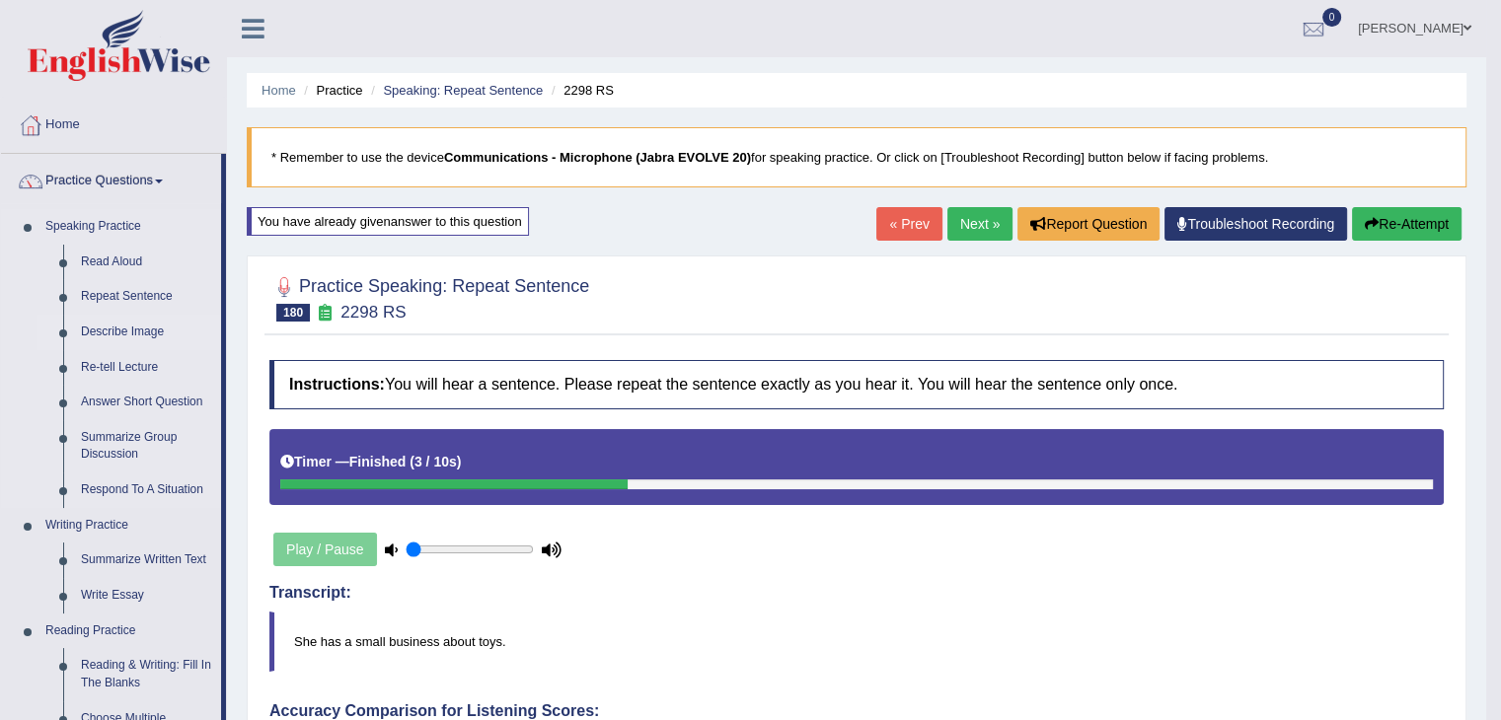
click at [139, 335] on link "Describe Image" at bounding box center [146, 333] width 149 height 36
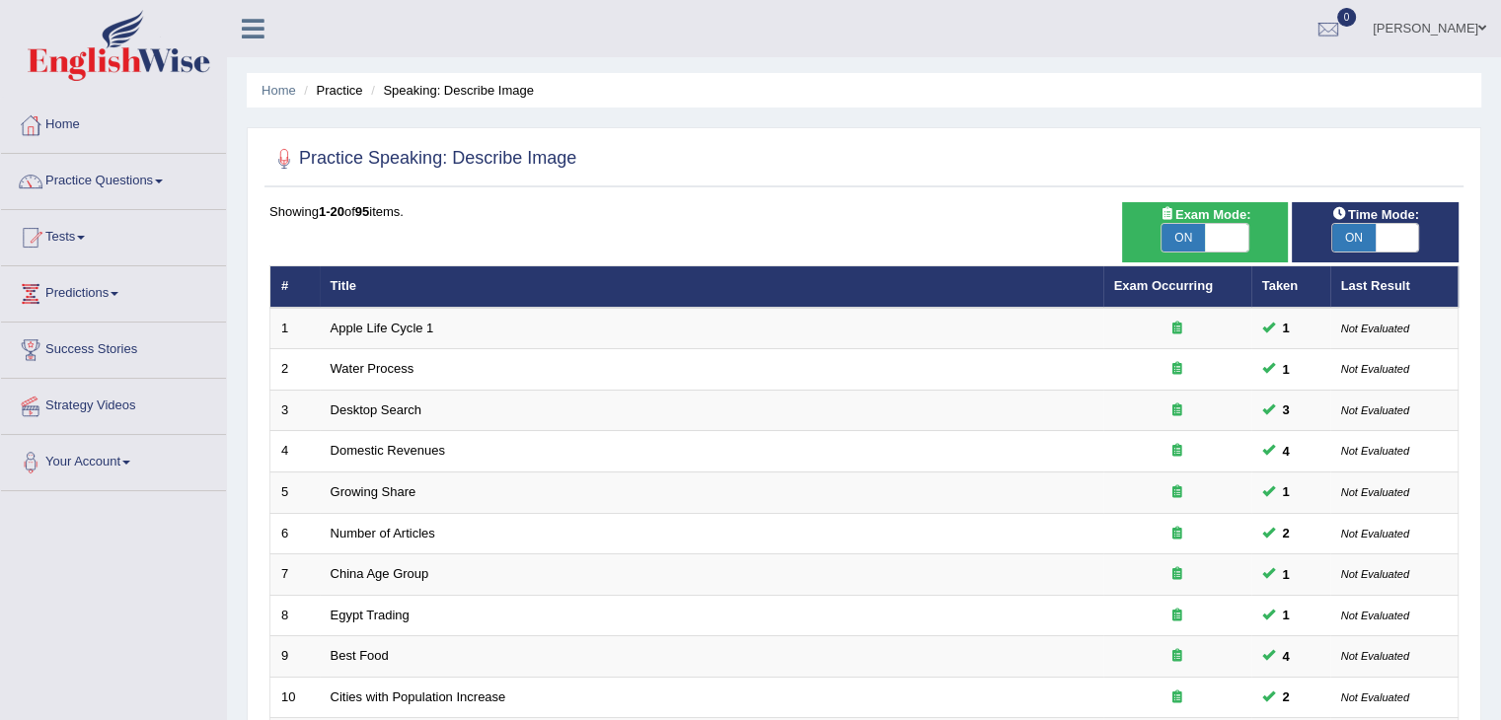
scroll to position [580, 0]
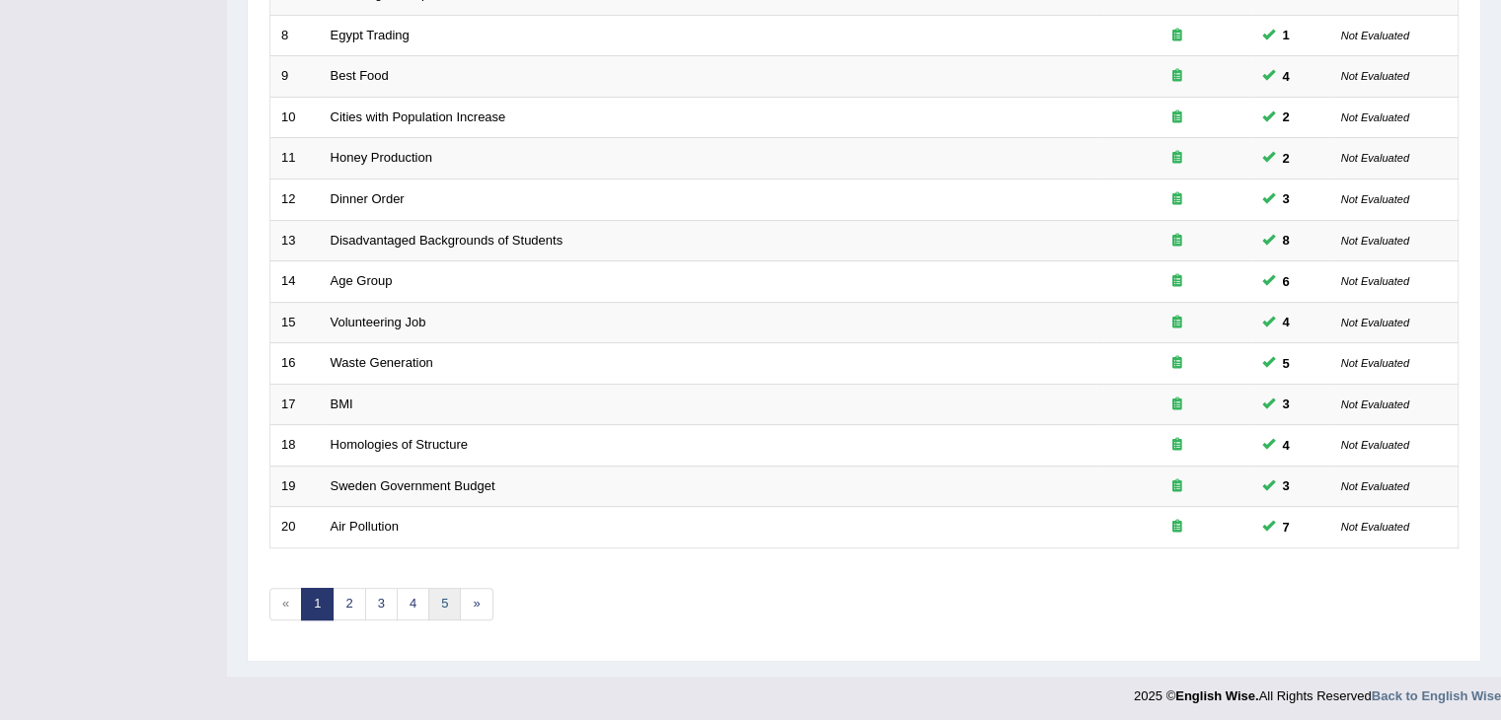
click at [446, 605] on link "5" at bounding box center [444, 604] width 33 height 33
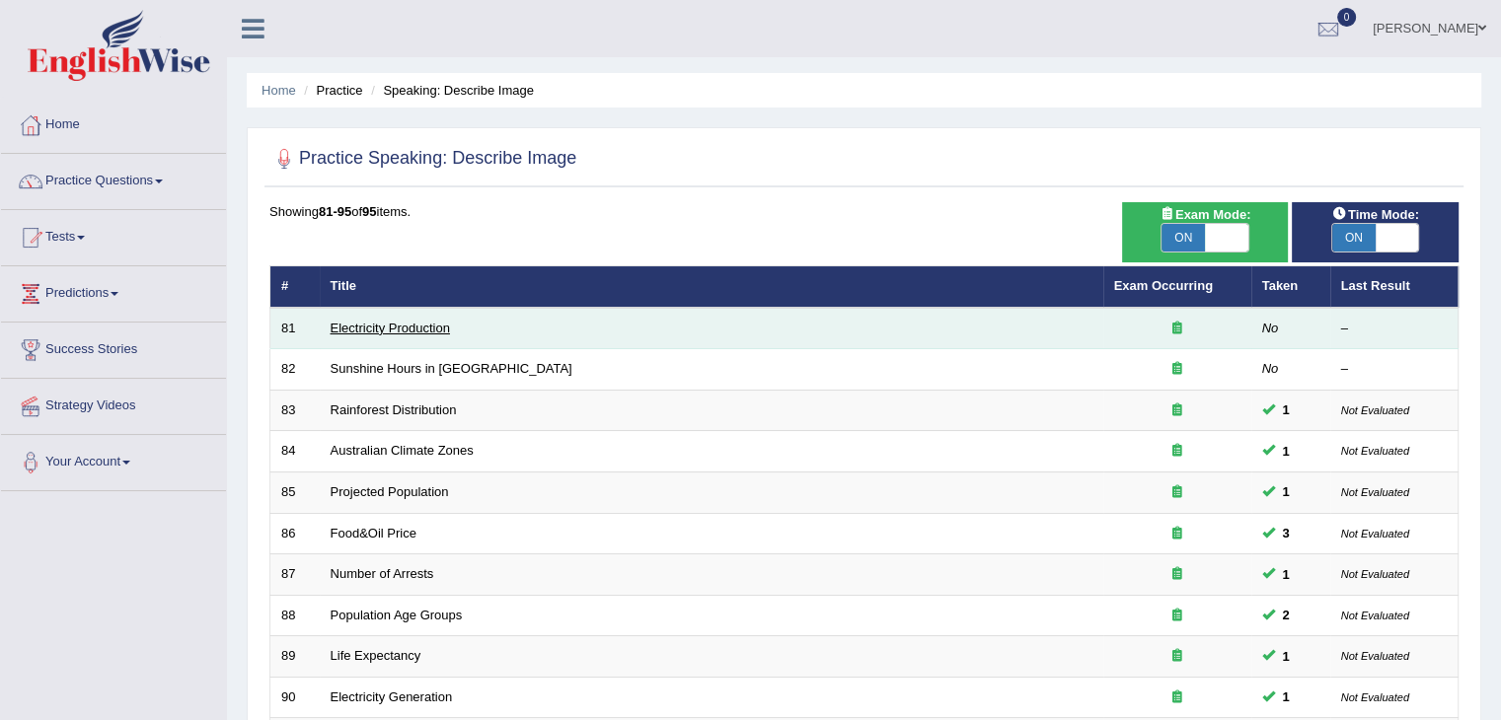
click at [397, 333] on link "Electricity Production" at bounding box center [390, 328] width 119 height 15
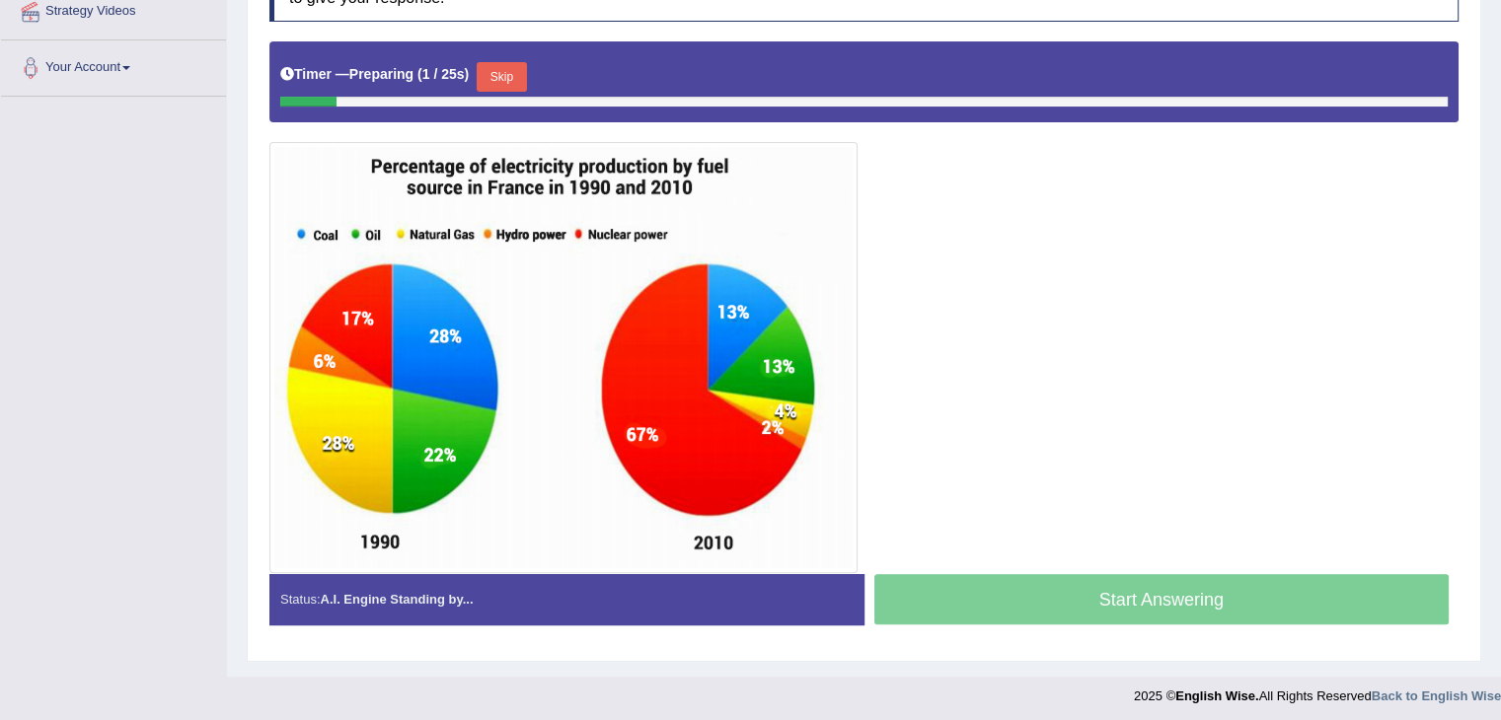
scroll to position [397, 0]
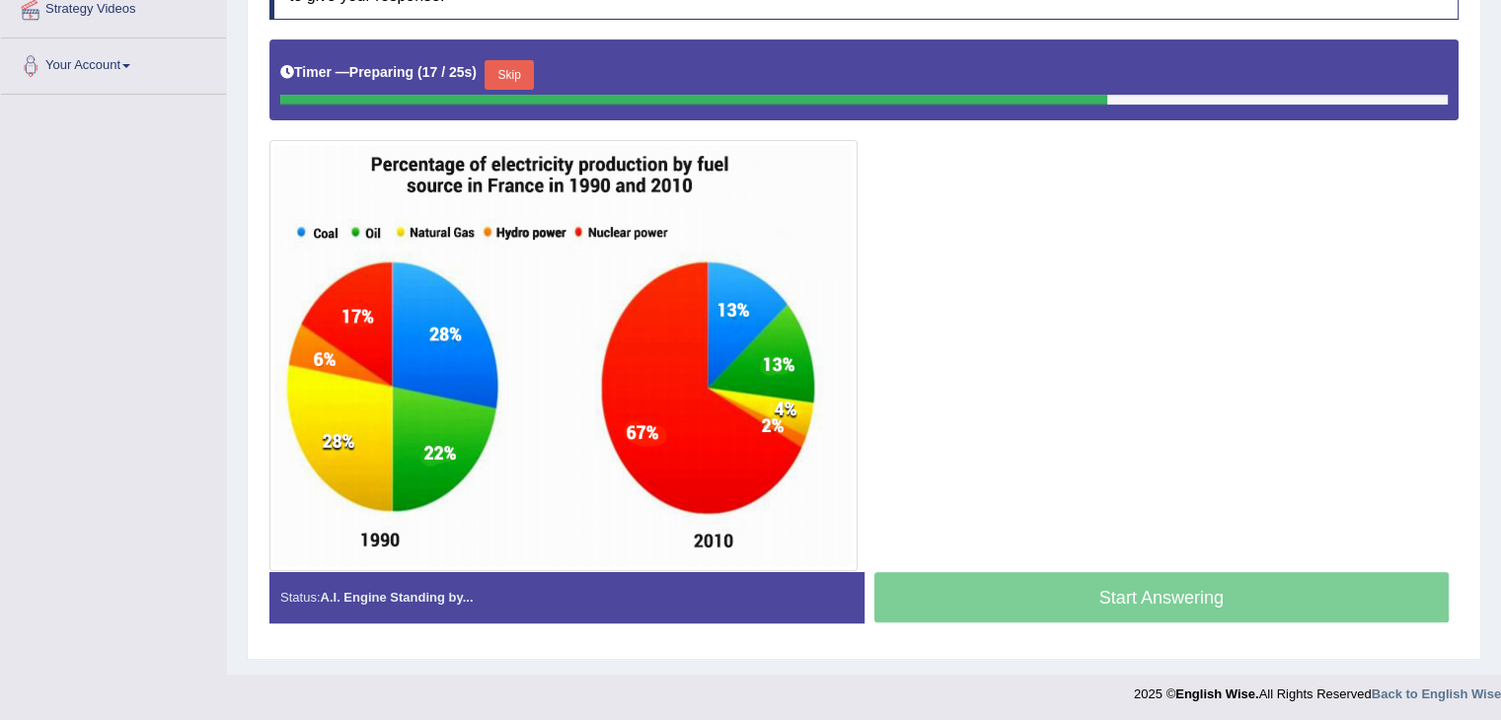
click at [523, 80] on button "Skip" at bounding box center [509, 75] width 49 height 30
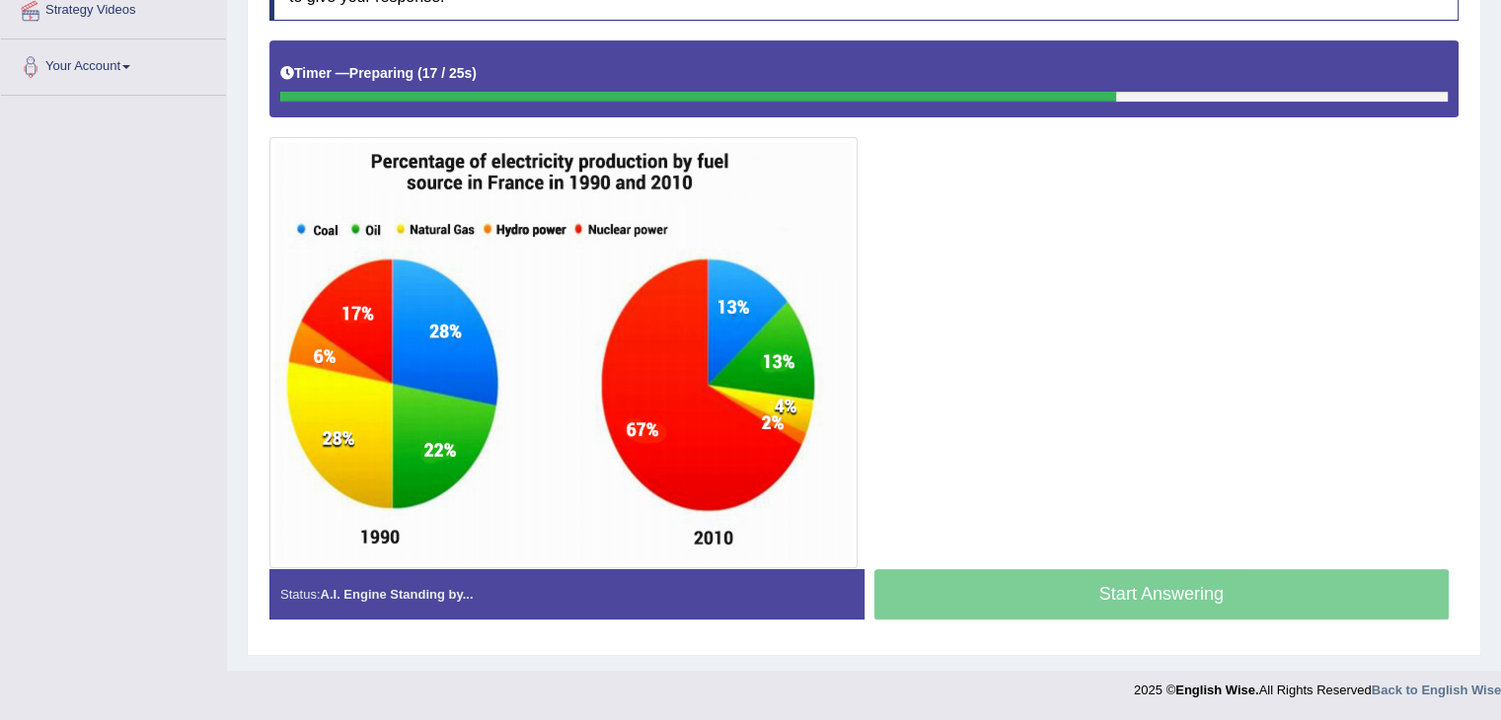
scroll to position [393, 0]
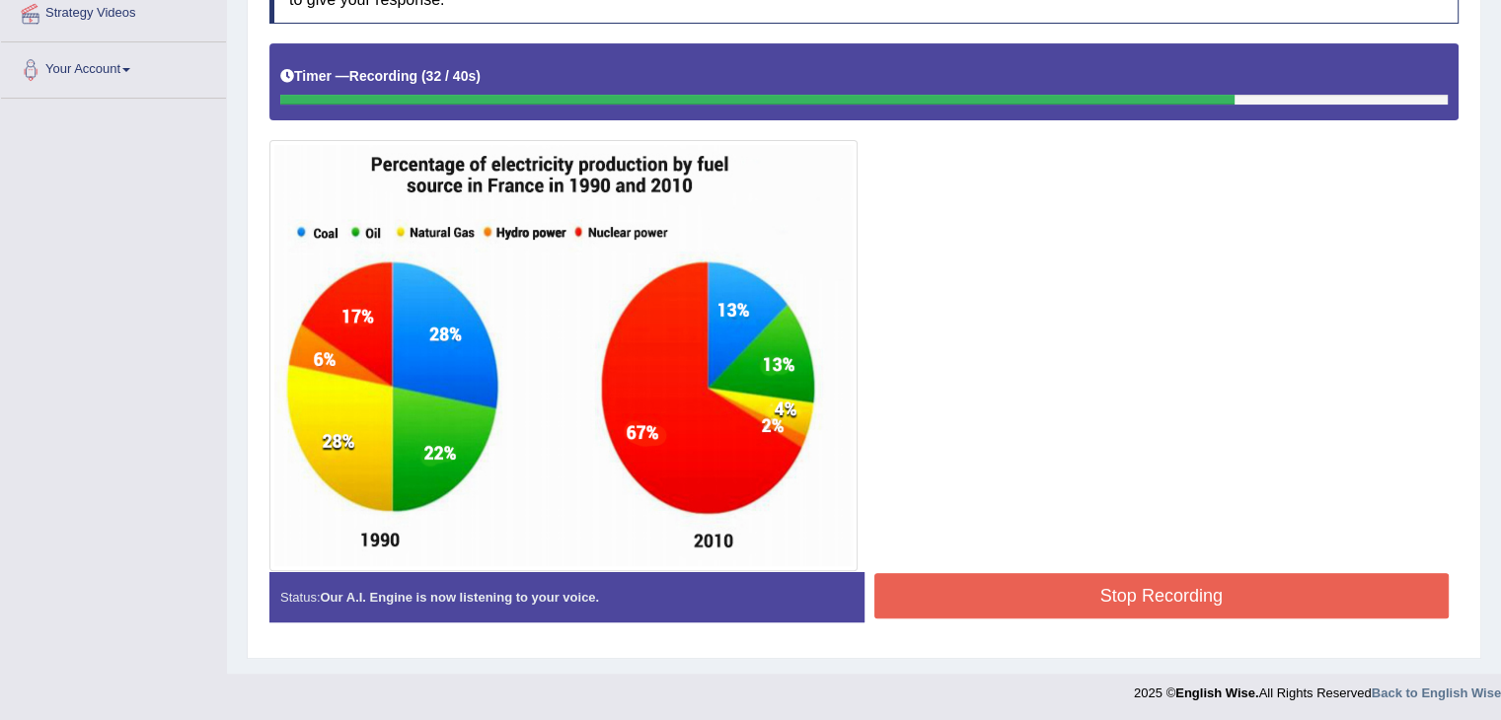
click at [1119, 599] on button "Stop Recording" at bounding box center [1161, 595] width 575 height 45
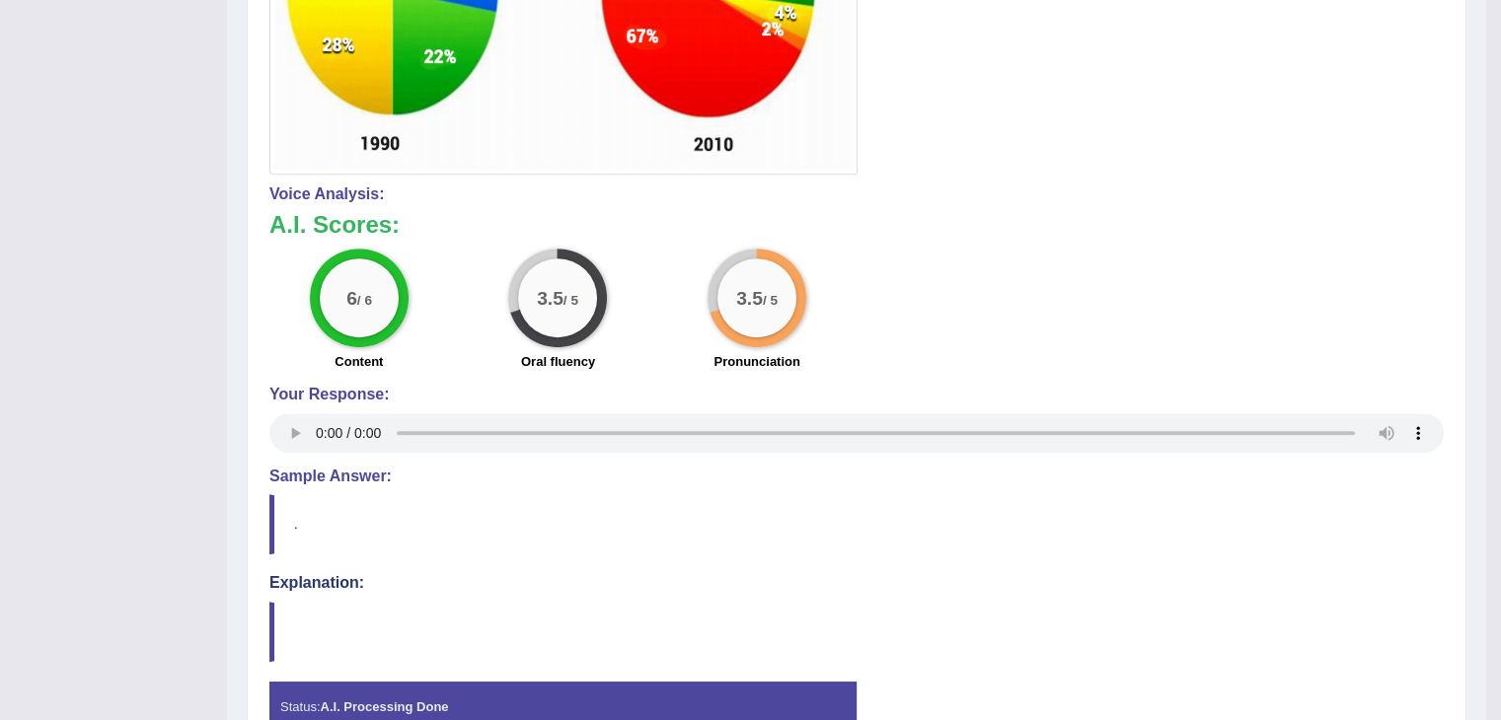
scroll to position [793, 0]
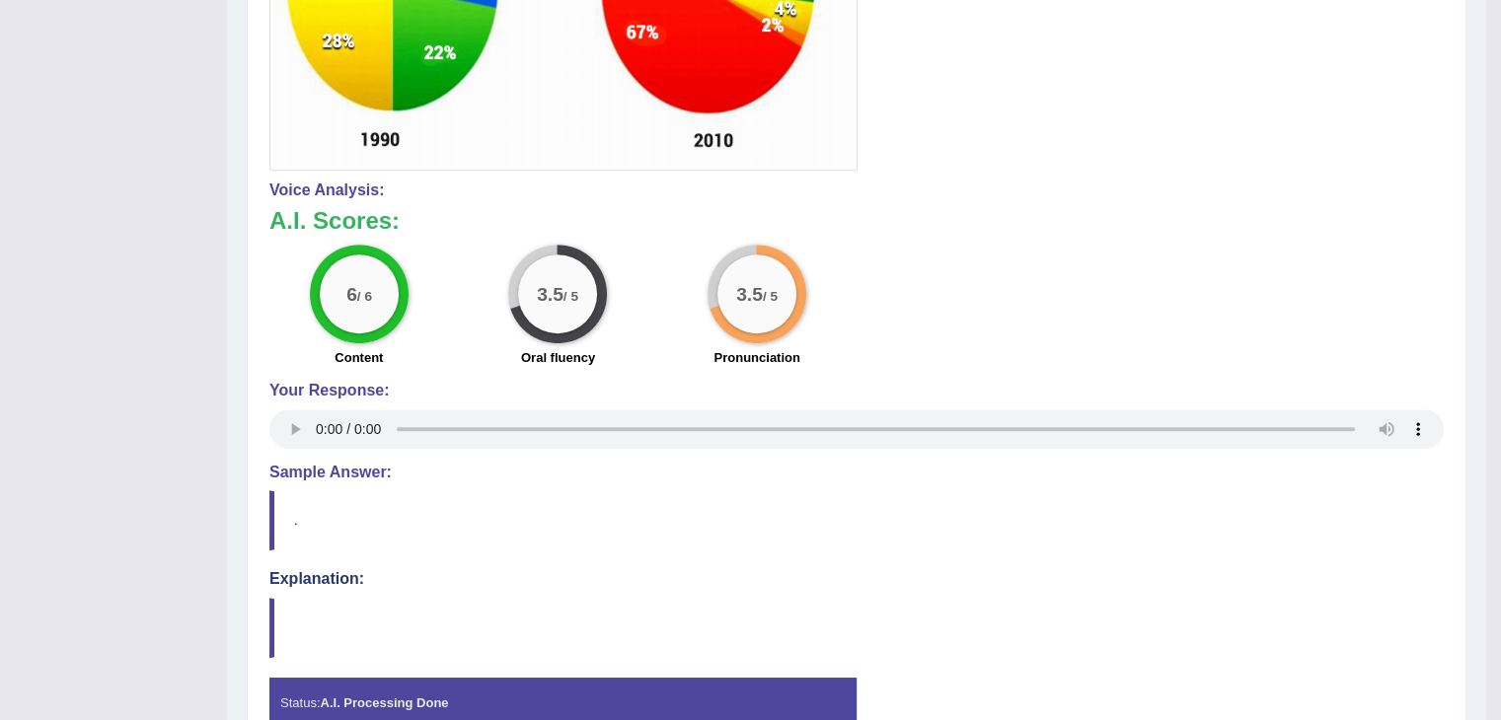
click at [99, 187] on div "Toggle navigation Home Practice Questions Speaking Practice Read Aloud Repeat S…" at bounding box center [743, 13] width 1486 height 1613
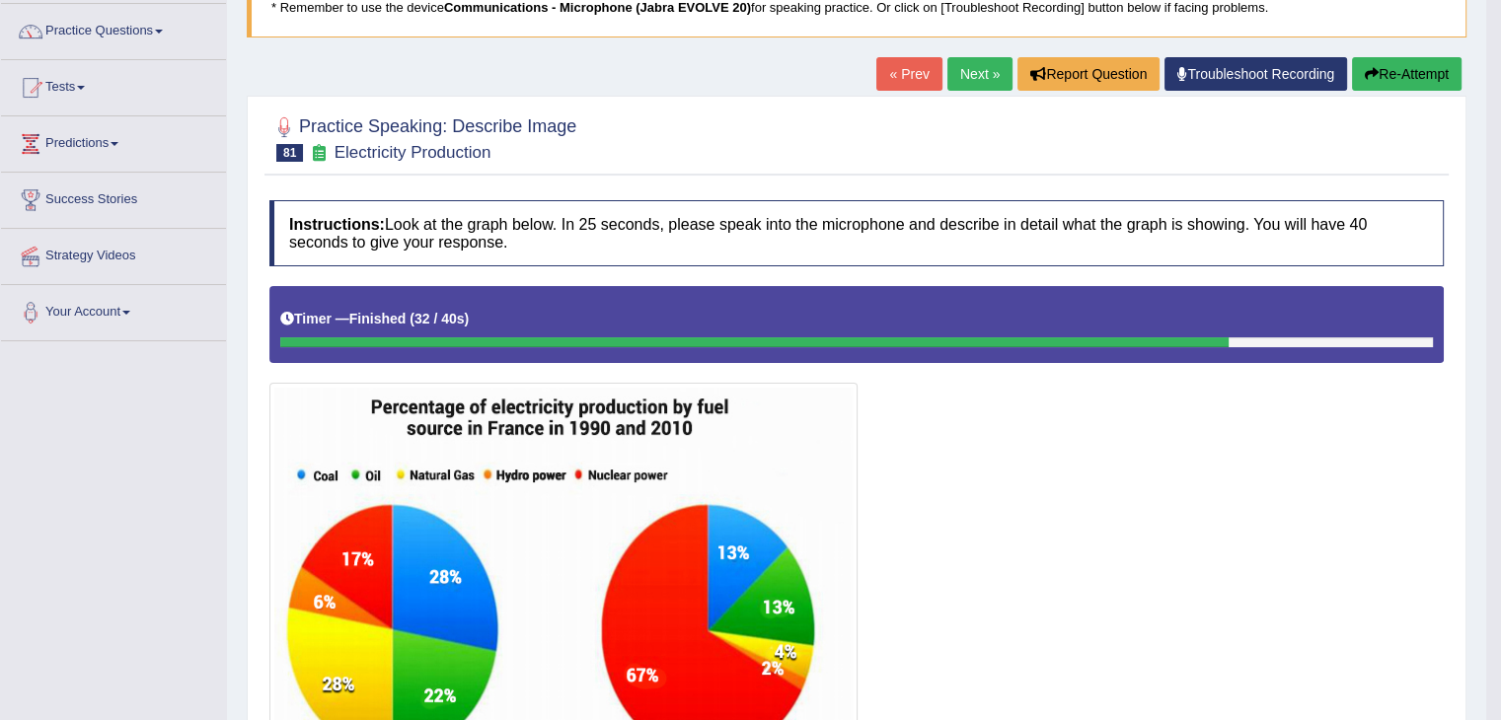
scroll to position [0, 0]
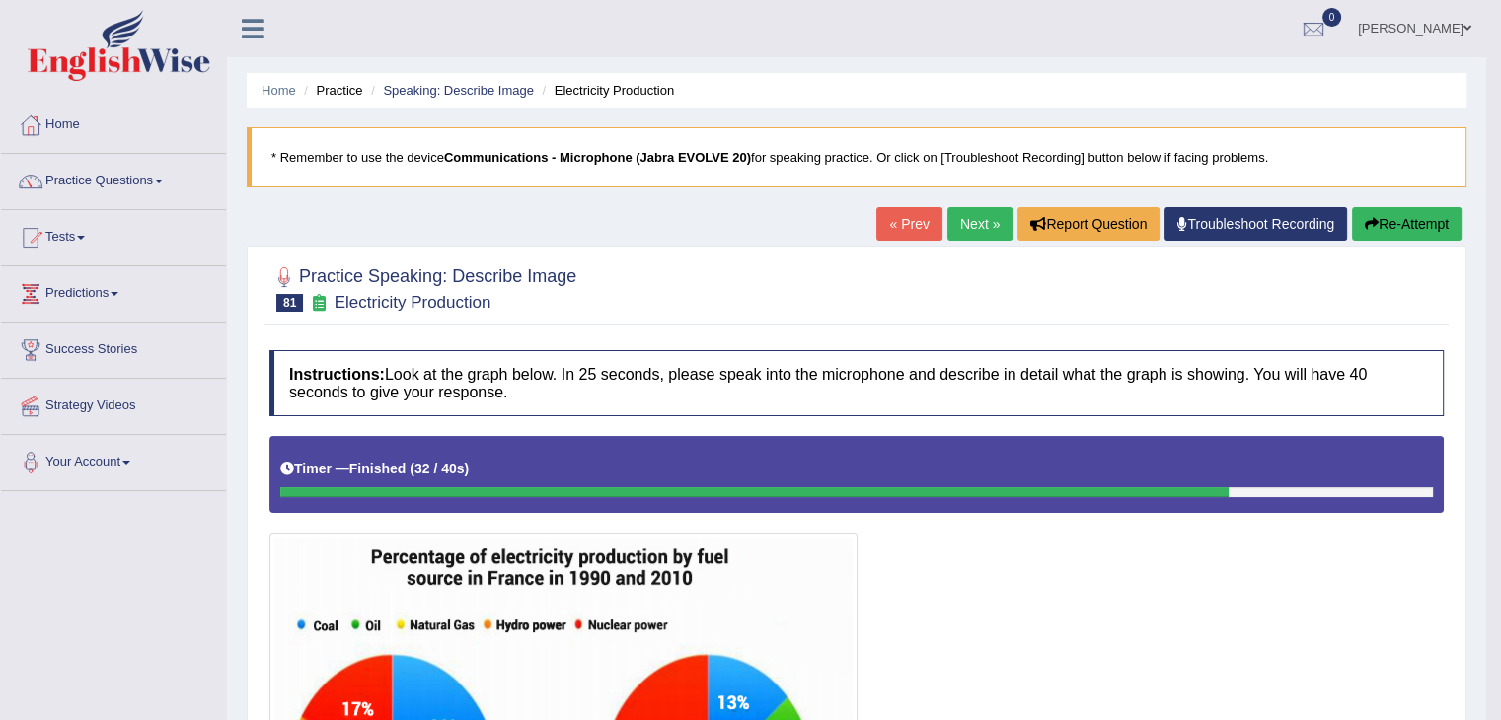
click at [134, 180] on link "Practice Questions" at bounding box center [113, 178] width 225 height 49
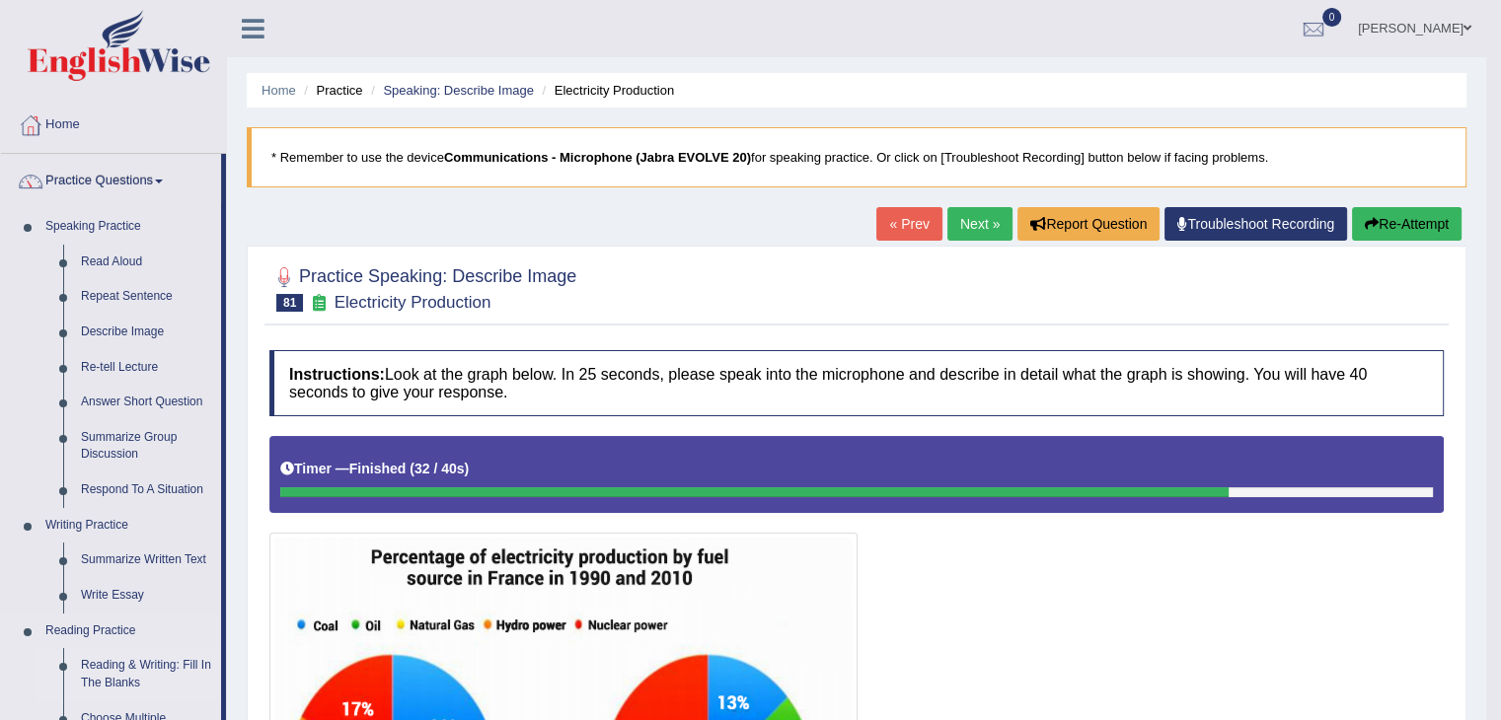
click at [141, 667] on link "Reading & Writing: Fill In The Blanks" at bounding box center [146, 674] width 149 height 52
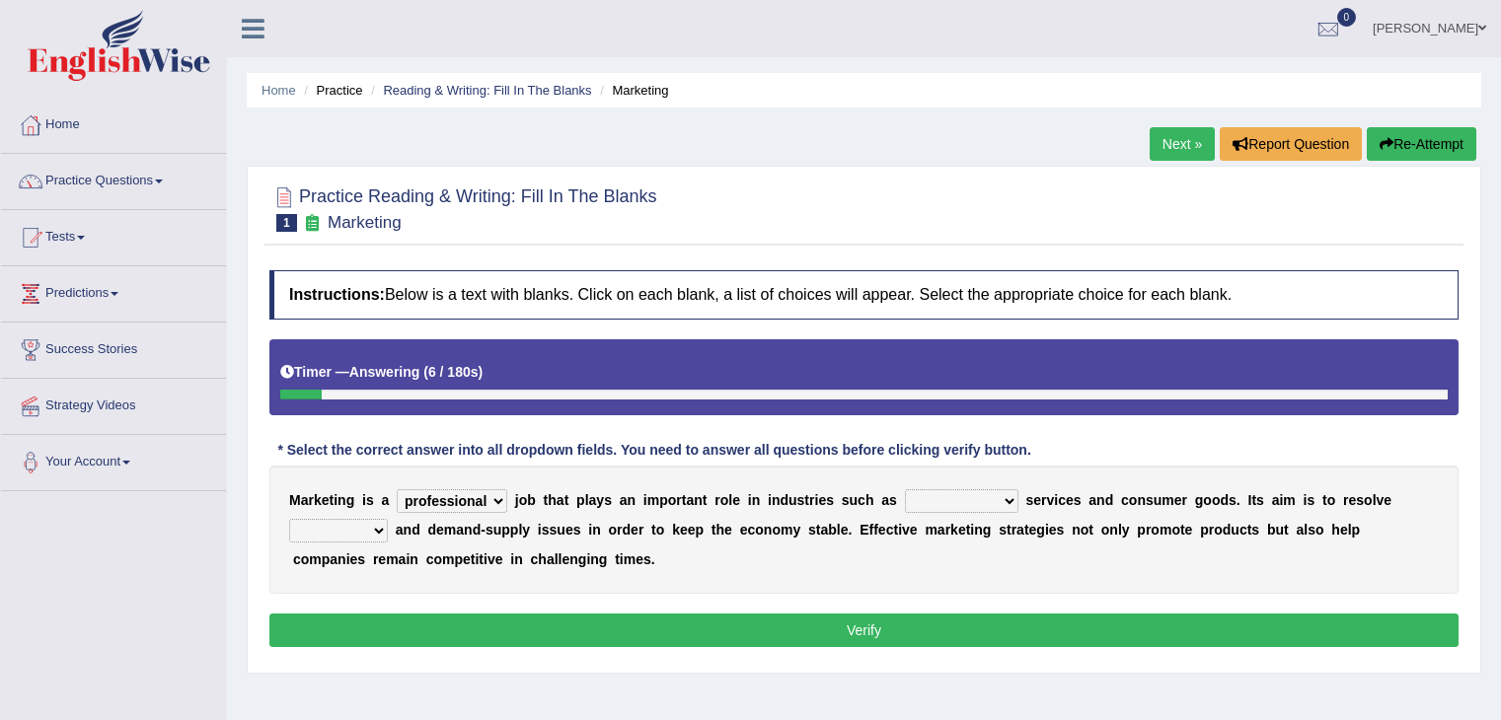
select select "professional"
click at [947, 502] on select "civil financial conventional foremost" at bounding box center [961, 501] width 113 height 24
select select "conventional"
click at [905, 489] on select "civil financial conventional foremost" at bounding box center [961, 501] width 113 height 24
click at [388, 522] on b at bounding box center [392, 530] width 8 height 16
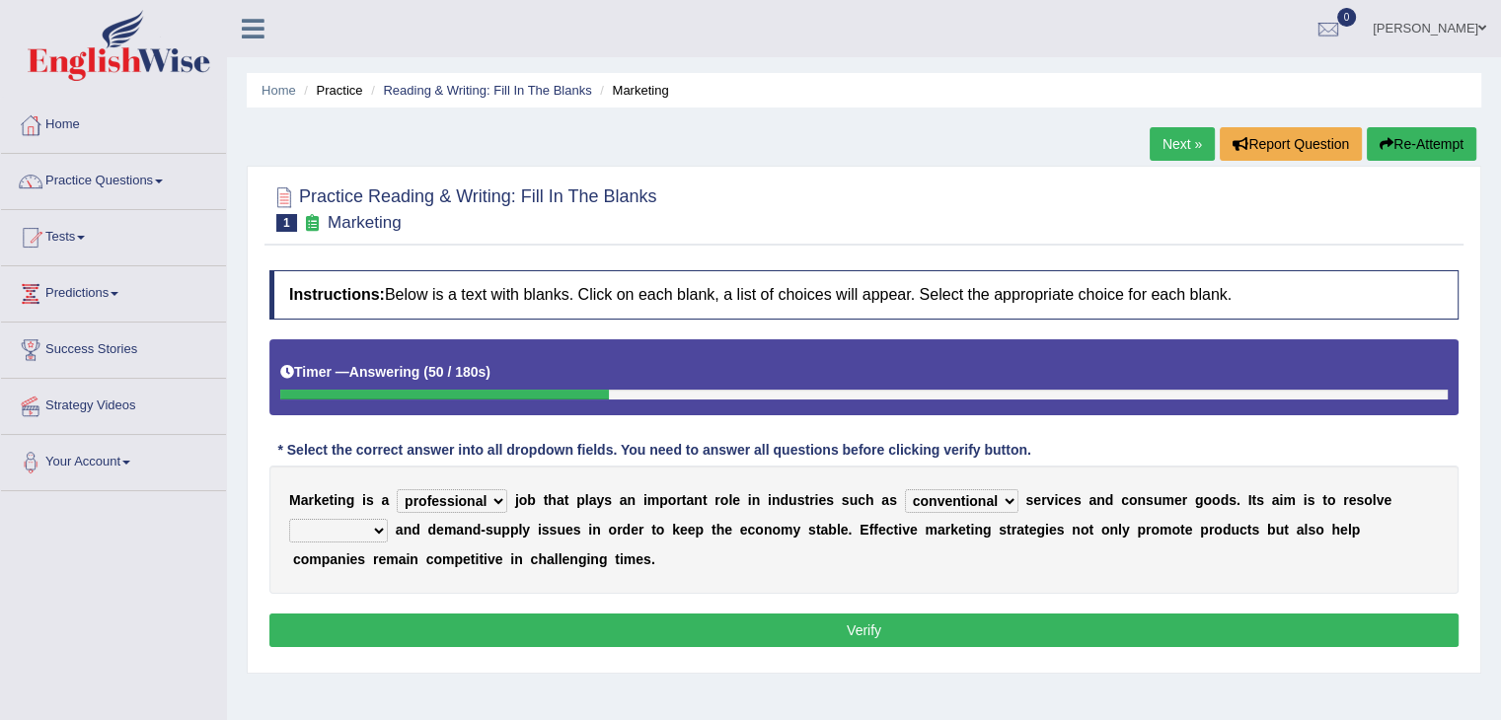
click at [371, 523] on select "imbalance excess symmetry budget" at bounding box center [338, 531] width 99 height 24
click at [506, 558] on b at bounding box center [507, 560] width 8 height 16
click at [381, 526] on select "imbalance excess symmetry budget" at bounding box center [338, 531] width 99 height 24
select select "budget"
click at [289, 519] on select "imbalance excess symmetry budget" at bounding box center [338, 531] width 99 height 24
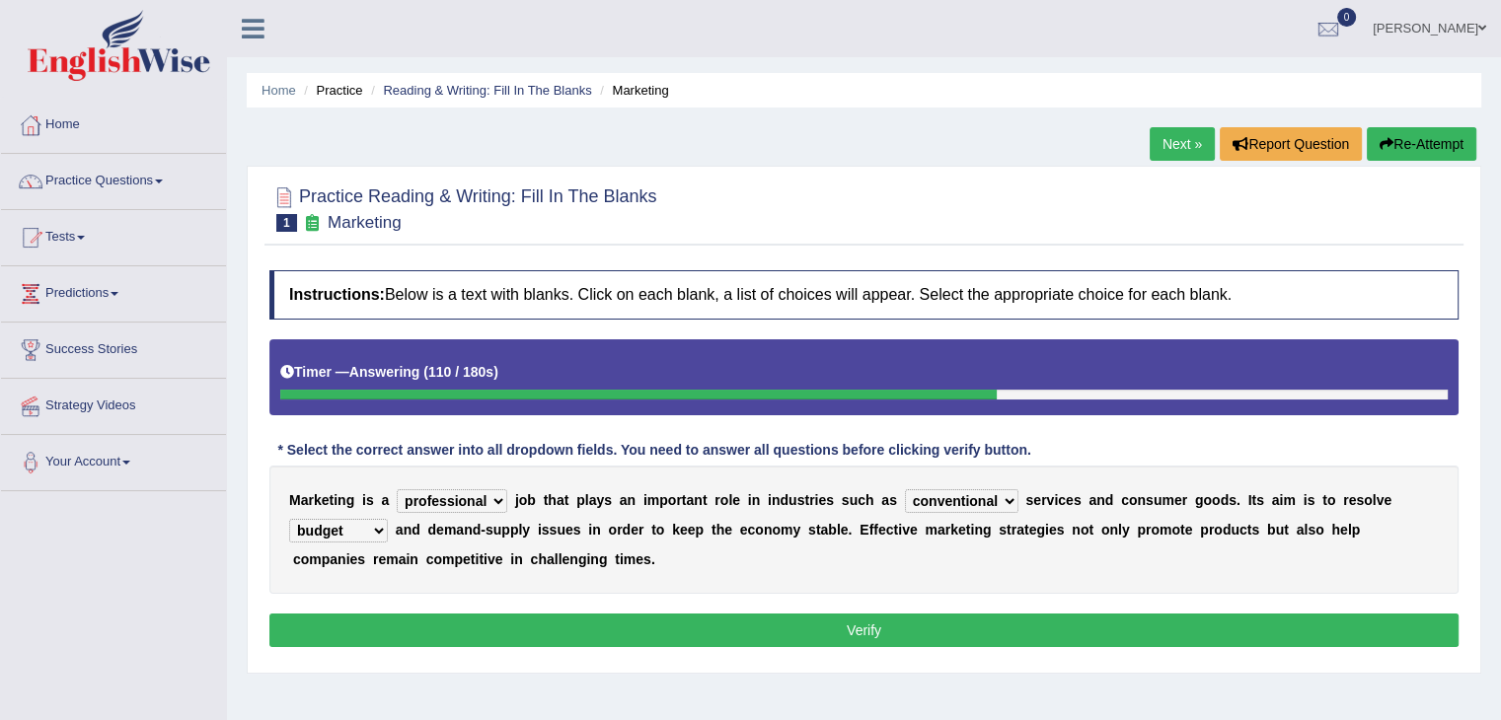
click at [409, 618] on button "Verify" at bounding box center [863, 631] width 1189 height 34
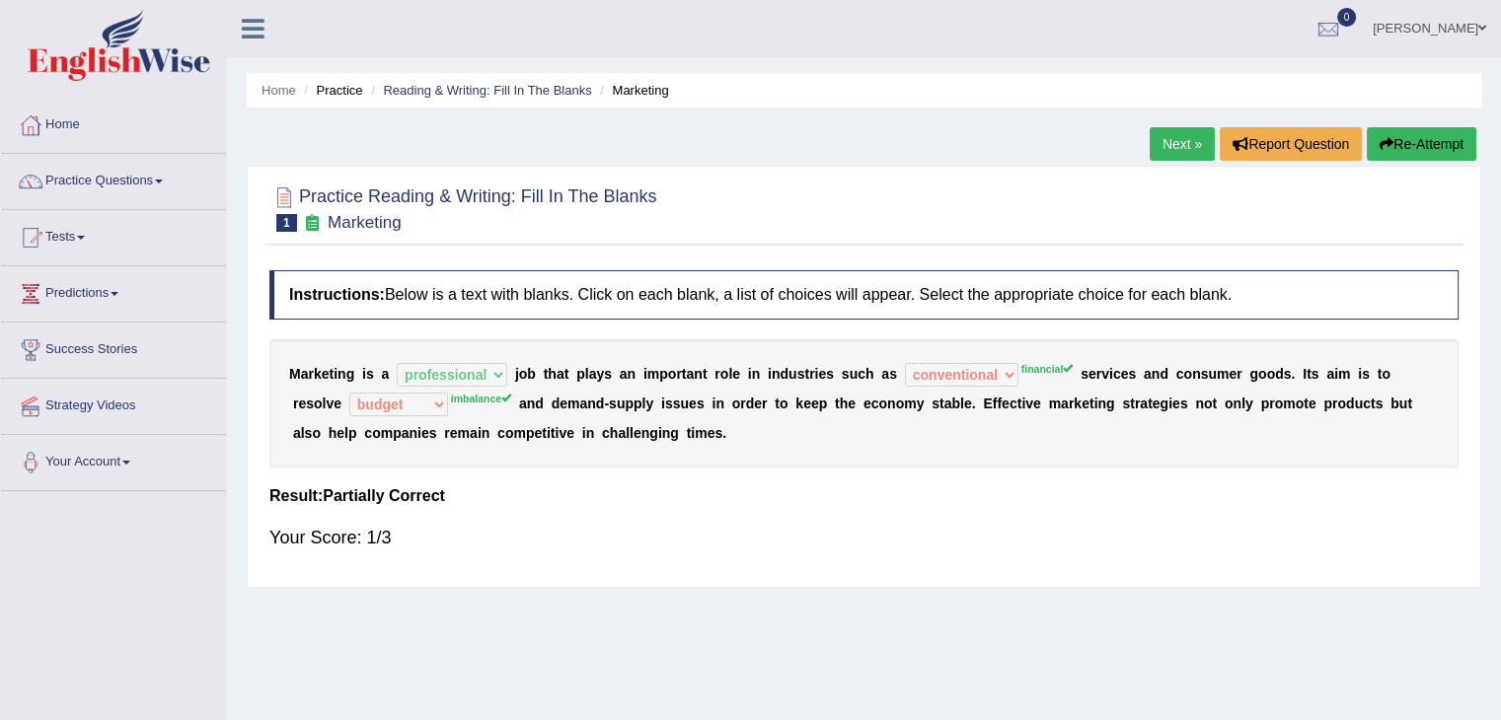
click at [1166, 147] on link "Next »" at bounding box center [1182, 144] width 65 height 34
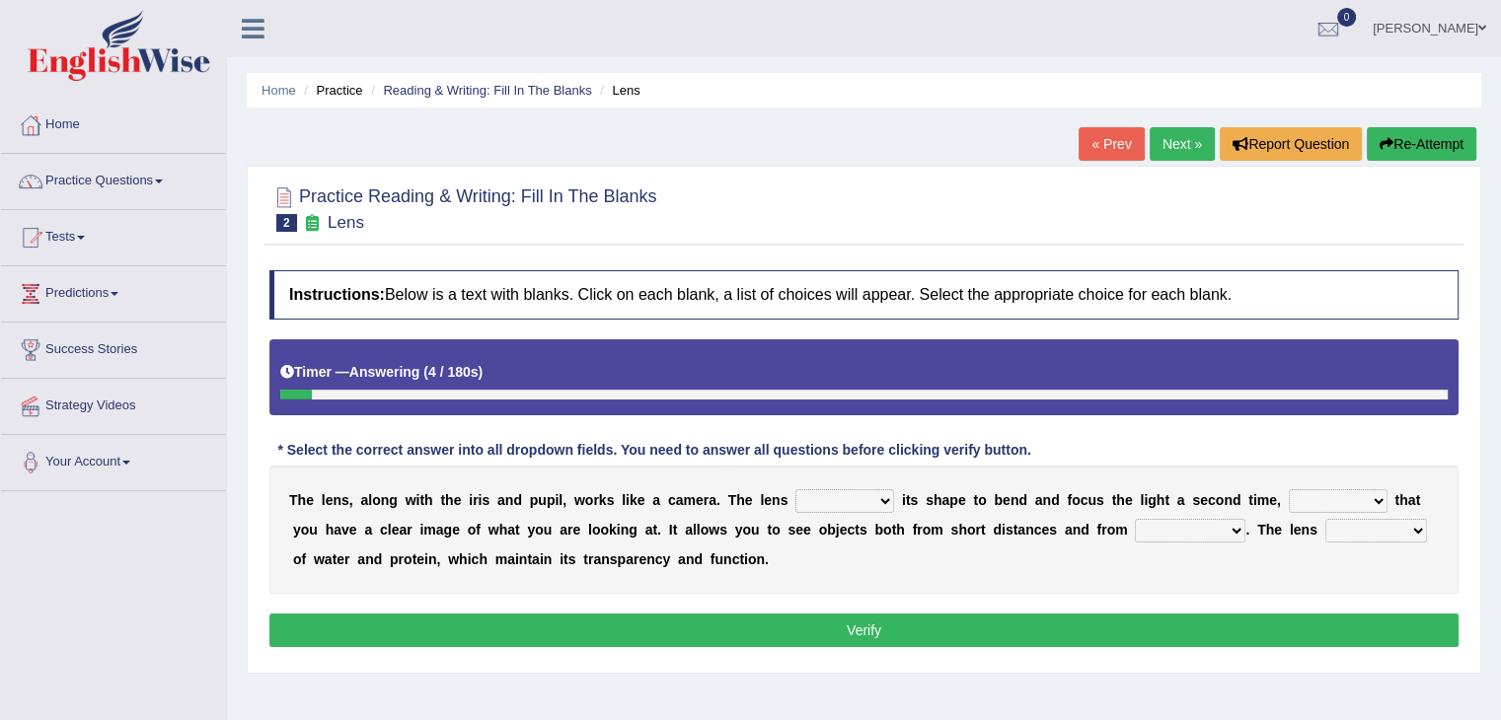
click at [853, 494] on select "adjusts shows selects presents" at bounding box center [844, 501] width 99 height 24
select select "adjusts"
click at [795, 489] on select "adjusts shows selects presents" at bounding box center [844, 501] width 99 height 24
click at [1333, 490] on select "ensures to ensure ensure ensured" at bounding box center [1338, 501] width 99 height 24
select select "to ensure"
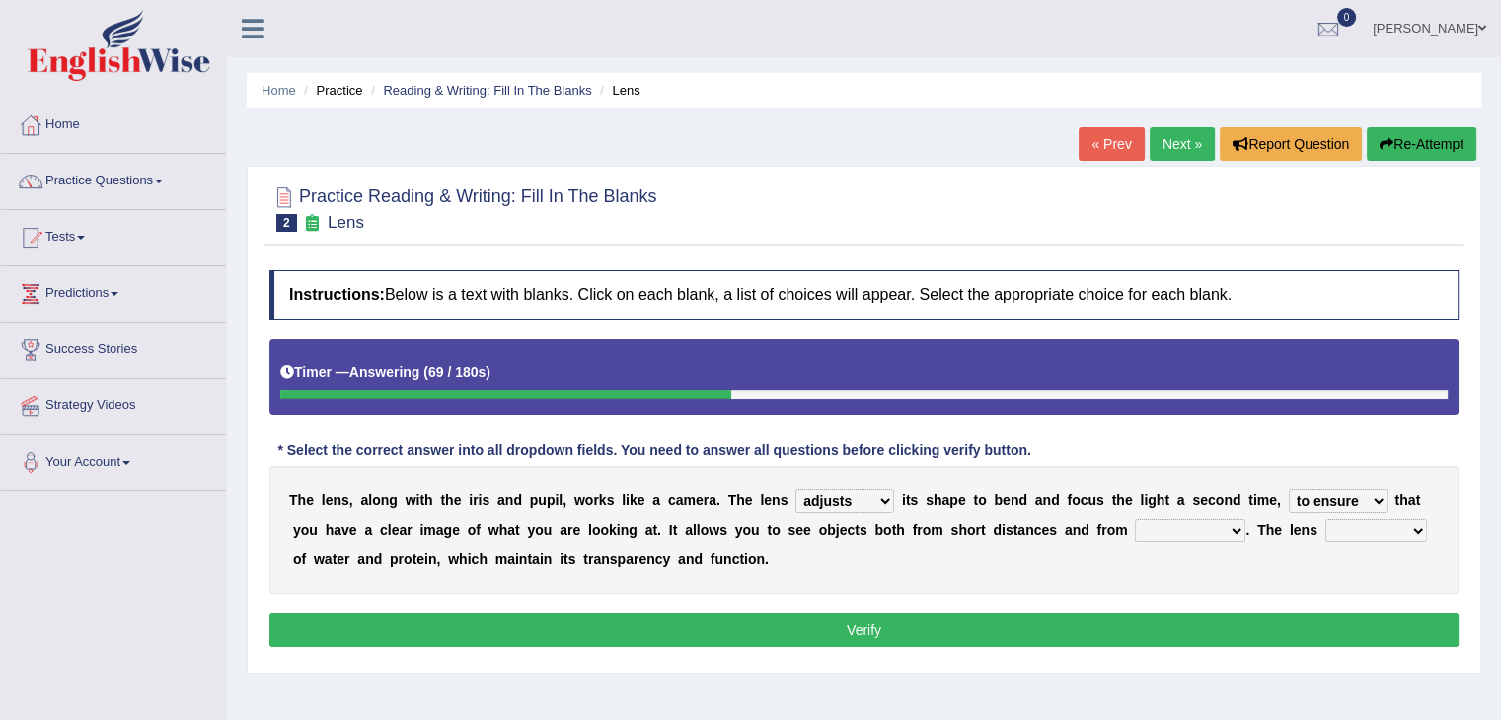
click at [1289, 489] on select "ensures to ensure ensure ensured" at bounding box center [1338, 501] width 99 height 24
click at [1196, 522] on select "far away in between further apart all along" at bounding box center [1190, 531] width 111 height 24
select select "far away"
click at [1135, 519] on select "far away in between further apart all along" at bounding box center [1190, 531] width 111 height 24
click at [1342, 533] on select "constitutes comprises composes consists" at bounding box center [1376, 531] width 102 height 24
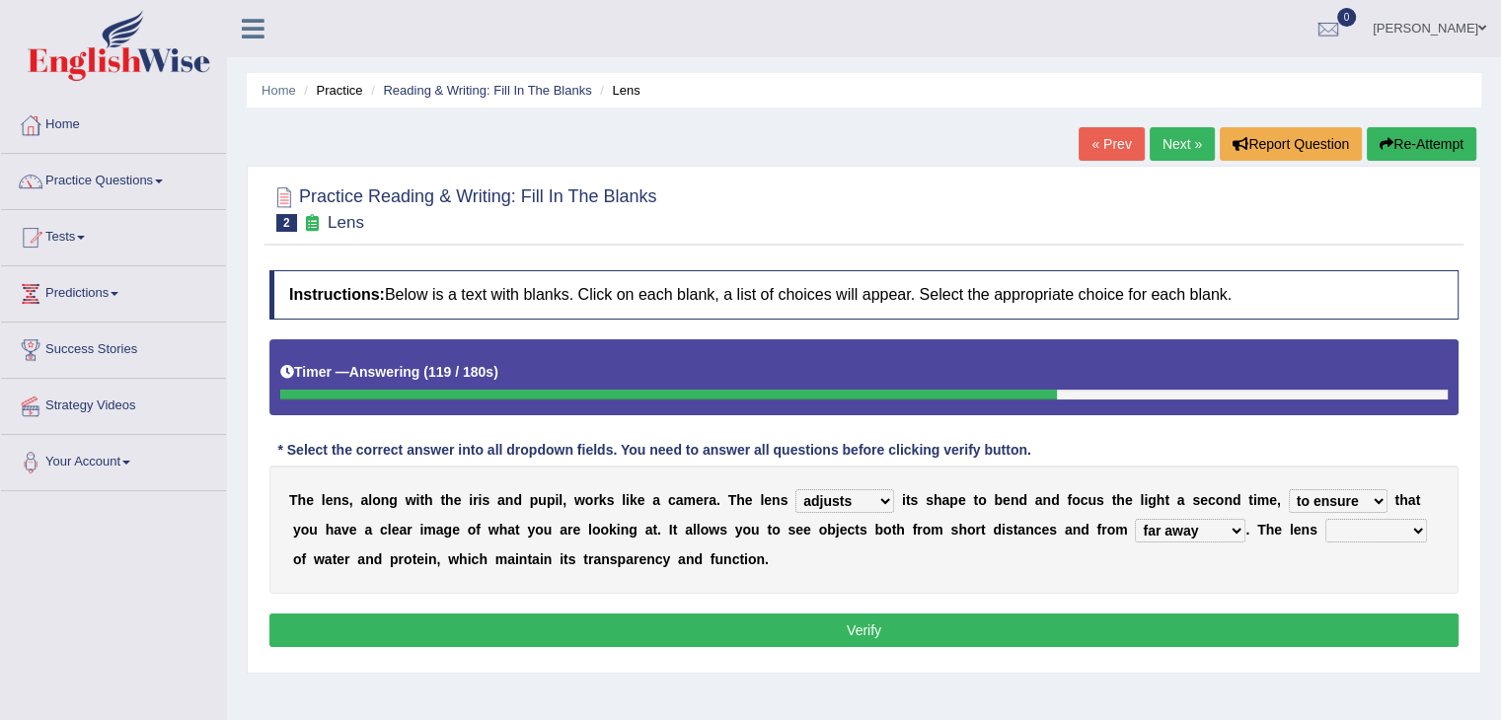
select select "consists"
click at [1325, 519] on select "constitutes comprises composes consists" at bounding box center [1376, 531] width 102 height 24
click at [1157, 614] on button "Verify" at bounding box center [863, 631] width 1189 height 34
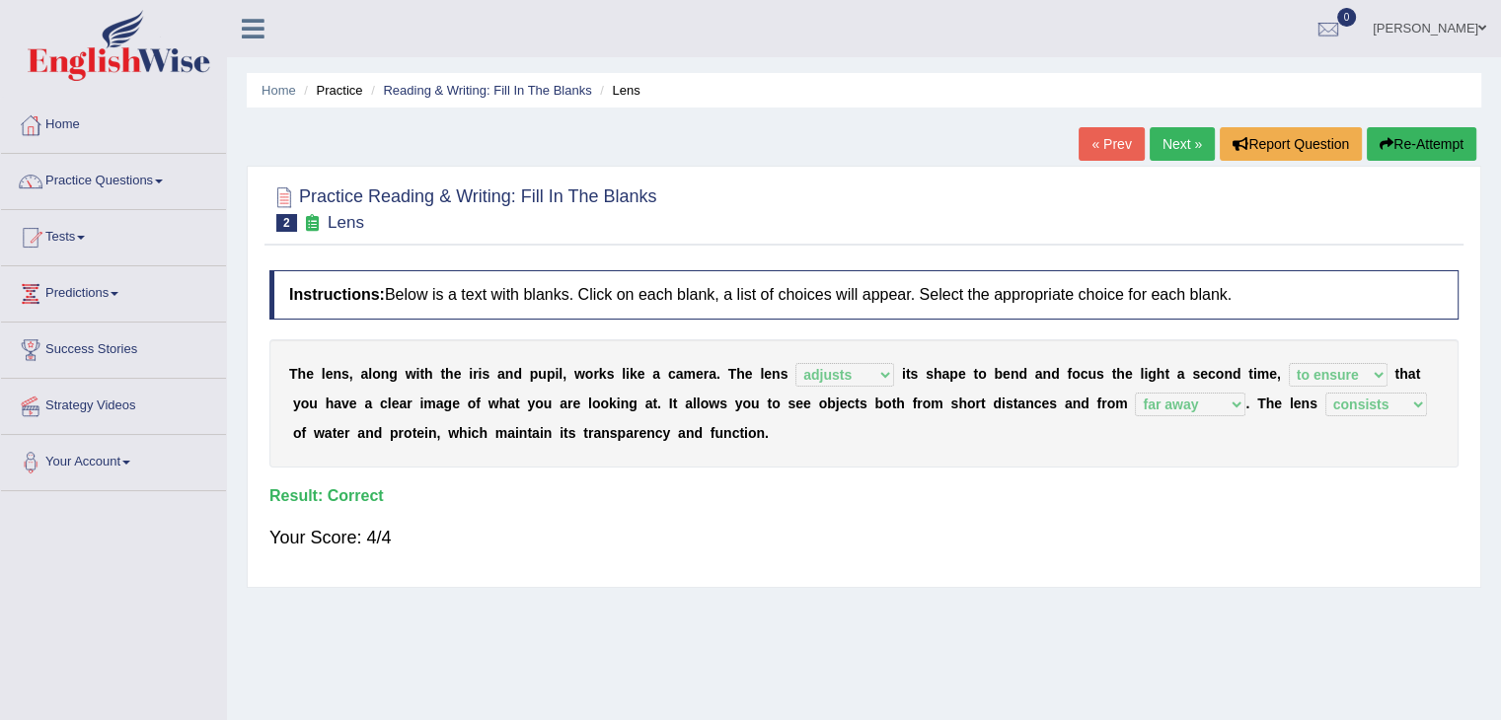
click at [1177, 147] on link "Next »" at bounding box center [1182, 144] width 65 height 34
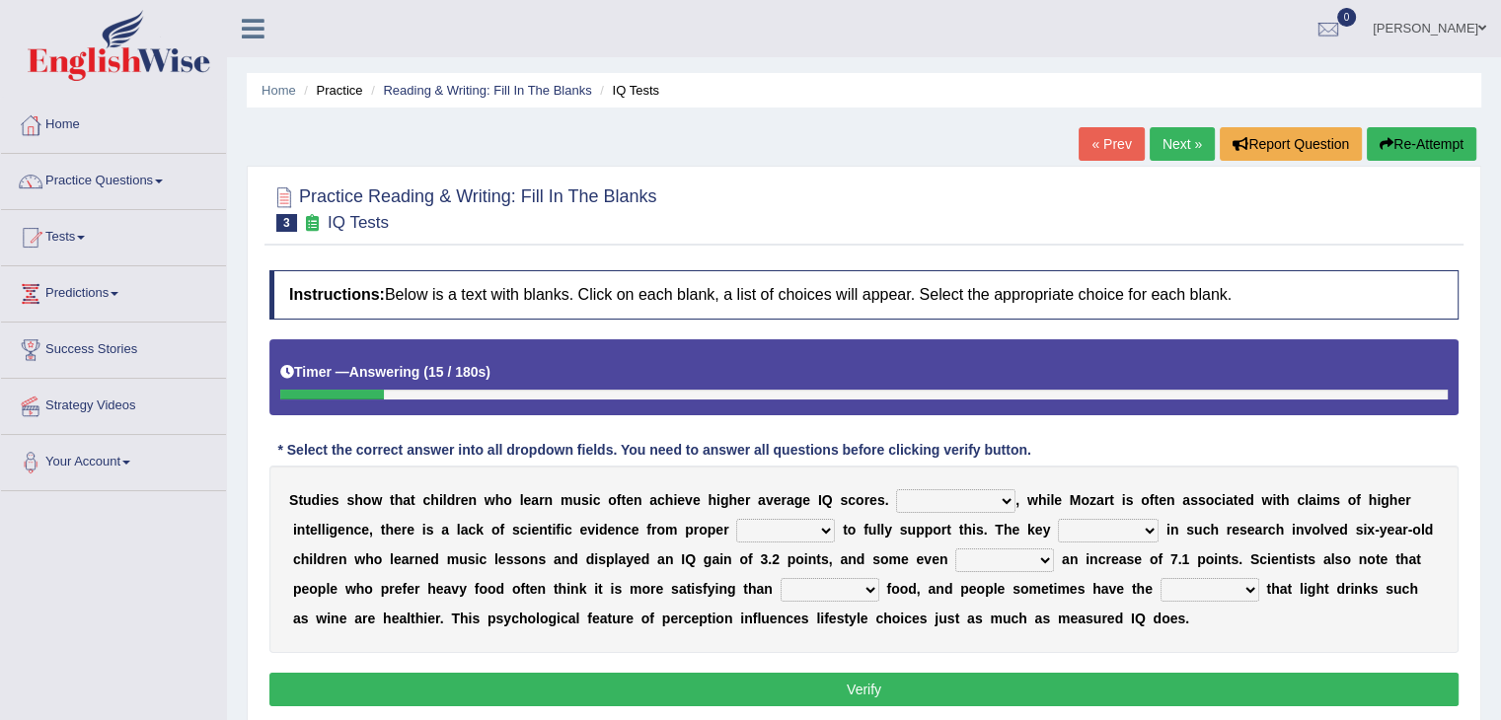
click at [920, 504] on select "However Therefore Consequently While" at bounding box center [955, 501] width 119 height 24
select select "Consequently"
click at [896, 489] on select "However Therefore Consequently While" at bounding box center [955, 501] width 119 height 24
click at [741, 526] on select "test tests testing tested" at bounding box center [785, 531] width 99 height 24
select select "testing"
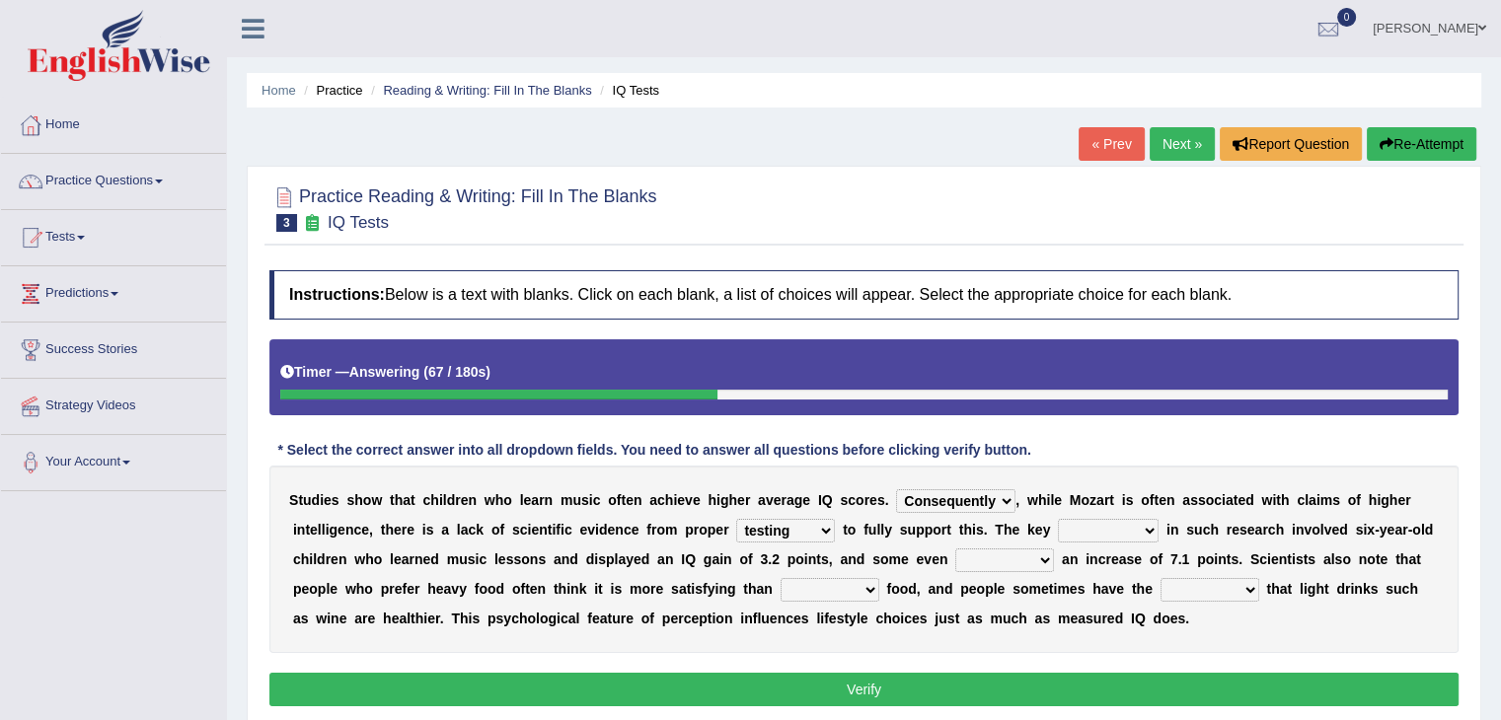
click at [736, 519] on select "test tests testing tested" at bounding box center [785, 531] width 99 height 24
click at [919, 507] on select "However Therefore Consequently While" at bounding box center [955, 501] width 119 height 24
click at [896, 489] on select "However Therefore Consequently While" at bounding box center [955, 501] width 119 height 24
click at [979, 498] on select "However Therefore Consequently While" at bounding box center [955, 501] width 119 height 24
select select "Consequently"
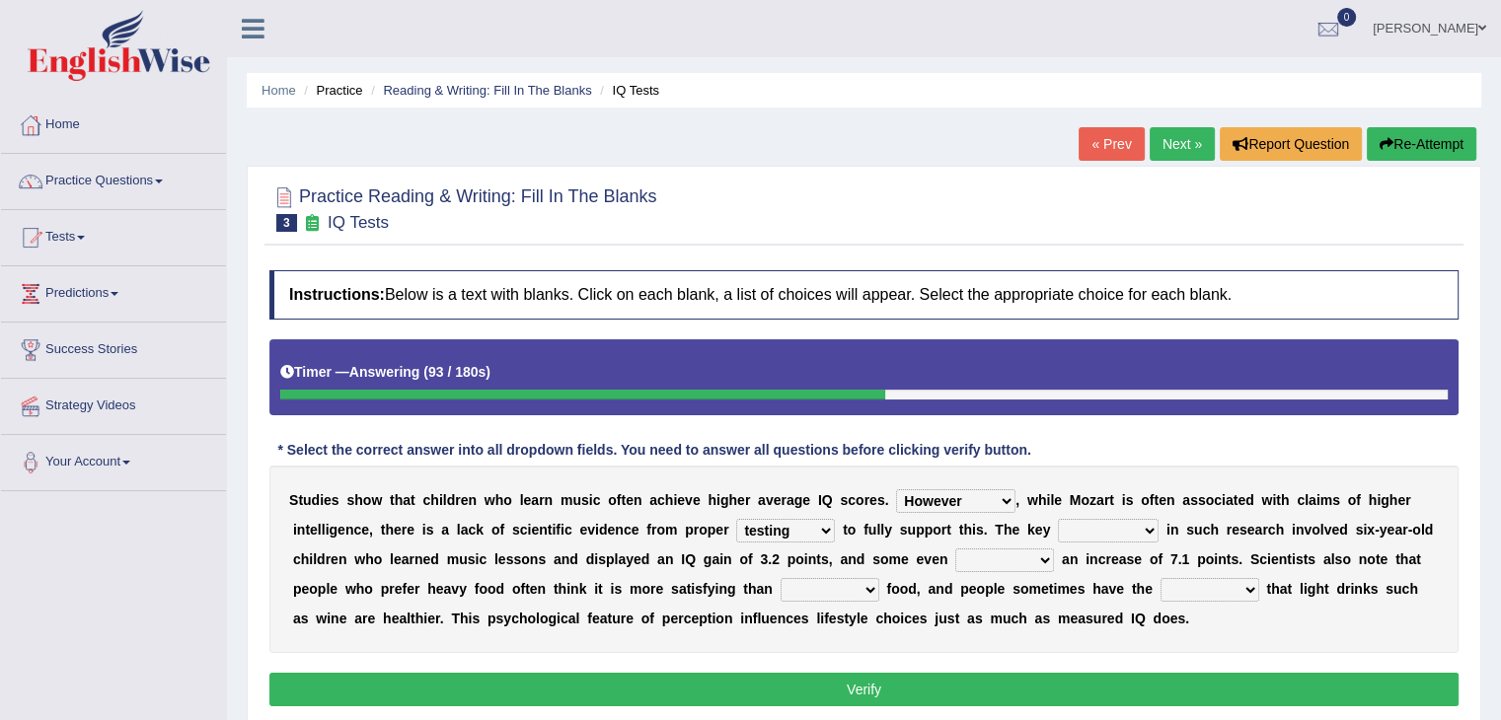
click at [896, 489] on select "However Therefore Consequently While" at bounding box center [955, 501] width 119 height 24
click at [1080, 524] on select "process goal implication odd" at bounding box center [1108, 531] width 101 height 24
select select "goal"
click at [1058, 519] on select "process goal implication odd" at bounding box center [1108, 531] width 101 height 24
click at [1005, 562] on select "exhibited taught learned threatened" at bounding box center [1004, 561] width 99 height 24
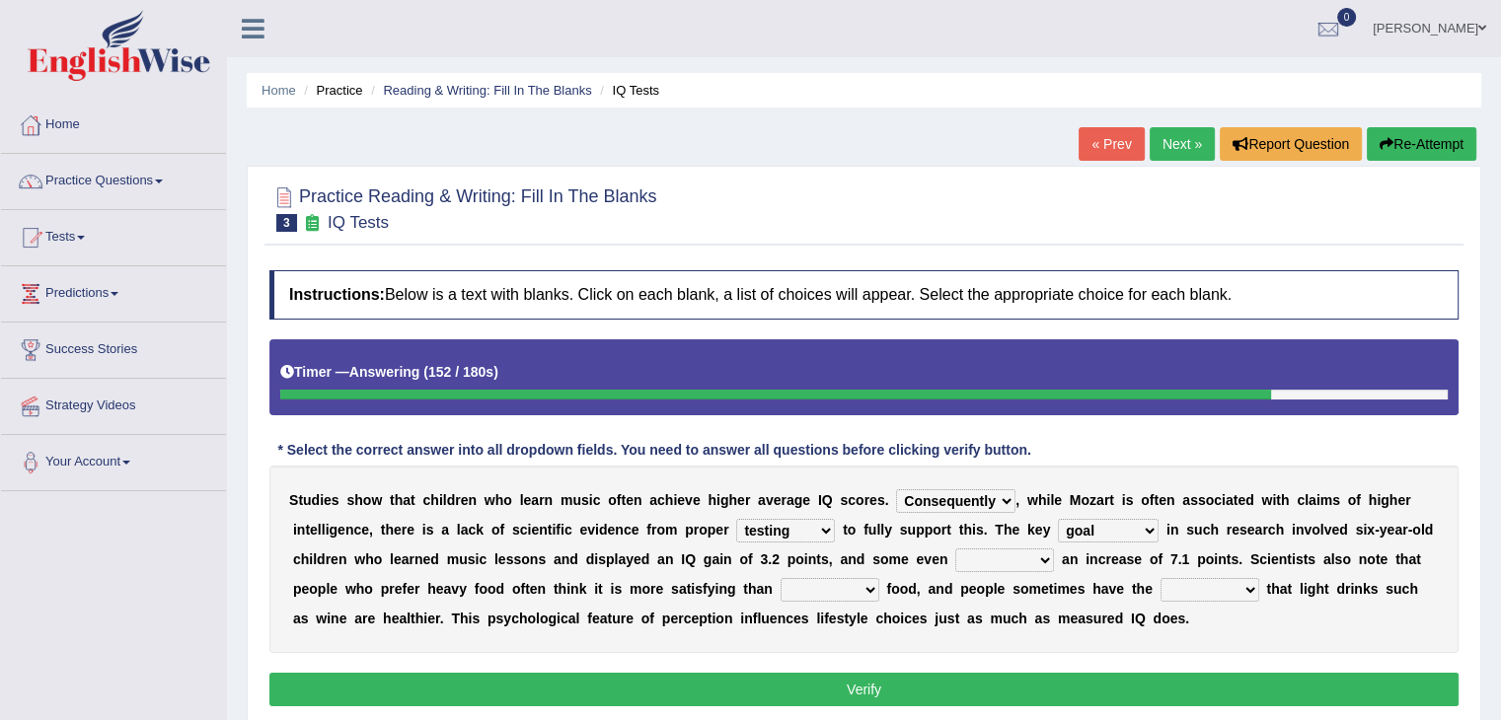
select select "exhibited"
click at [955, 549] on select "exhibited taught learned threatened" at bounding box center [1004, 561] width 99 height 24
click at [790, 594] on select "choosy lighter cushiony spooky" at bounding box center [830, 590] width 99 height 24
select select "lighter"
click at [781, 578] on select "choosy lighter cushiony spooky" at bounding box center [830, 590] width 99 height 24
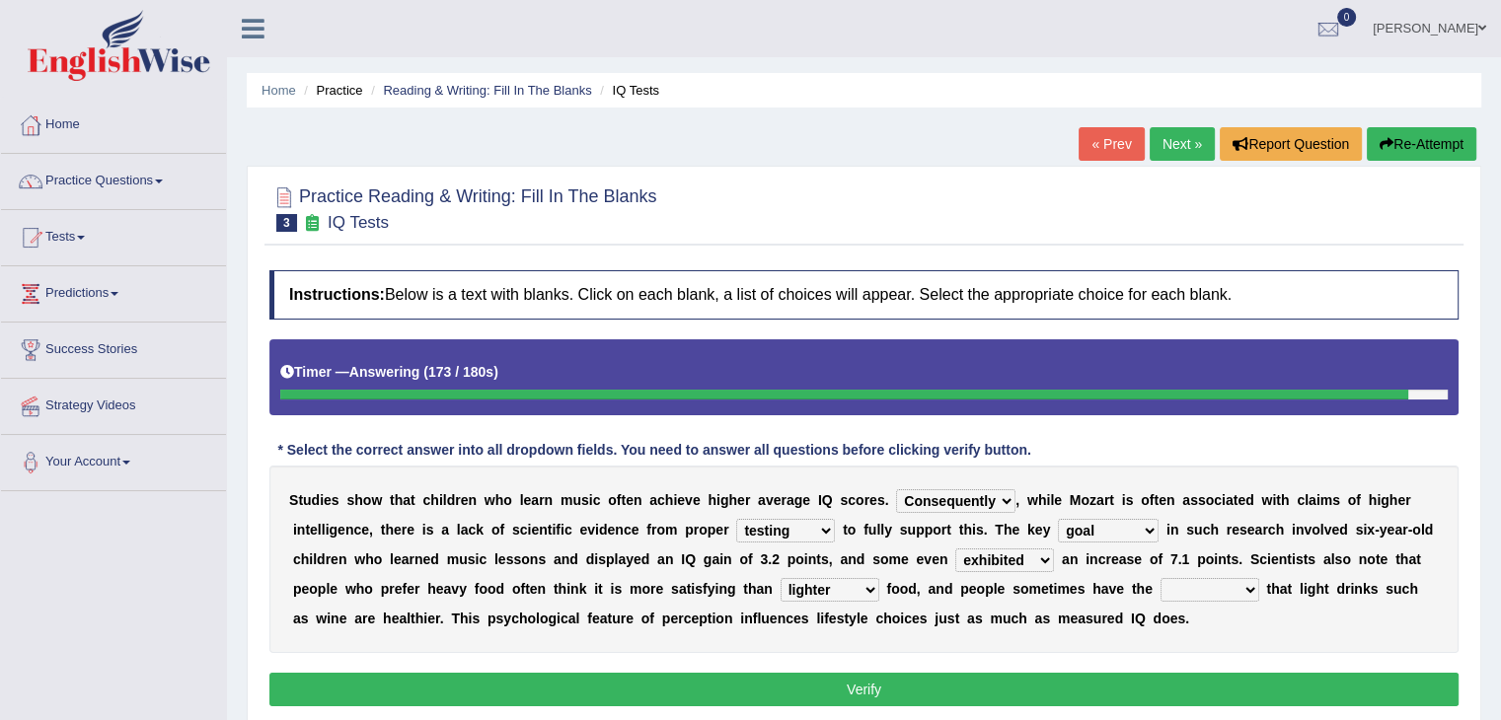
click at [1198, 586] on select "illusion sight anecdote intention" at bounding box center [1210, 590] width 99 height 24
select select "illusion"
click at [1161, 578] on select "illusion sight anecdote intention" at bounding box center [1210, 590] width 99 height 24
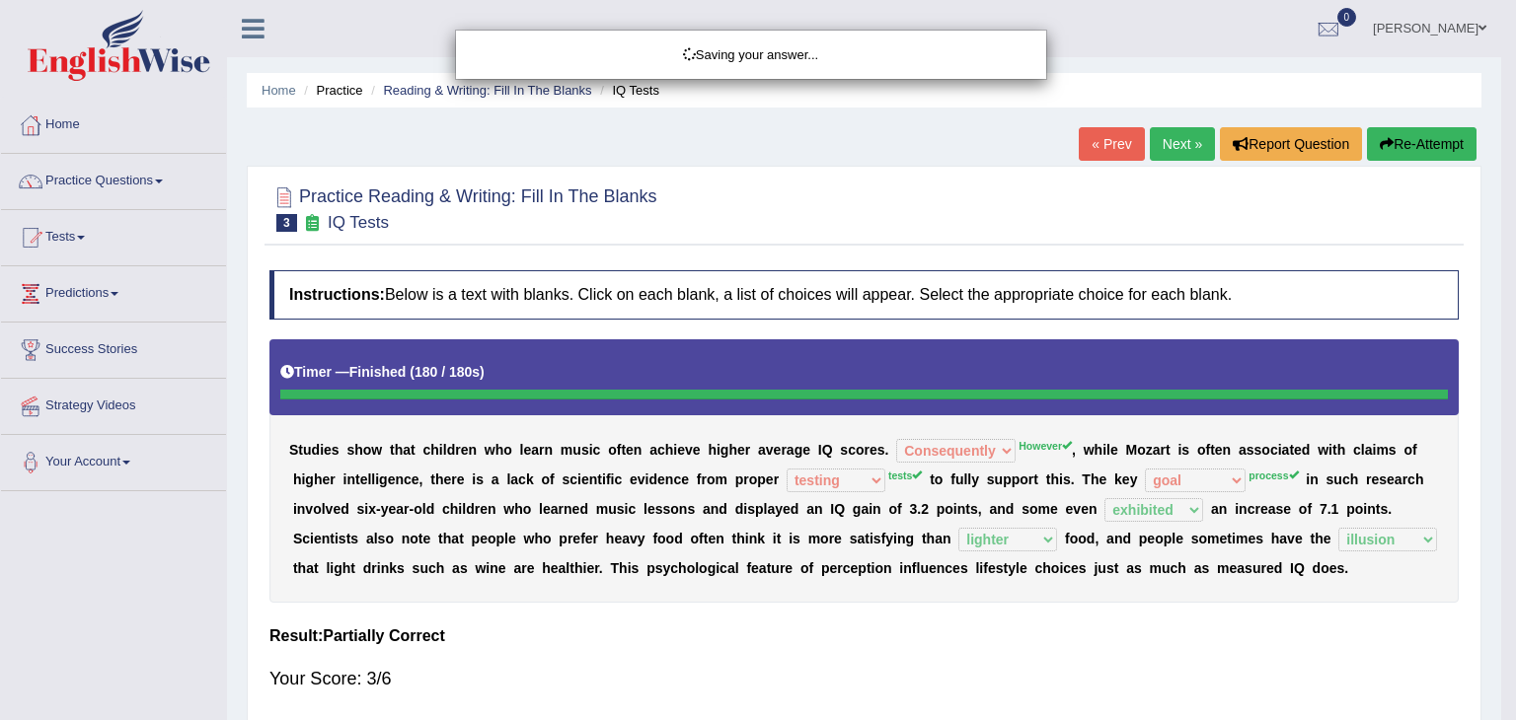
click at [953, 684] on body "Toggle navigation Home Practice Questions Speaking Practice Read Aloud Repeat S…" at bounding box center [758, 360] width 1516 height 720
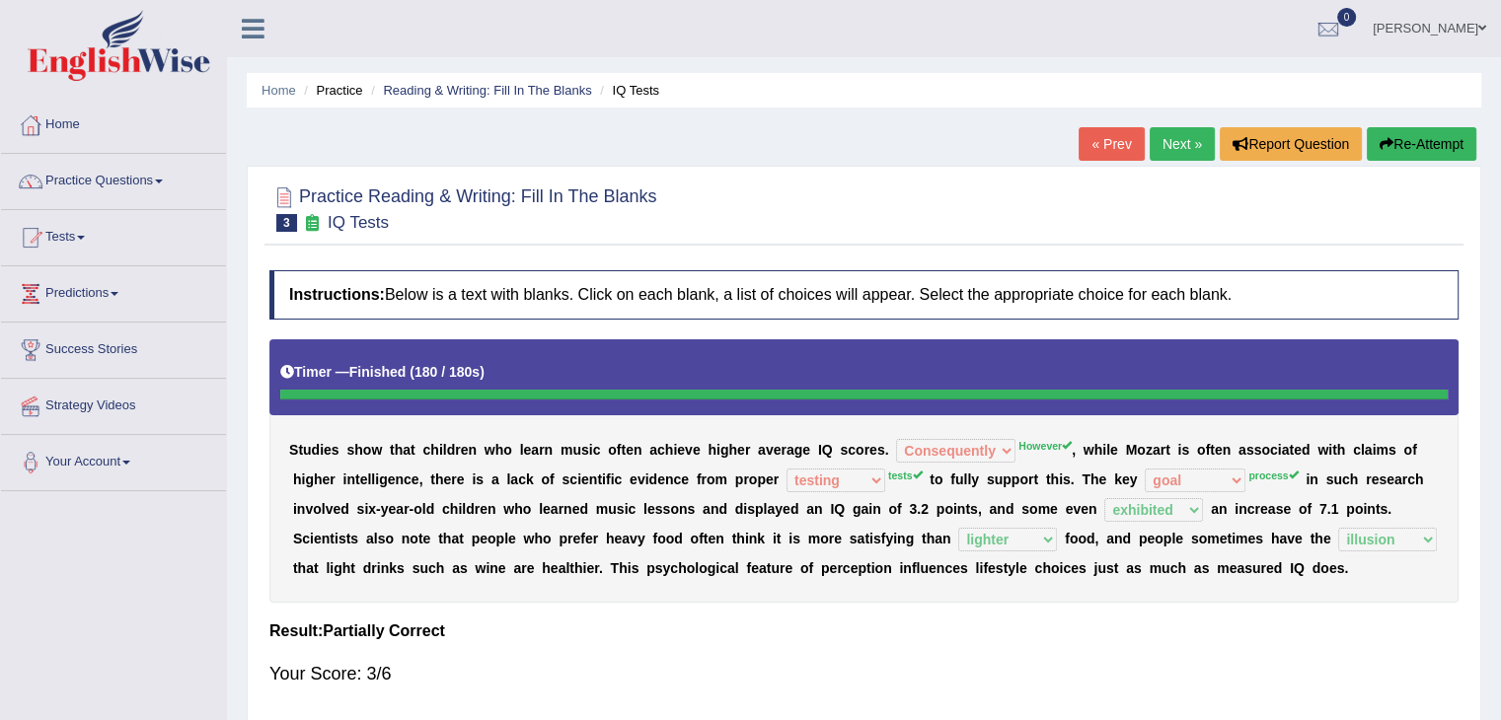
click at [1176, 147] on link "Next »" at bounding box center [1182, 144] width 65 height 34
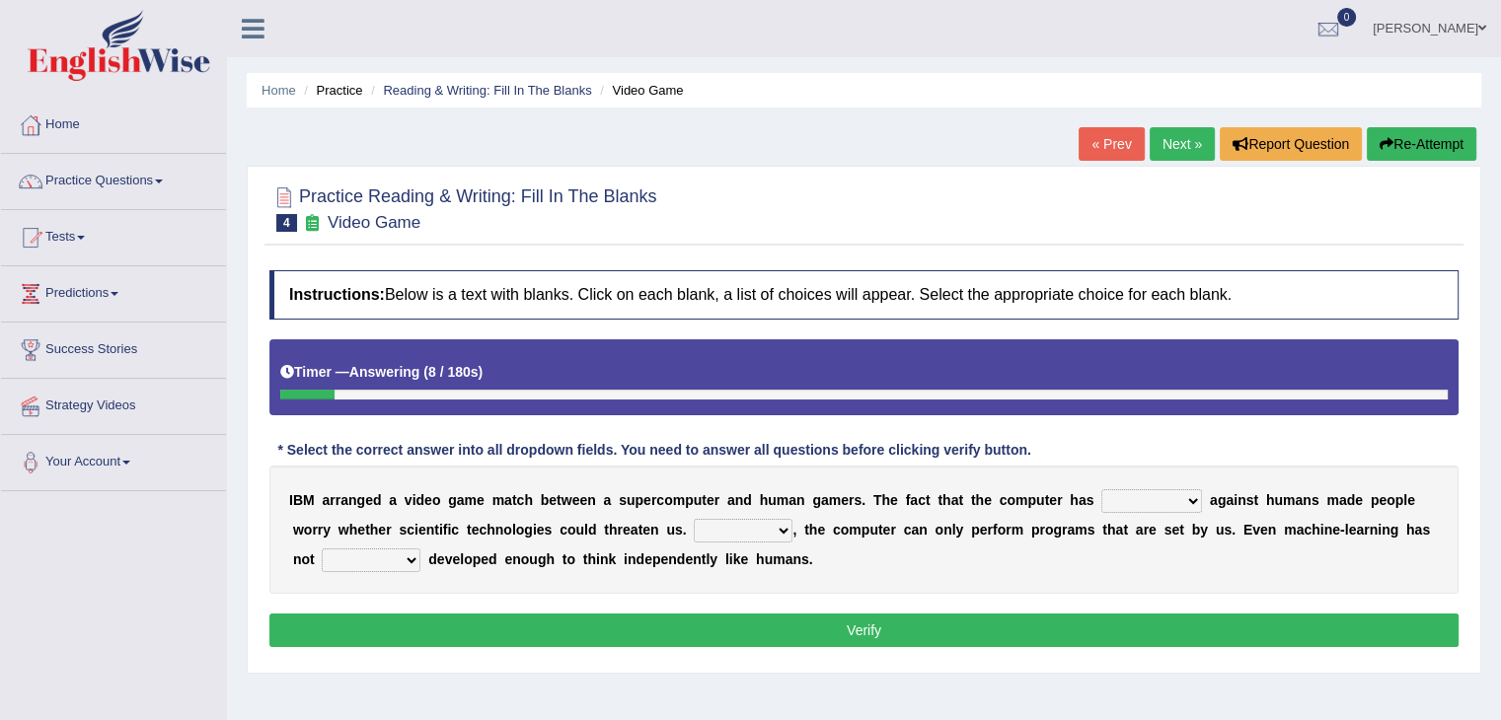
click at [1132, 507] on select "competed fought acted challenged" at bounding box center [1151, 501] width 101 height 24
select select "fought"
click at [1101, 489] on select "competed fought acted challenged" at bounding box center [1151, 501] width 101 height 24
click at [1133, 495] on select "competed fought acted challenged" at bounding box center [1151, 501] width 101 height 24
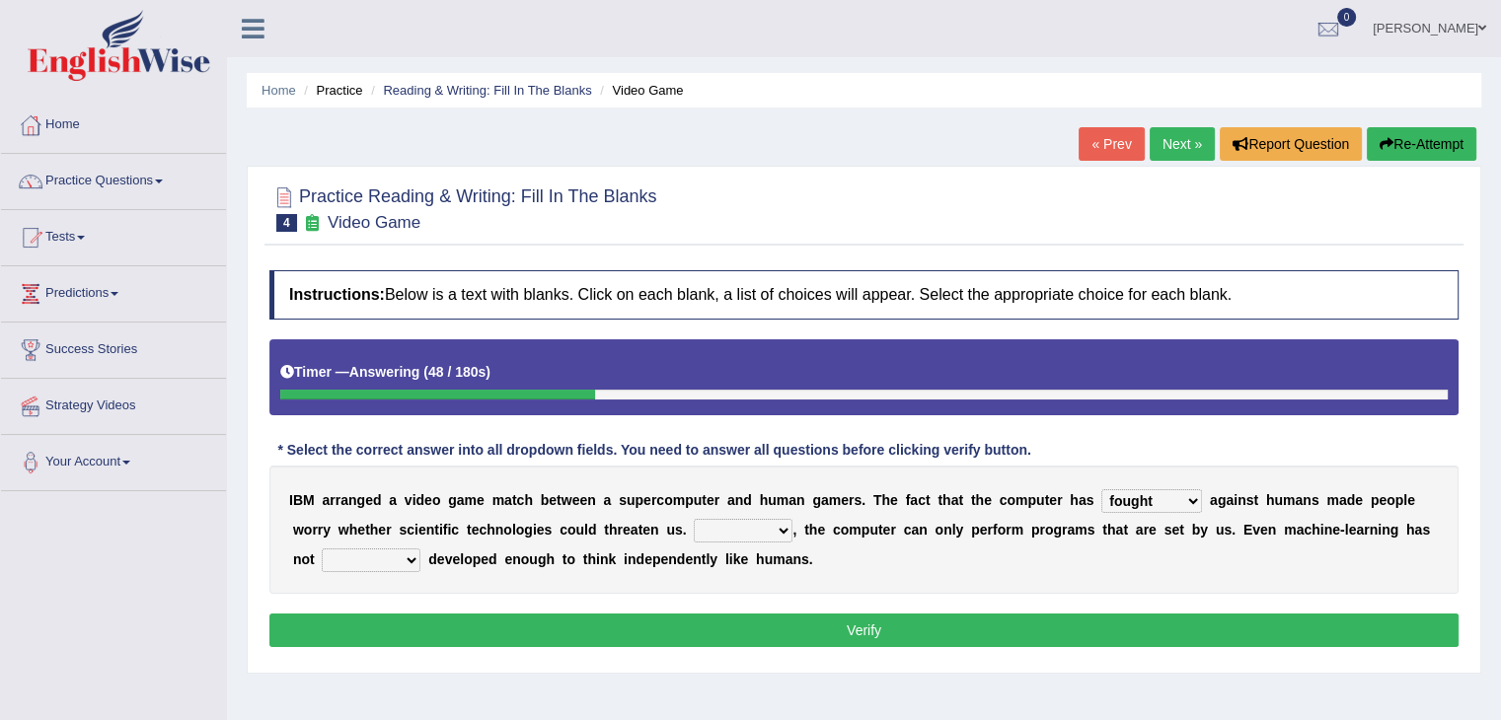
click at [1133, 495] on select "competed fought acted challenged" at bounding box center [1151, 501] width 101 height 24
click at [766, 541] on div "I B M a r r a n g e d a v i d e o g a m e m a t c h b e t w e e n a s u p e r c…" at bounding box center [863, 530] width 1189 height 128
click at [746, 532] on select "Moreover However Thus So" at bounding box center [743, 531] width 99 height 24
select select "Moreover"
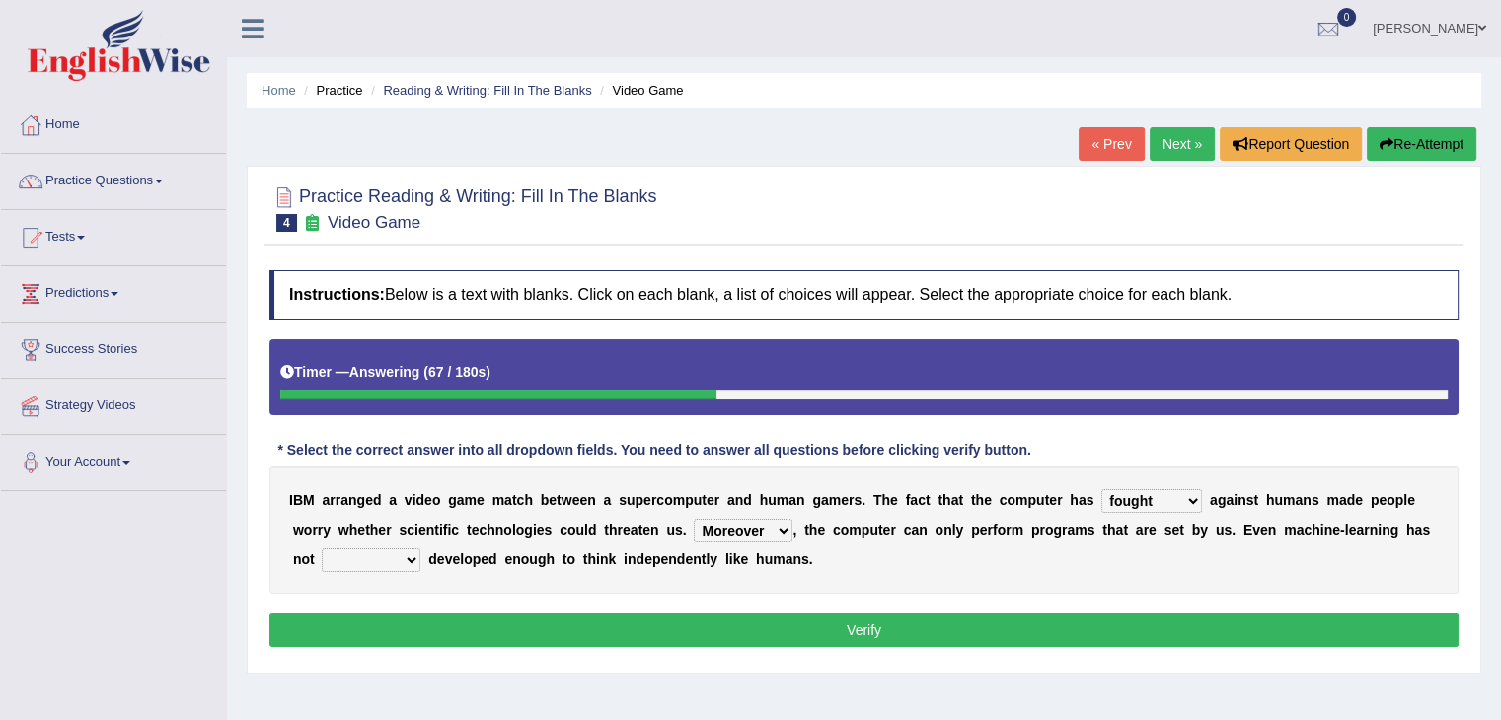
click at [694, 519] on select "Moreover However Thus So" at bounding box center [743, 531] width 99 height 24
click at [366, 554] on select "yet still only just" at bounding box center [371, 561] width 99 height 24
select select "still"
click at [322, 549] on select "yet still only just" at bounding box center [371, 561] width 99 height 24
click at [384, 627] on button "Verify" at bounding box center [863, 631] width 1189 height 34
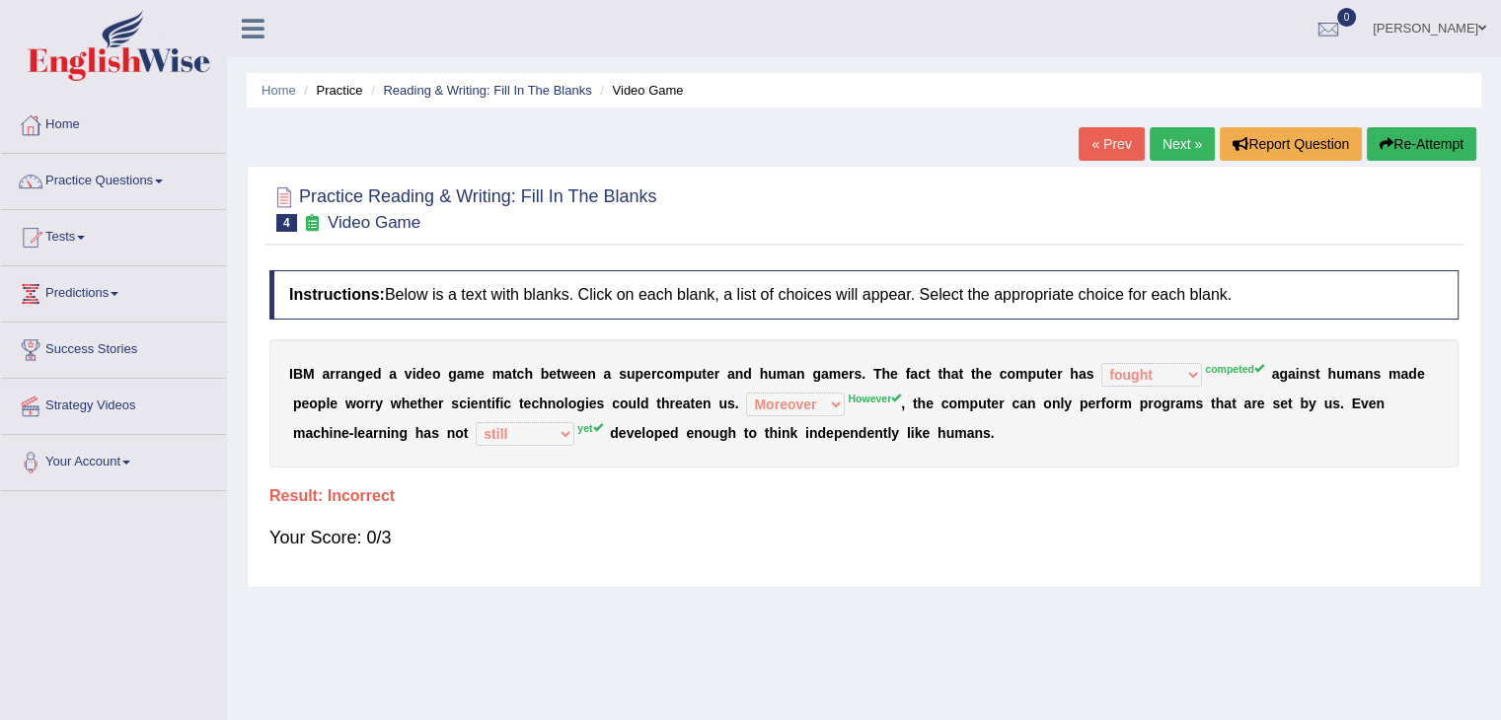
click at [1172, 152] on link "Next »" at bounding box center [1182, 144] width 65 height 34
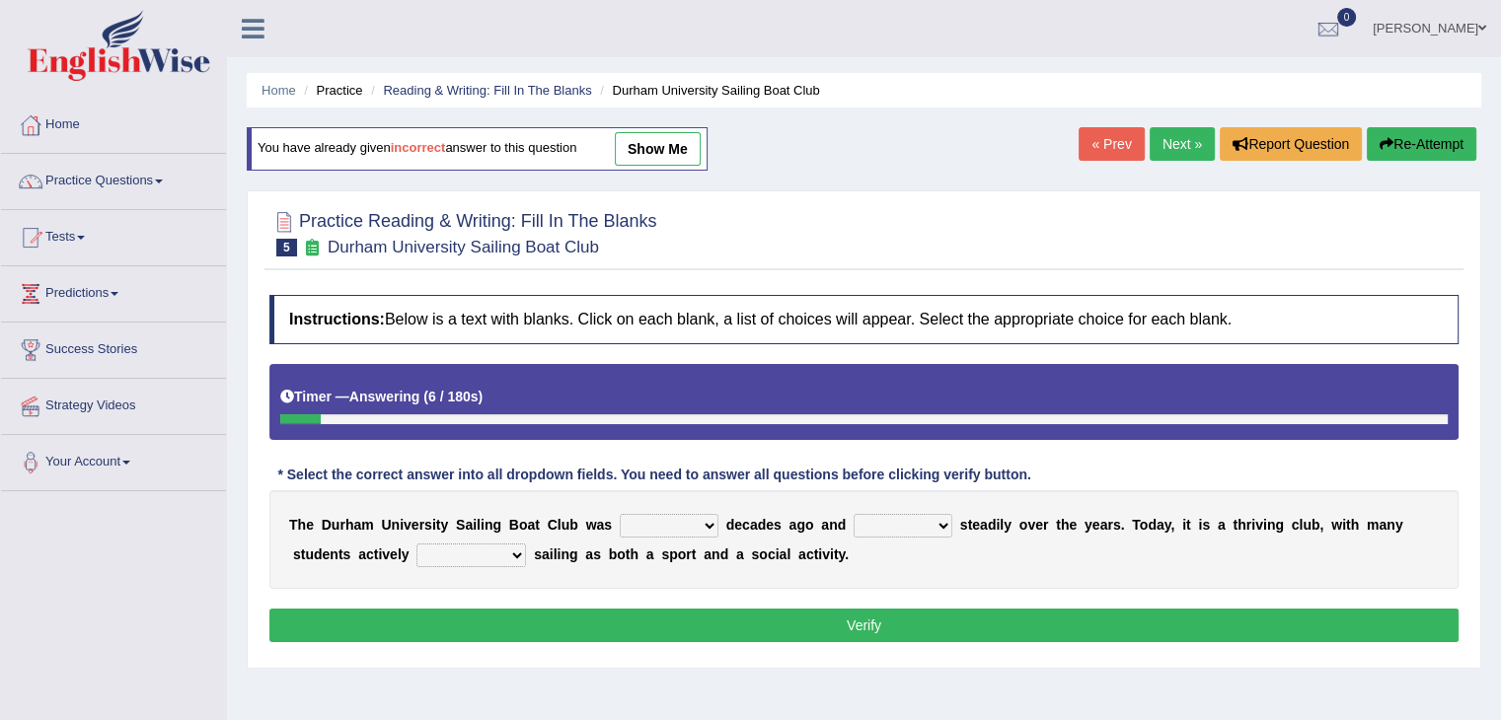
click at [644, 521] on select "found fund founded find" at bounding box center [669, 526] width 99 height 24
select select "founded"
click at [620, 514] on select "found fund founded find" at bounding box center [669, 526] width 99 height 24
click at [671, 620] on button "Verify" at bounding box center [863, 626] width 1189 height 34
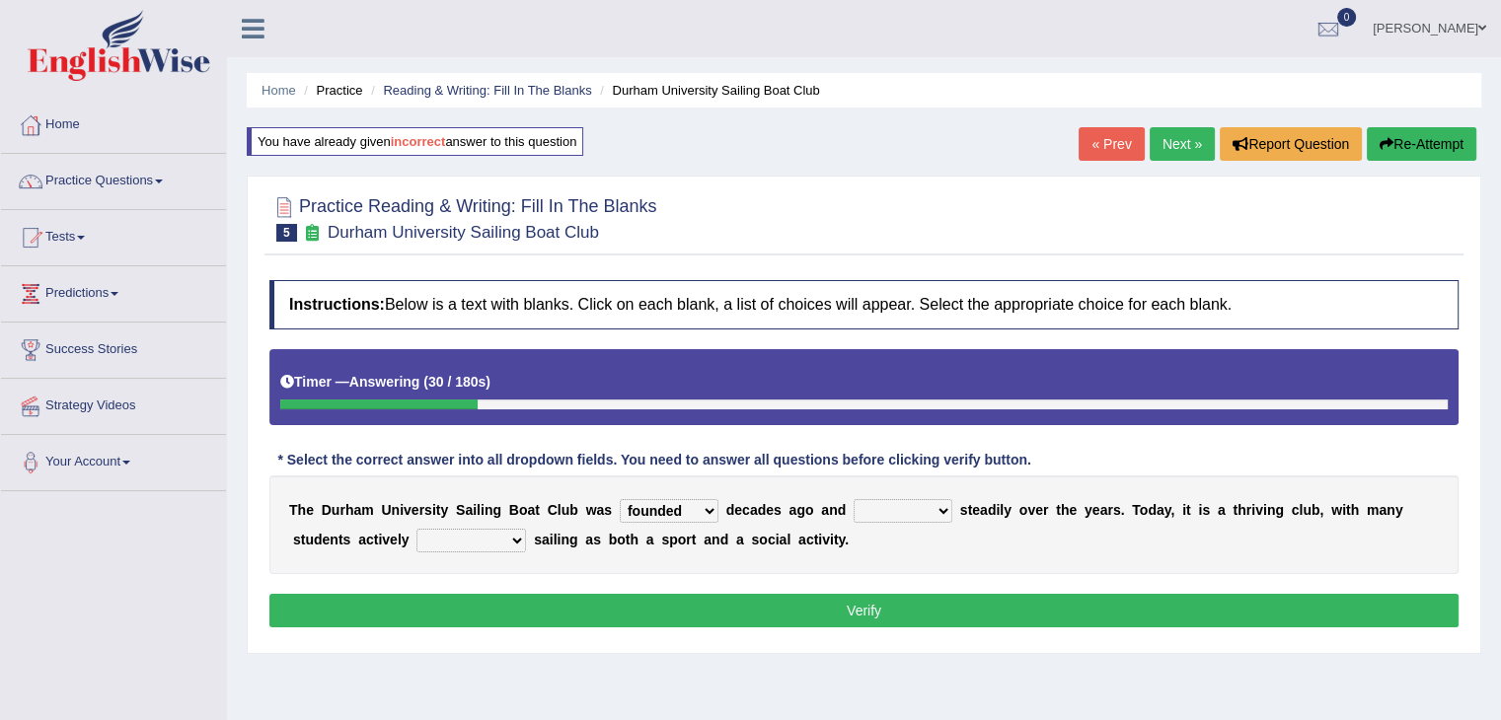
click at [877, 514] on select "grow growing has grown grown" at bounding box center [903, 511] width 99 height 24
select select "growing"
click at [854, 499] on select "grow growing has grown grown" at bounding box center [903, 511] width 99 height 24
click at [484, 534] on select "enjoy enjoyed are enjoying enjoying" at bounding box center [471, 541] width 110 height 24
select select "enjoying"
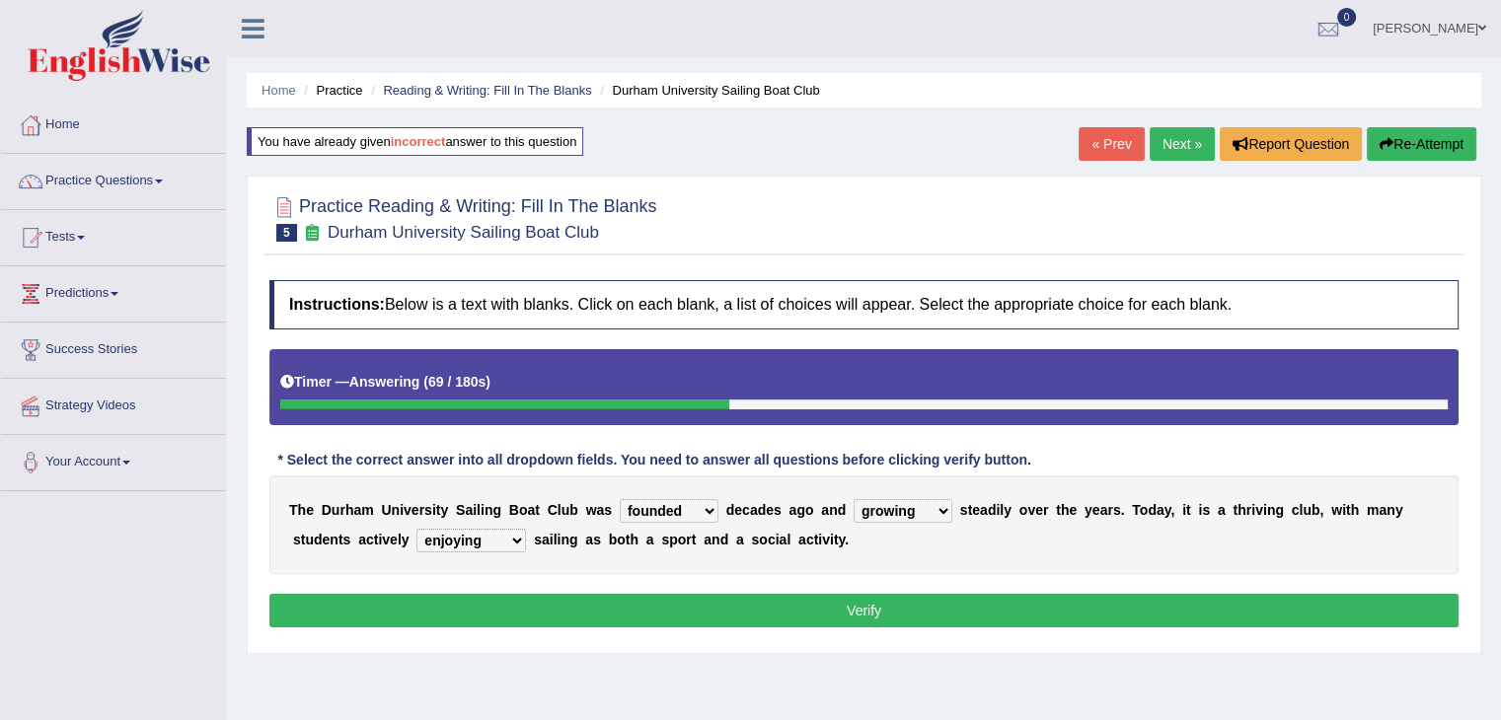
click at [416, 529] on select "enjoy enjoyed are enjoying enjoying" at bounding box center [471, 541] width 110 height 24
click at [563, 607] on button "Verify" at bounding box center [863, 611] width 1189 height 34
